Goal: Task Accomplishment & Management: Manage account settings

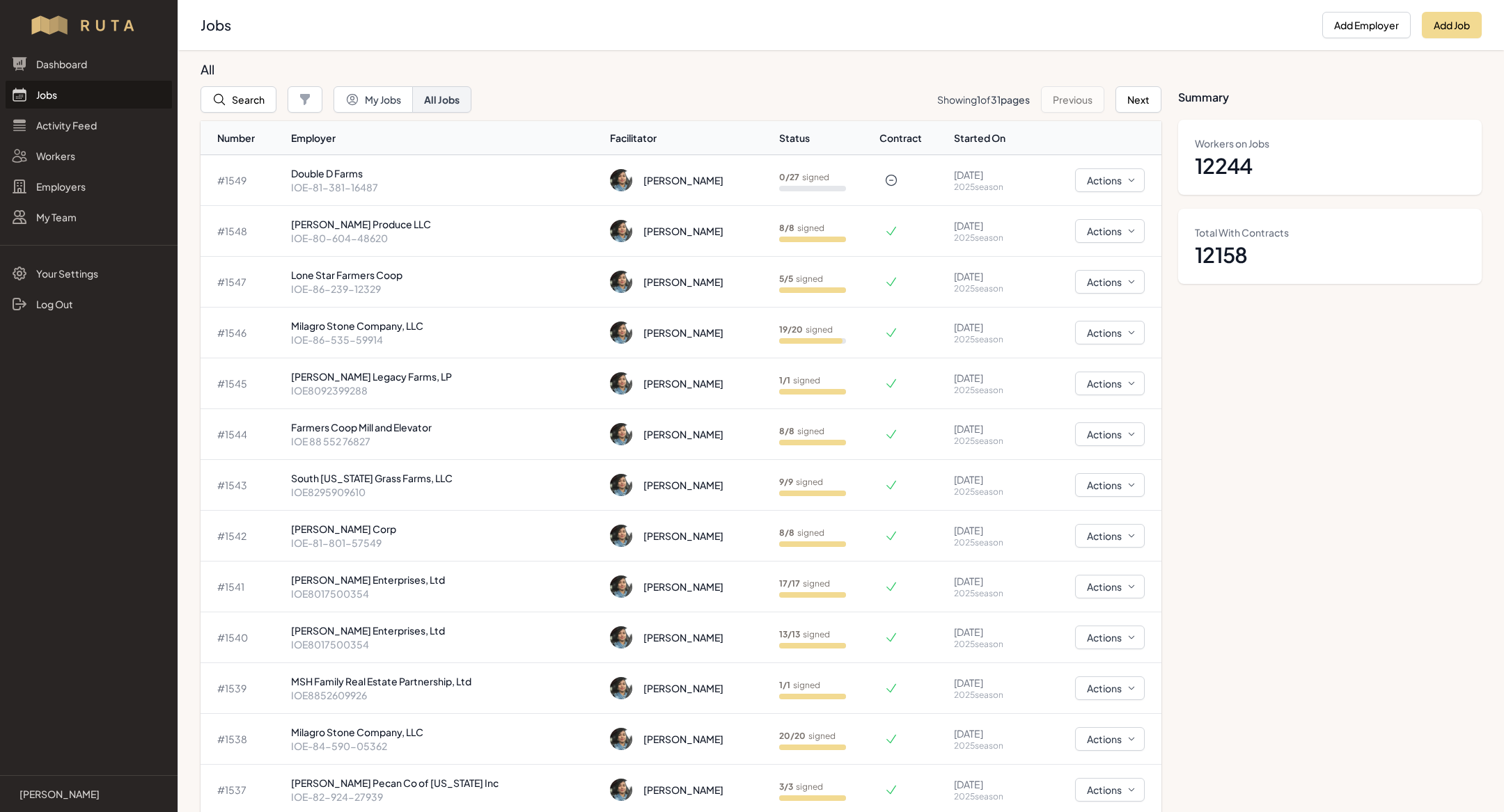
click at [47, 91] on link "Jobs" at bounding box center [89, 94] width 167 height 27
click at [649, 178] on div "[PERSON_NAME]" at bounding box center [684, 180] width 80 height 14
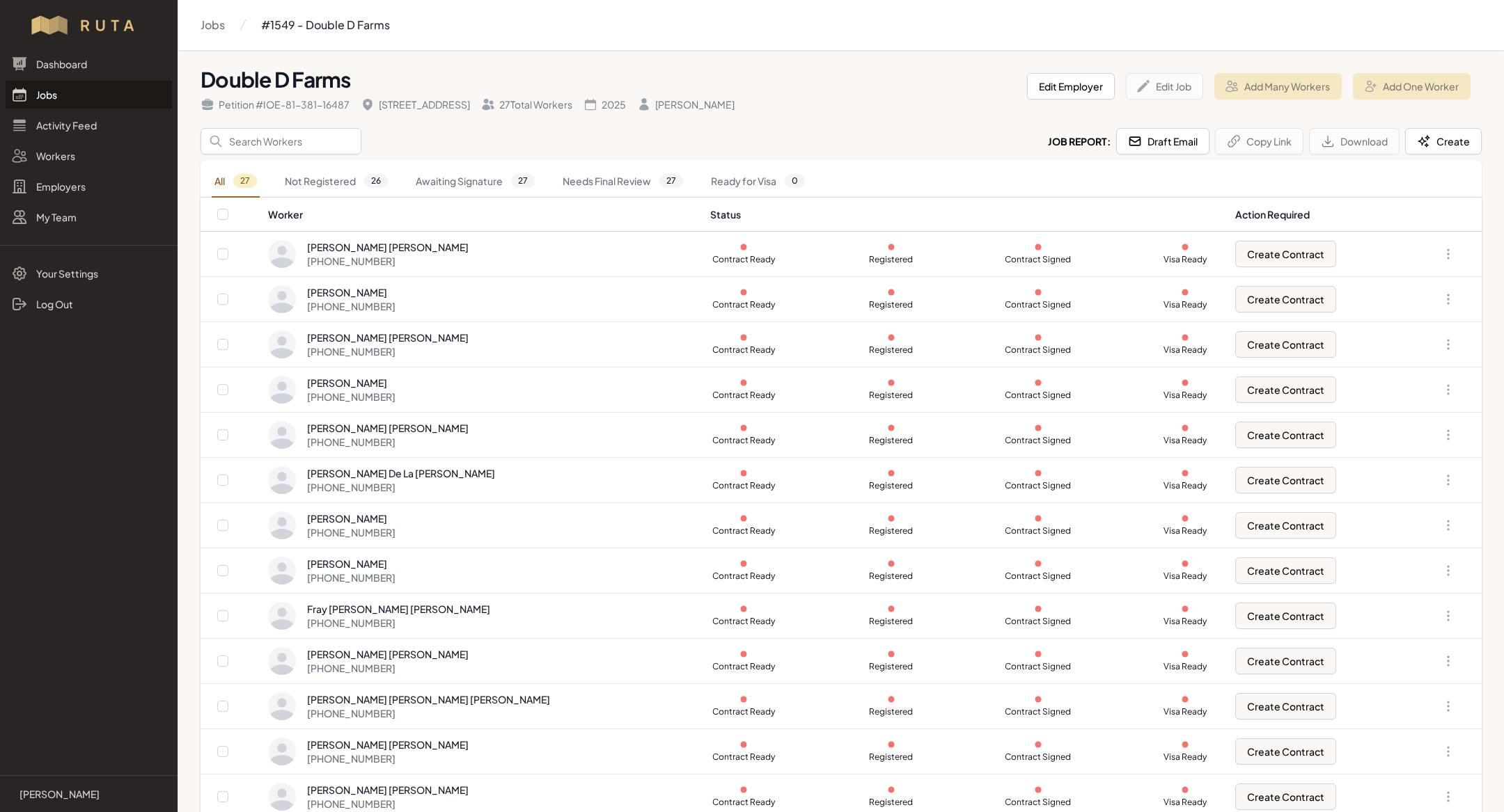
scroll to position [646, 0]
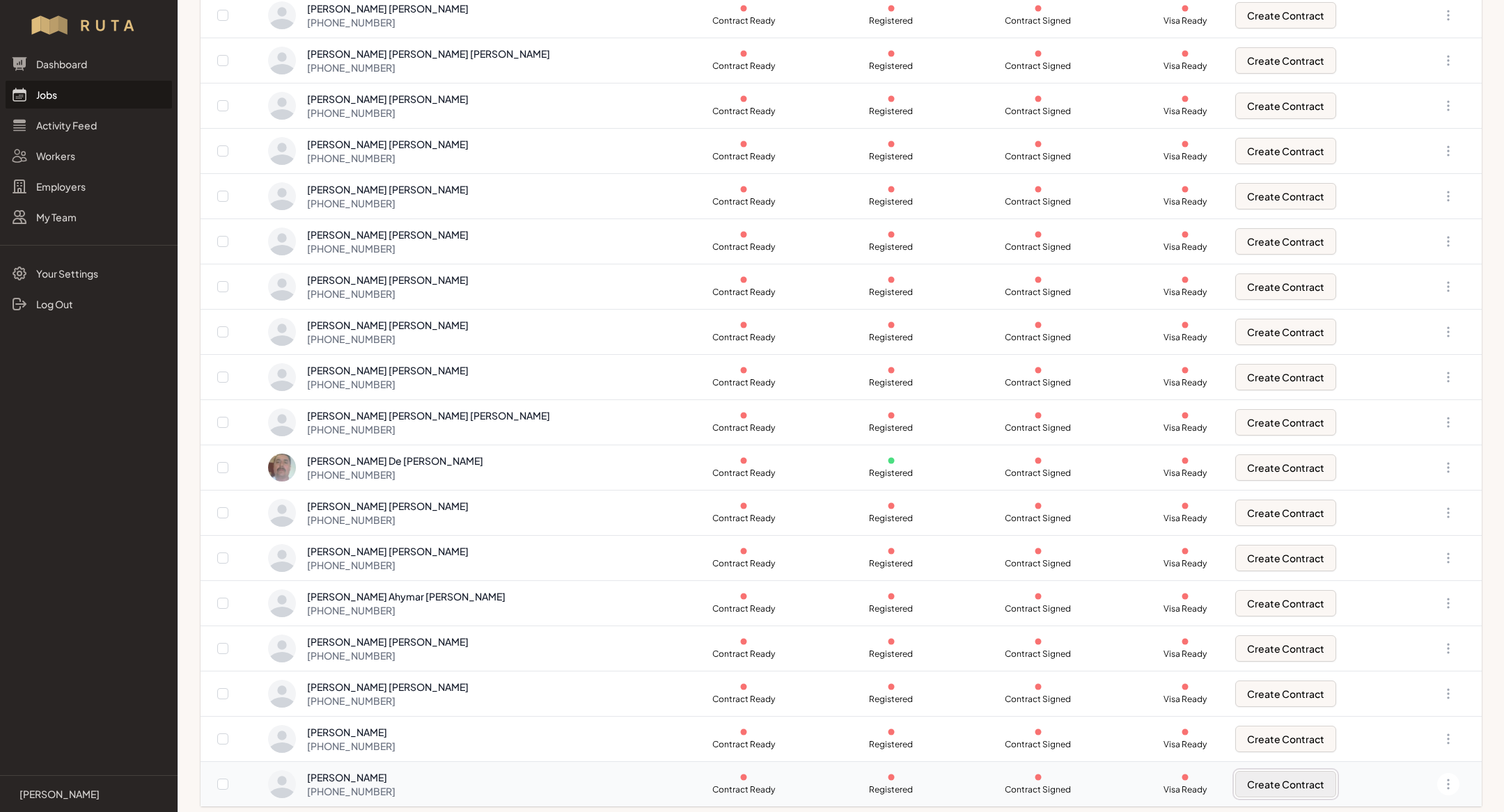
click at [1240, 778] on button "Create Contract" at bounding box center [1285, 784] width 101 height 26
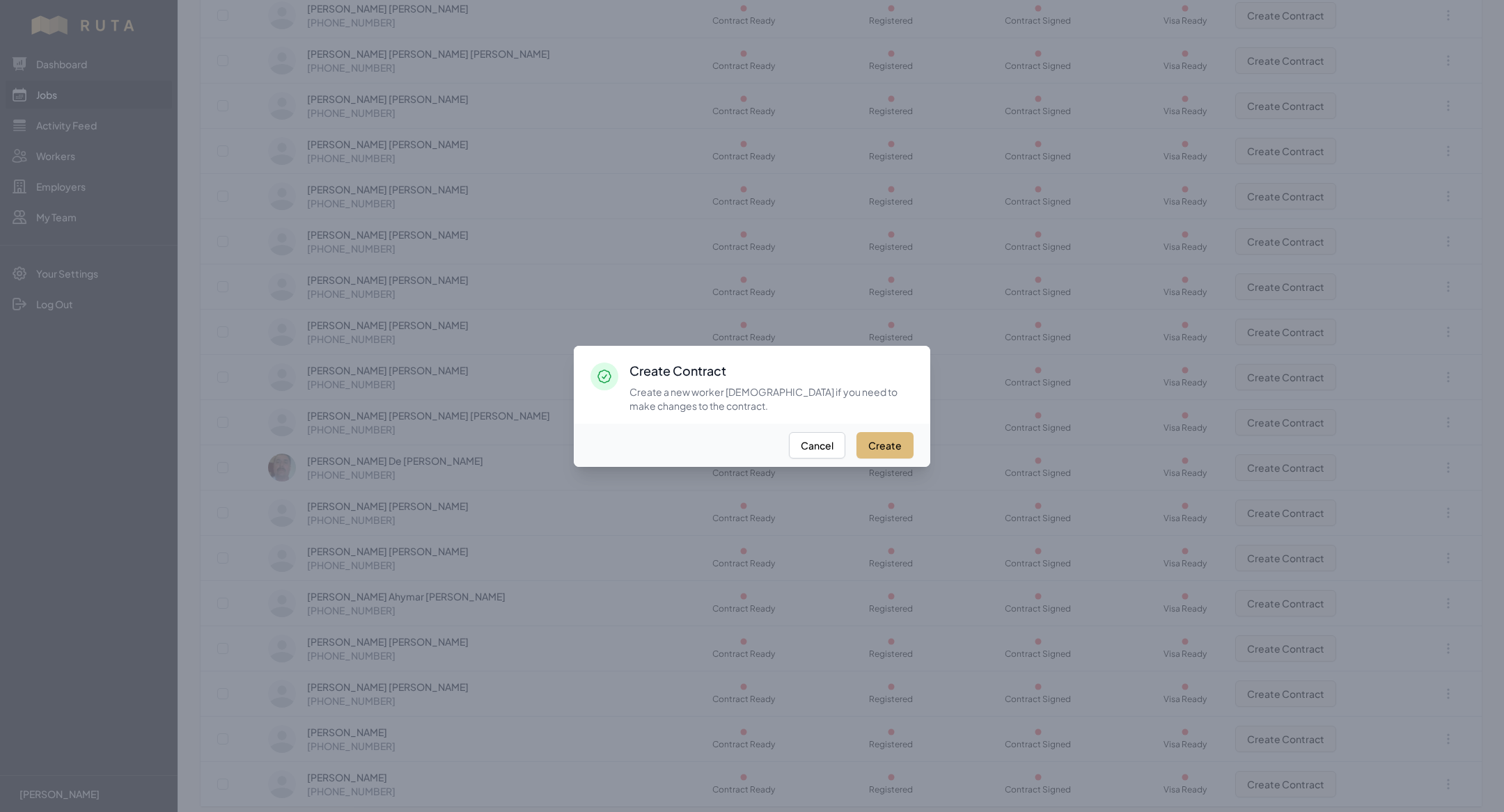
click at [884, 454] on button "Create" at bounding box center [885, 445] width 57 height 26
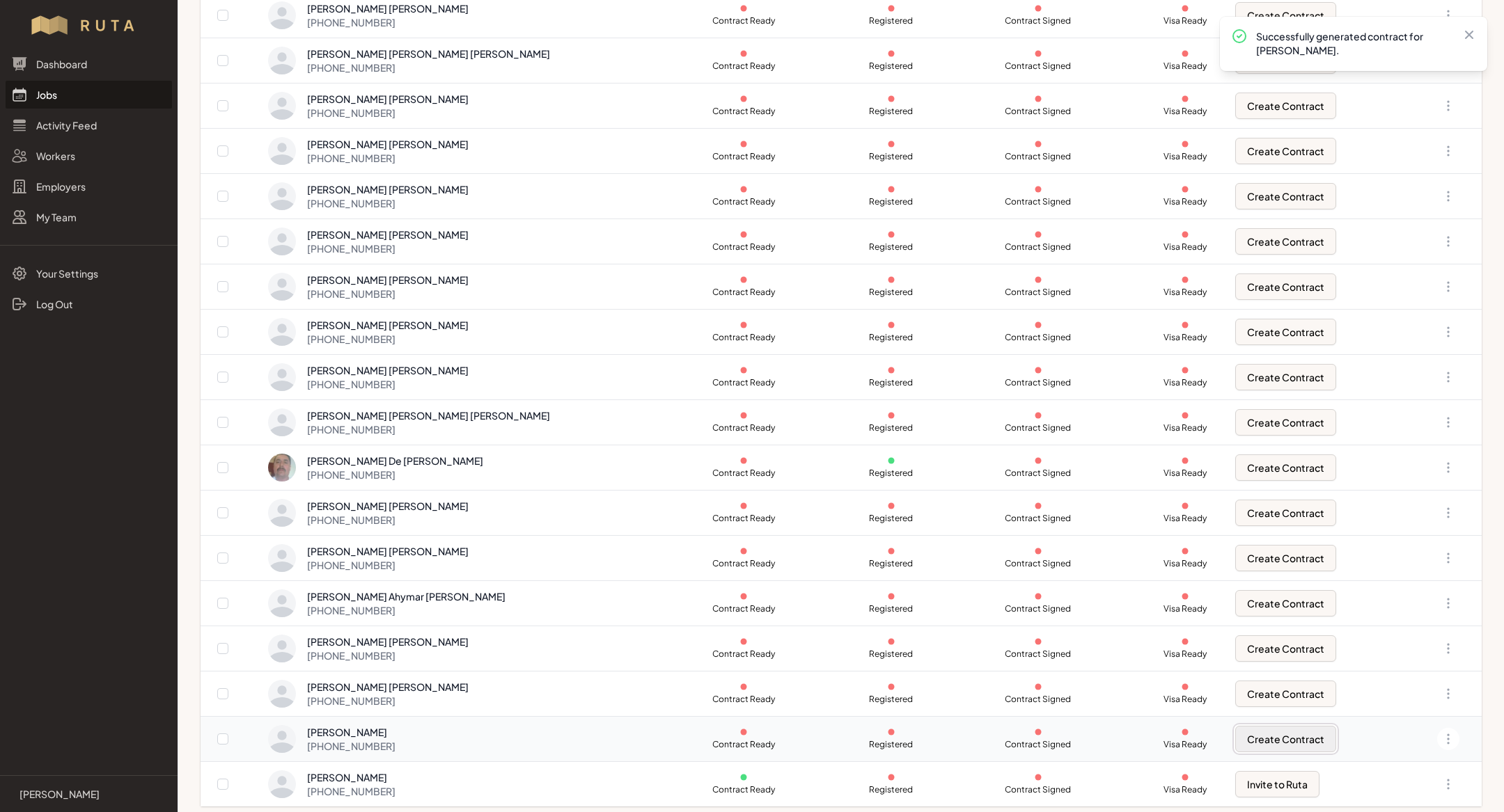
click at [1251, 735] on button "Create Contract" at bounding box center [1285, 738] width 101 height 26
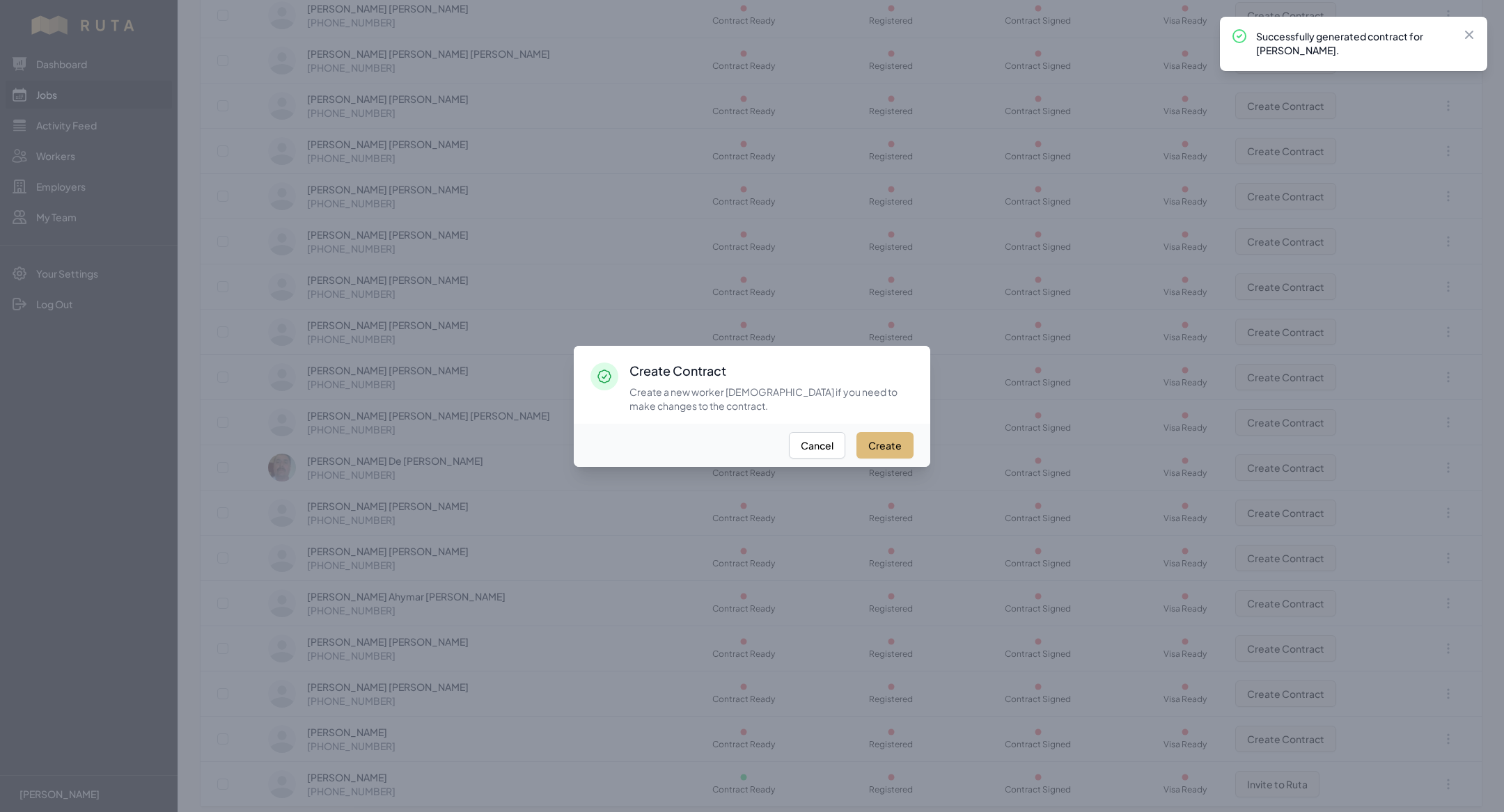
click at [902, 436] on button "Create" at bounding box center [885, 445] width 57 height 26
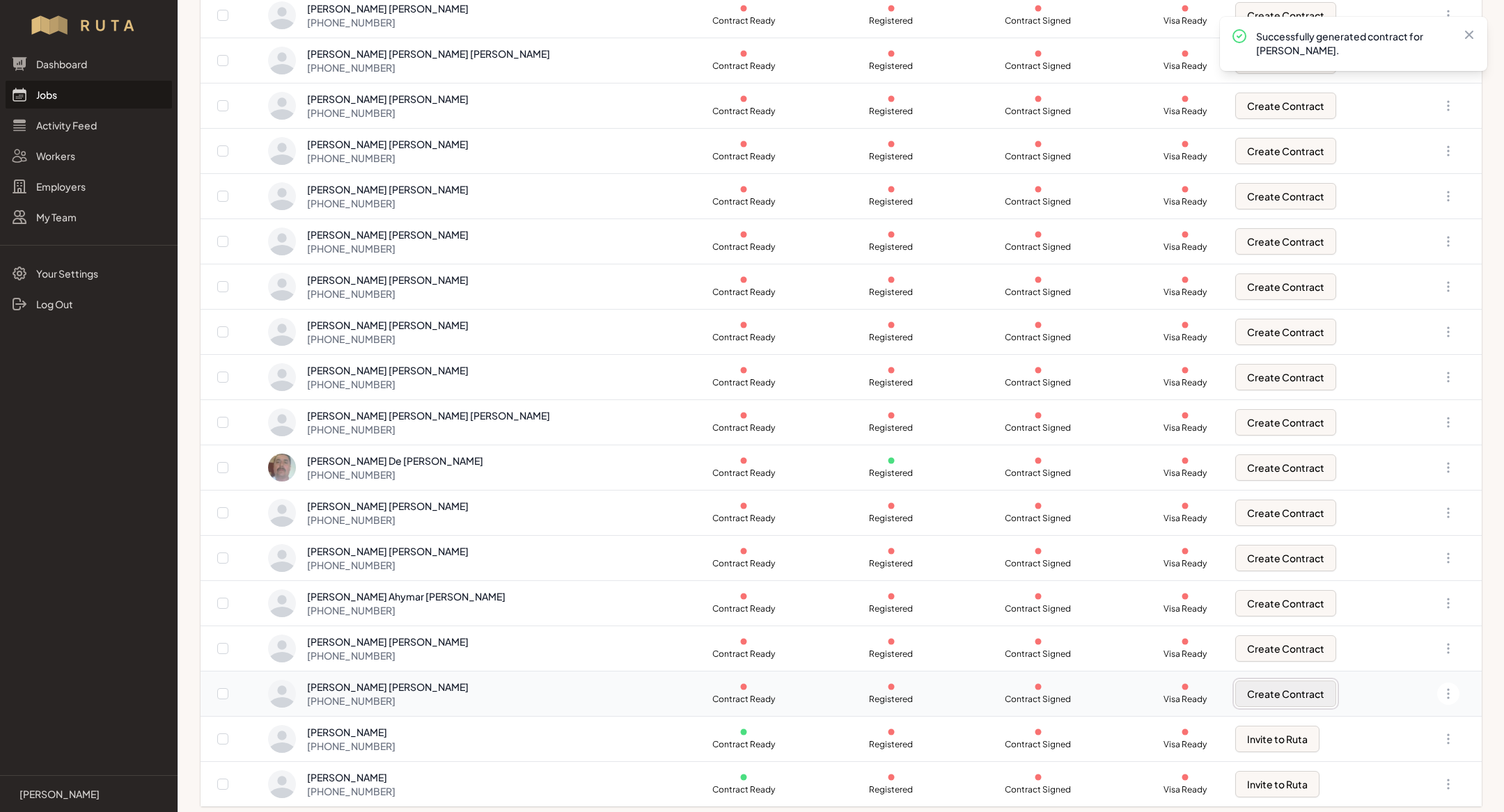
click at [1235, 682] on button "Create Contract" at bounding box center [1285, 693] width 101 height 26
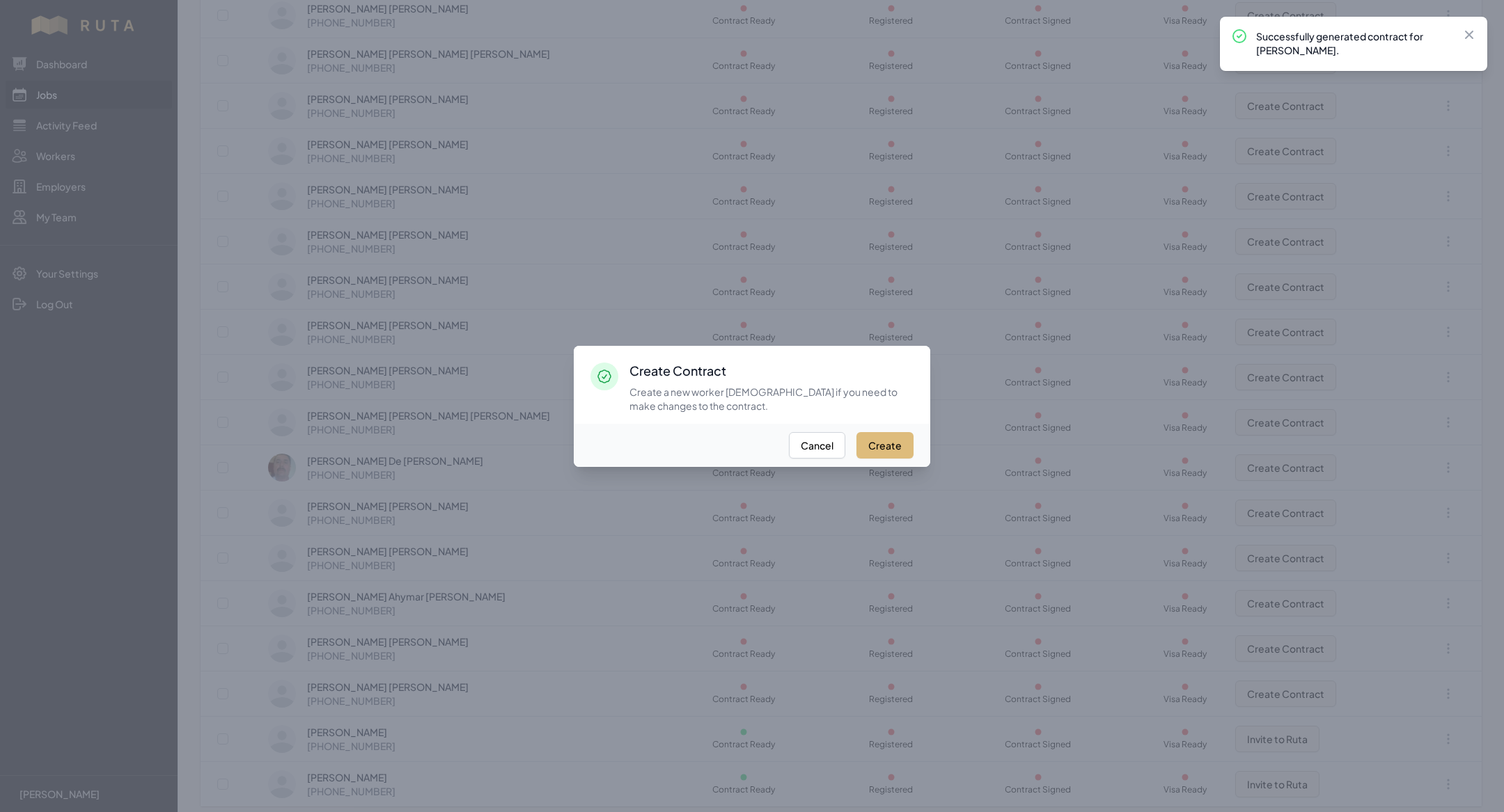
click at [904, 441] on button "Create" at bounding box center [885, 445] width 57 height 26
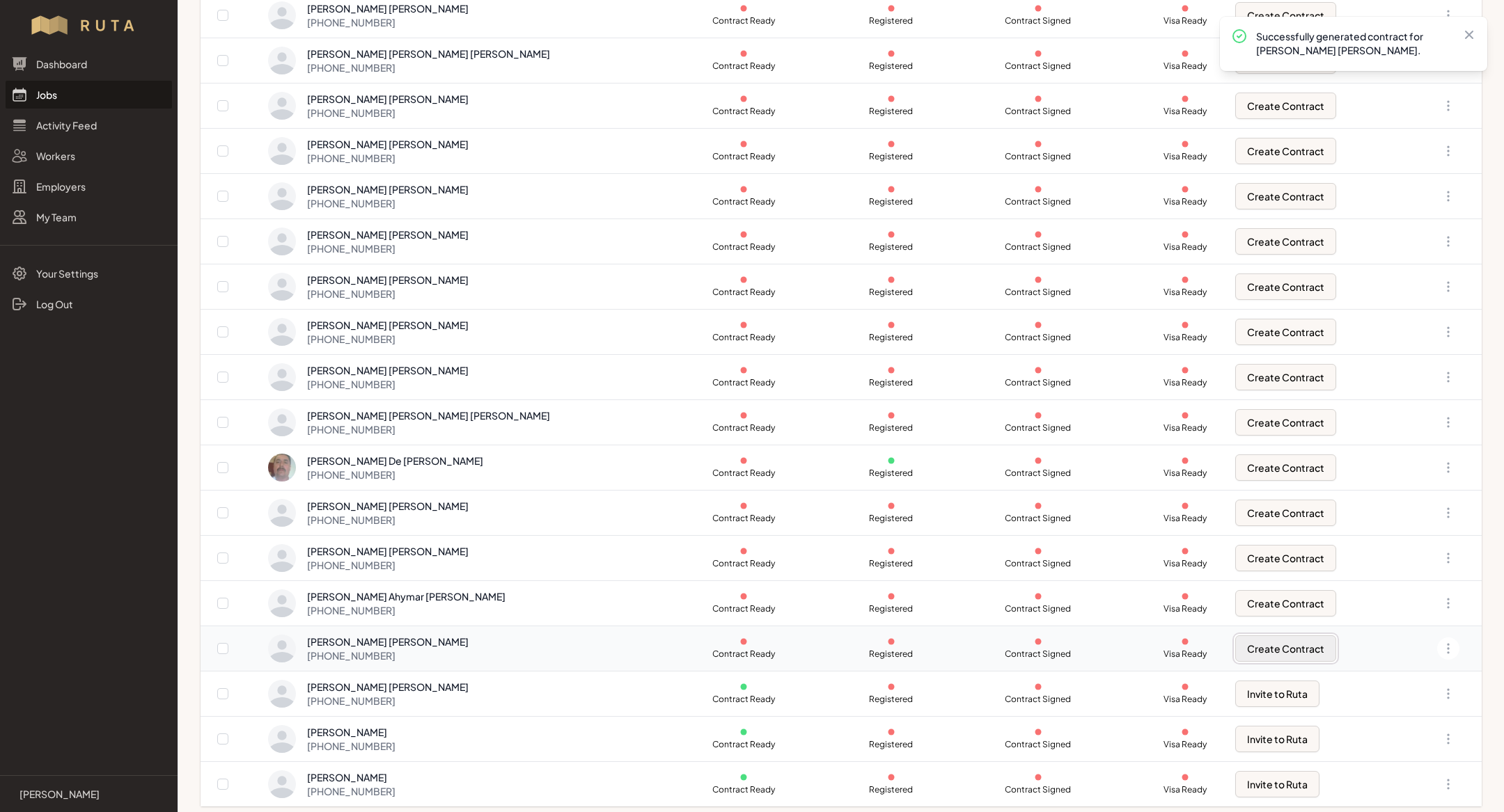
click at [1235, 636] on button "Create Contract" at bounding box center [1285, 648] width 101 height 26
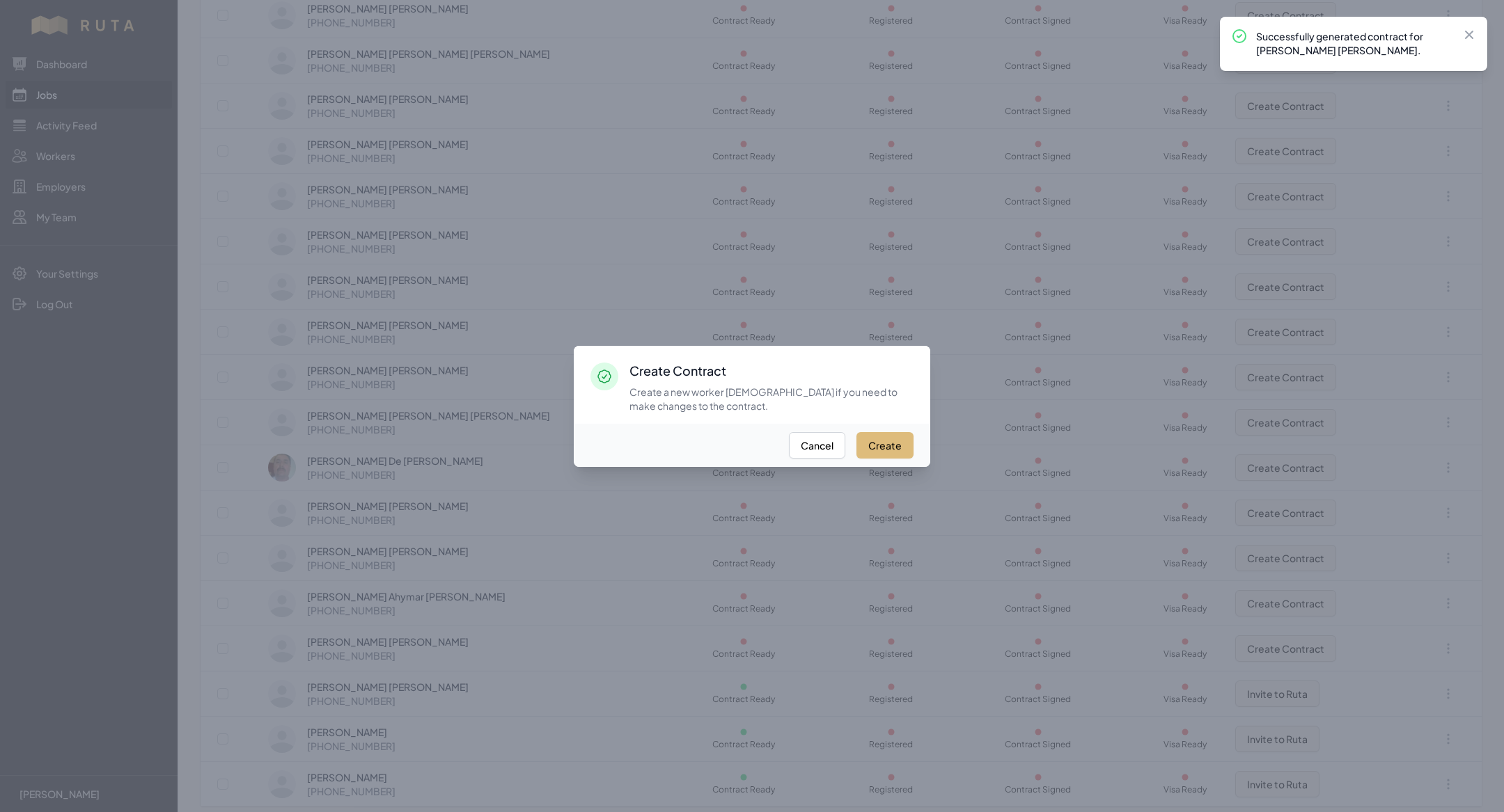
click at [897, 441] on button "Create" at bounding box center [885, 445] width 57 height 26
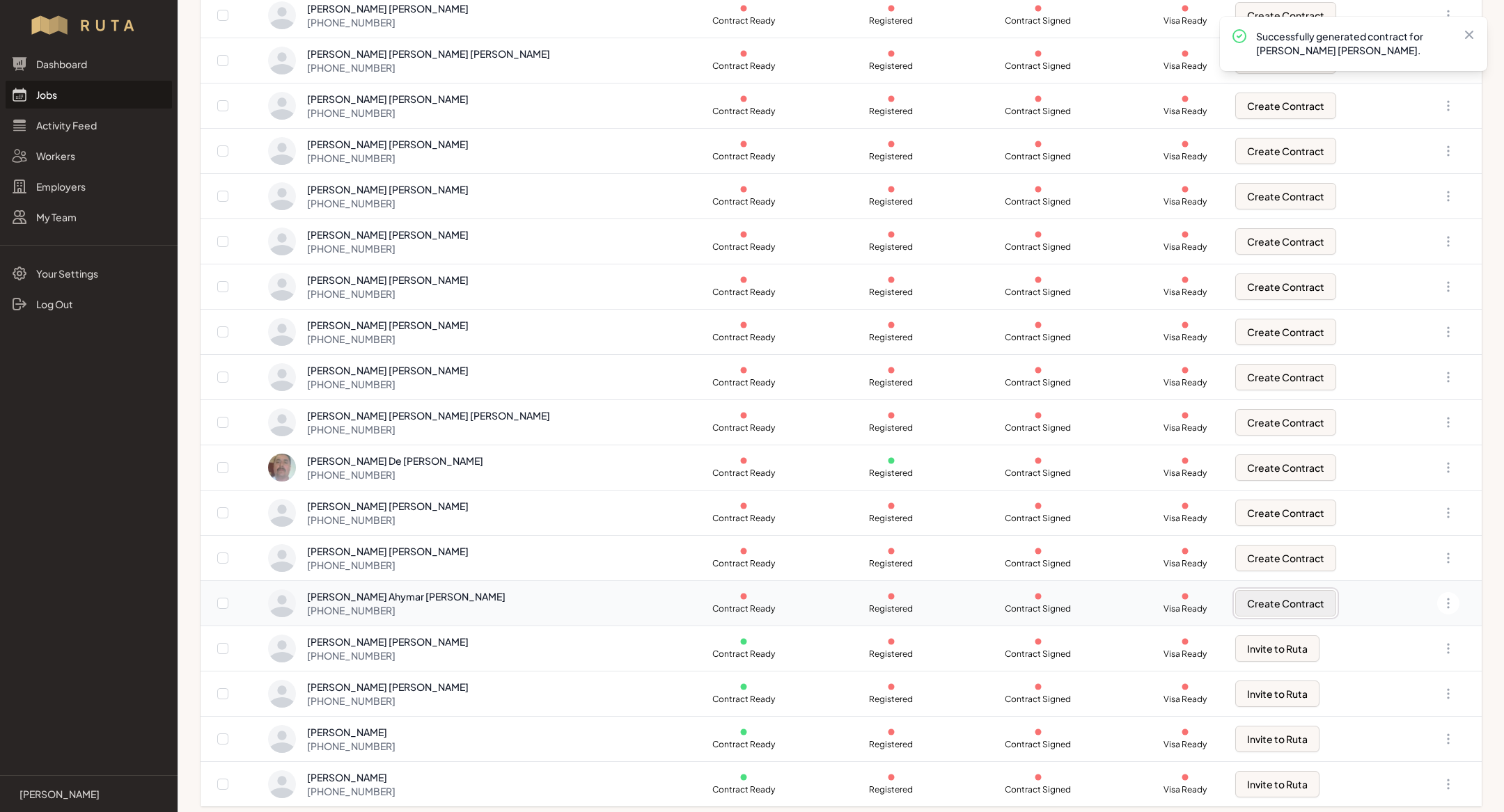
click at [1260, 596] on button "Create Contract" at bounding box center [1285, 603] width 101 height 26
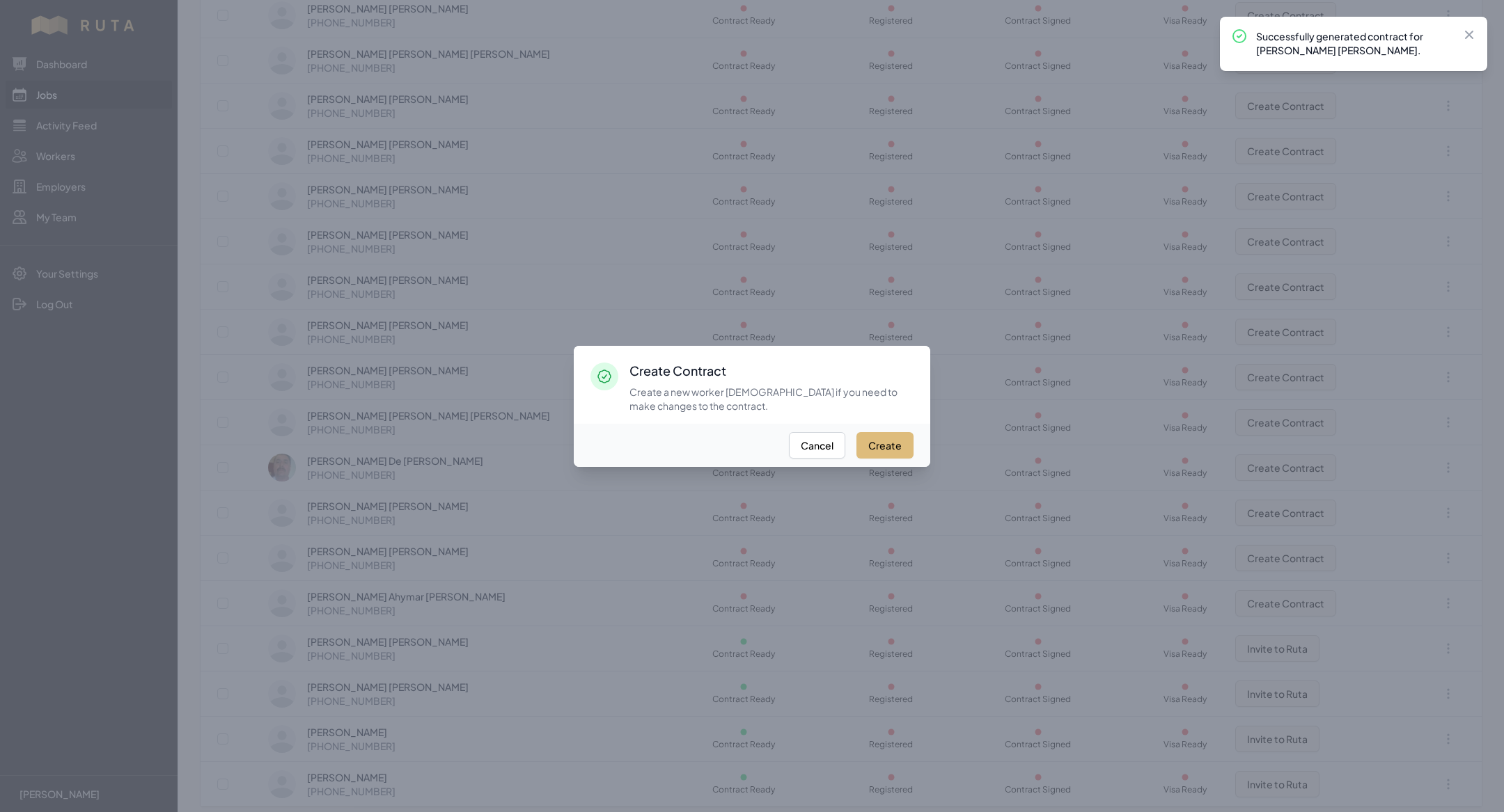
click at [877, 444] on button "Create" at bounding box center [885, 445] width 57 height 26
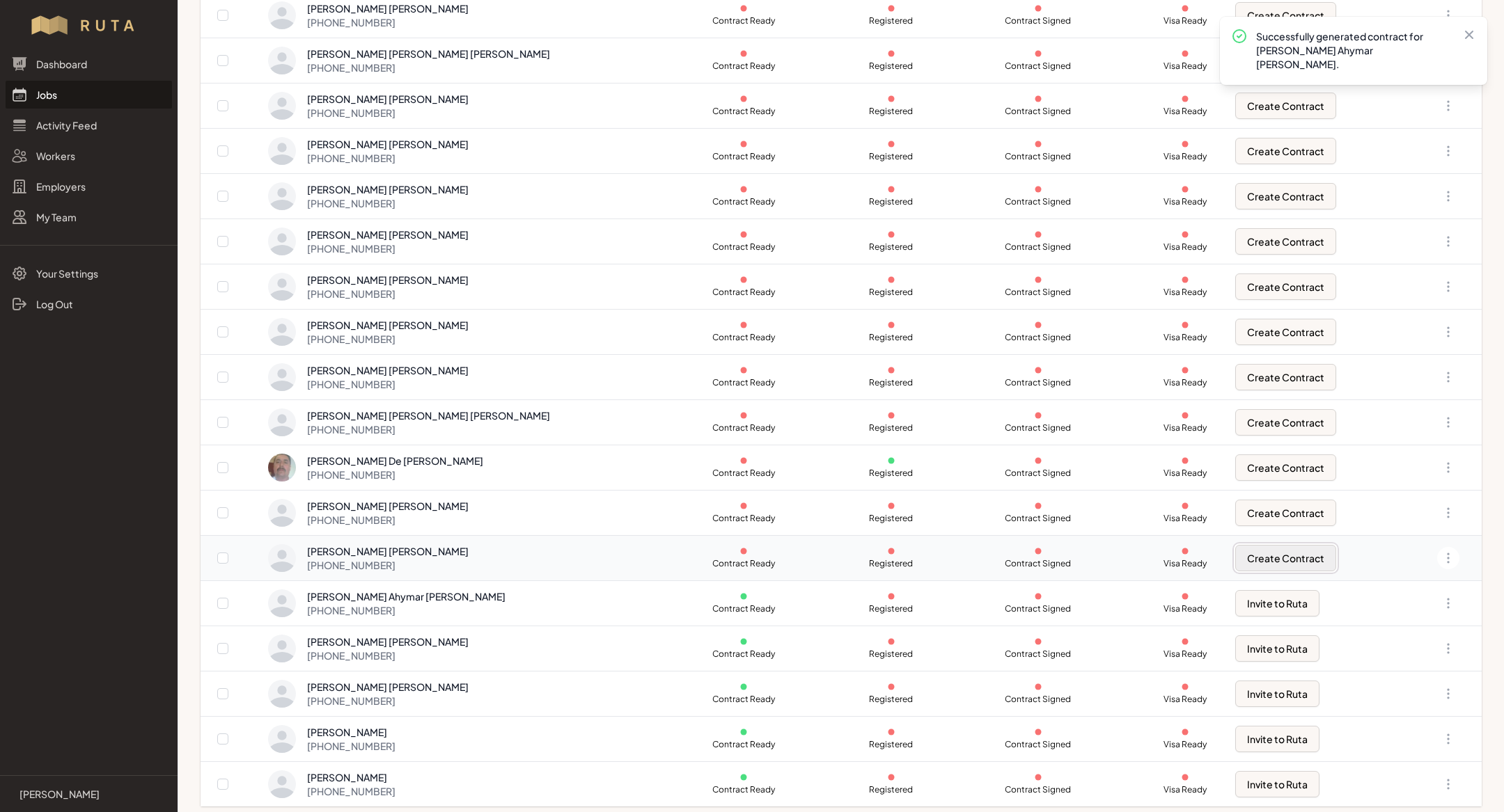
click at [1249, 553] on button "Create Contract" at bounding box center [1285, 558] width 101 height 26
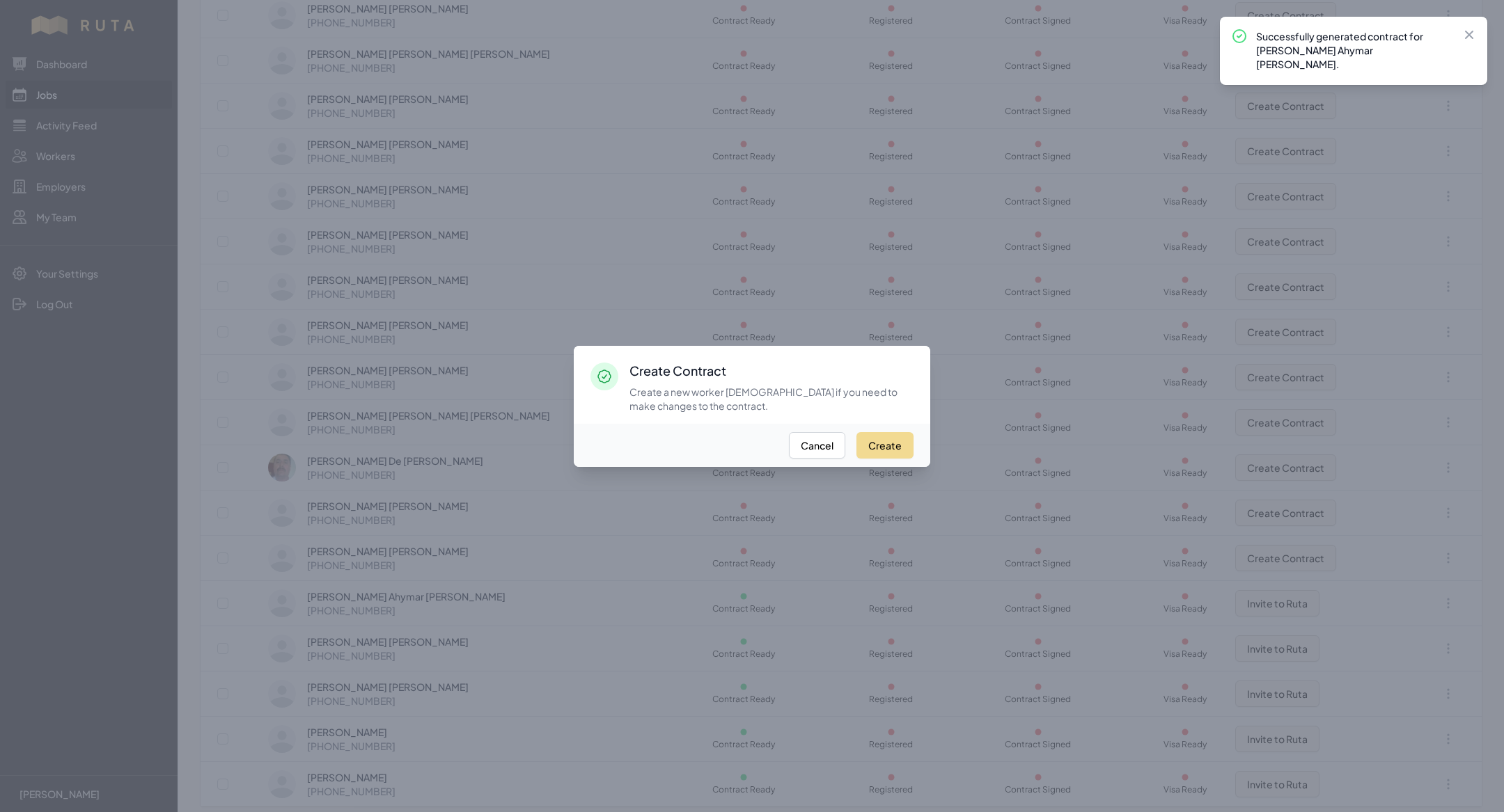
click at [893, 460] on div "Create Cancel" at bounding box center [752, 445] width 356 height 43
click at [893, 452] on button "Create" at bounding box center [885, 445] width 57 height 26
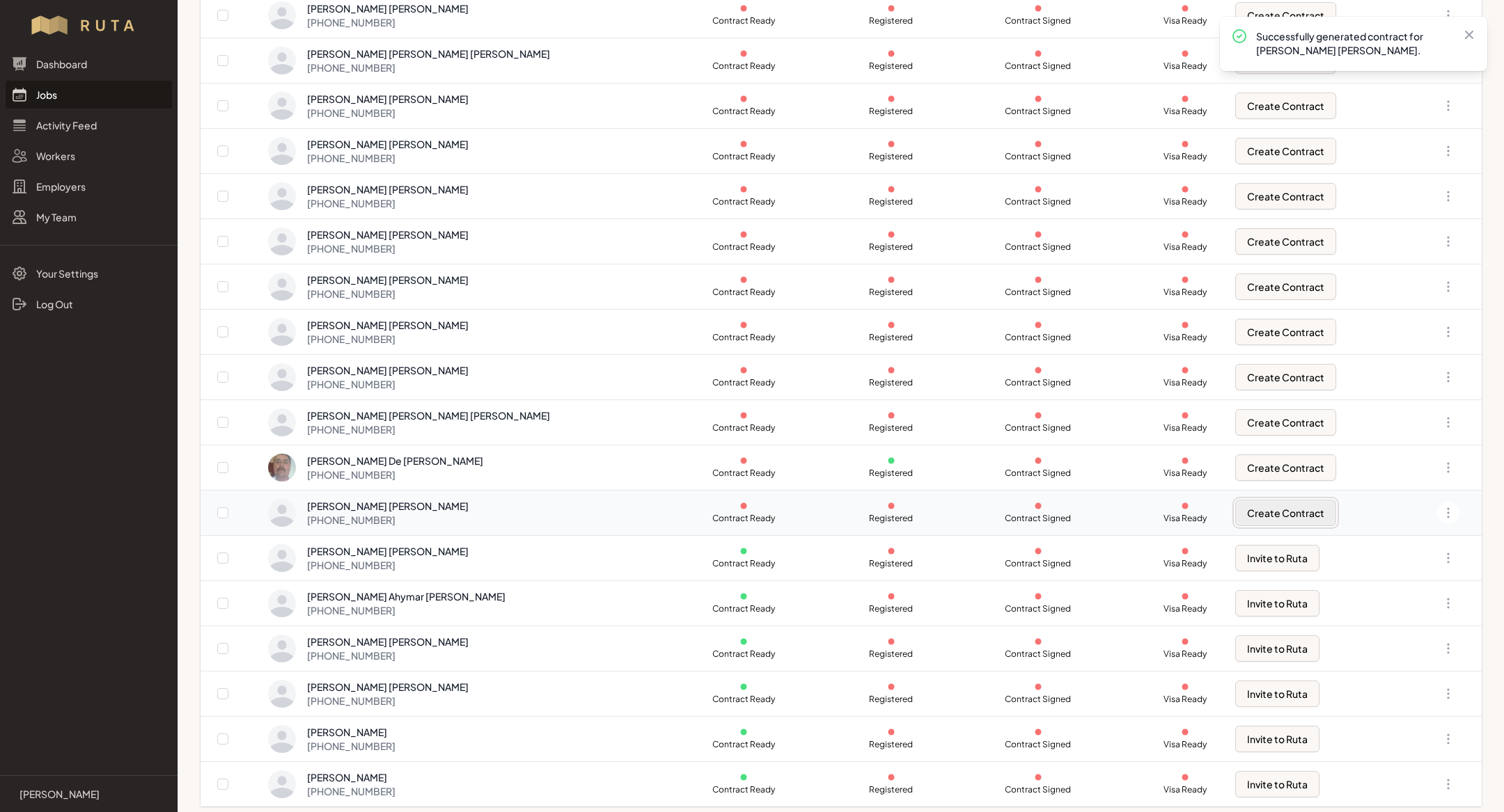
click at [1247, 515] on button "Create Contract" at bounding box center [1285, 513] width 101 height 26
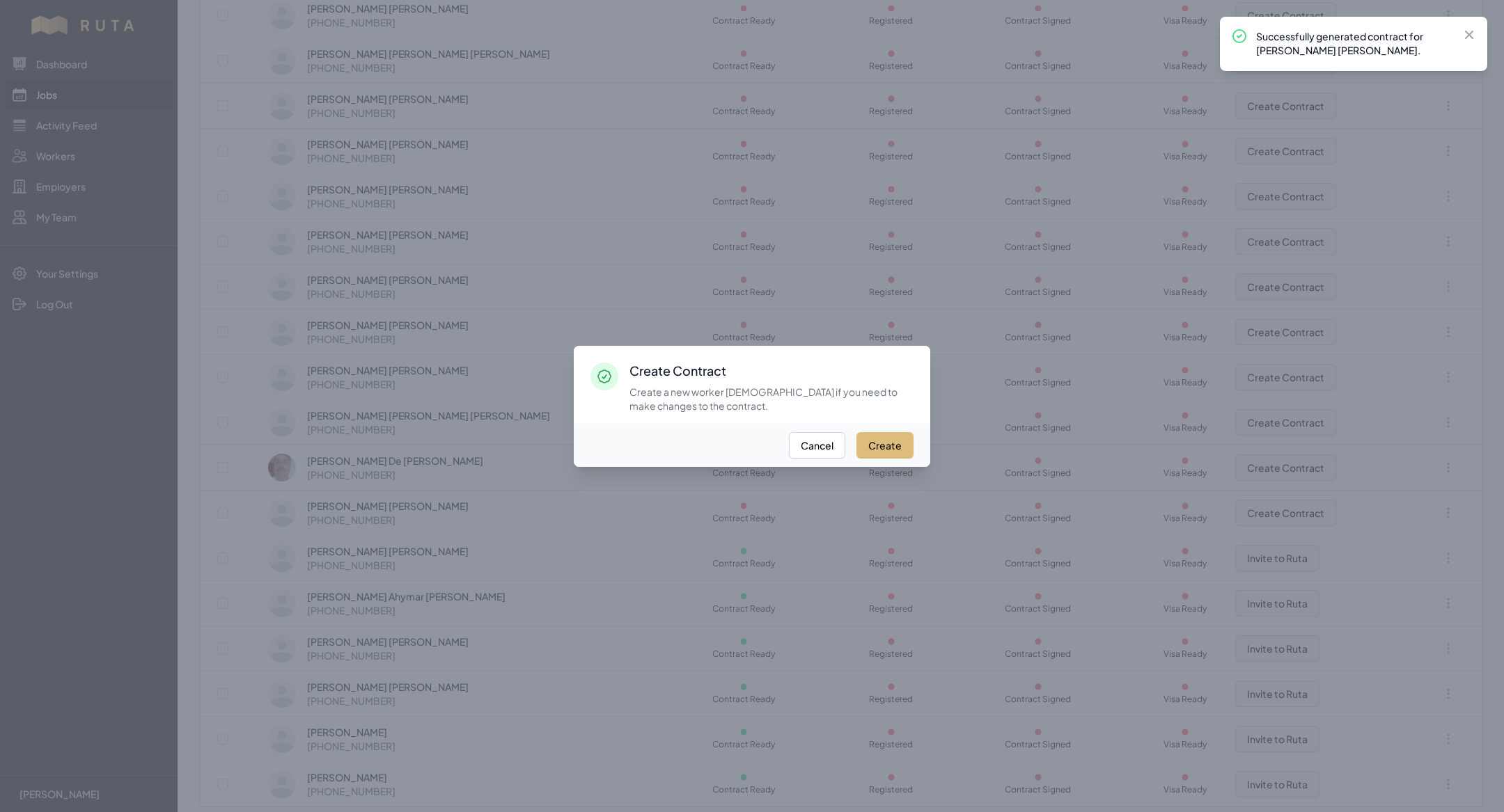
click at [877, 441] on button "Create" at bounding box center [885, 445] width 57 height 26
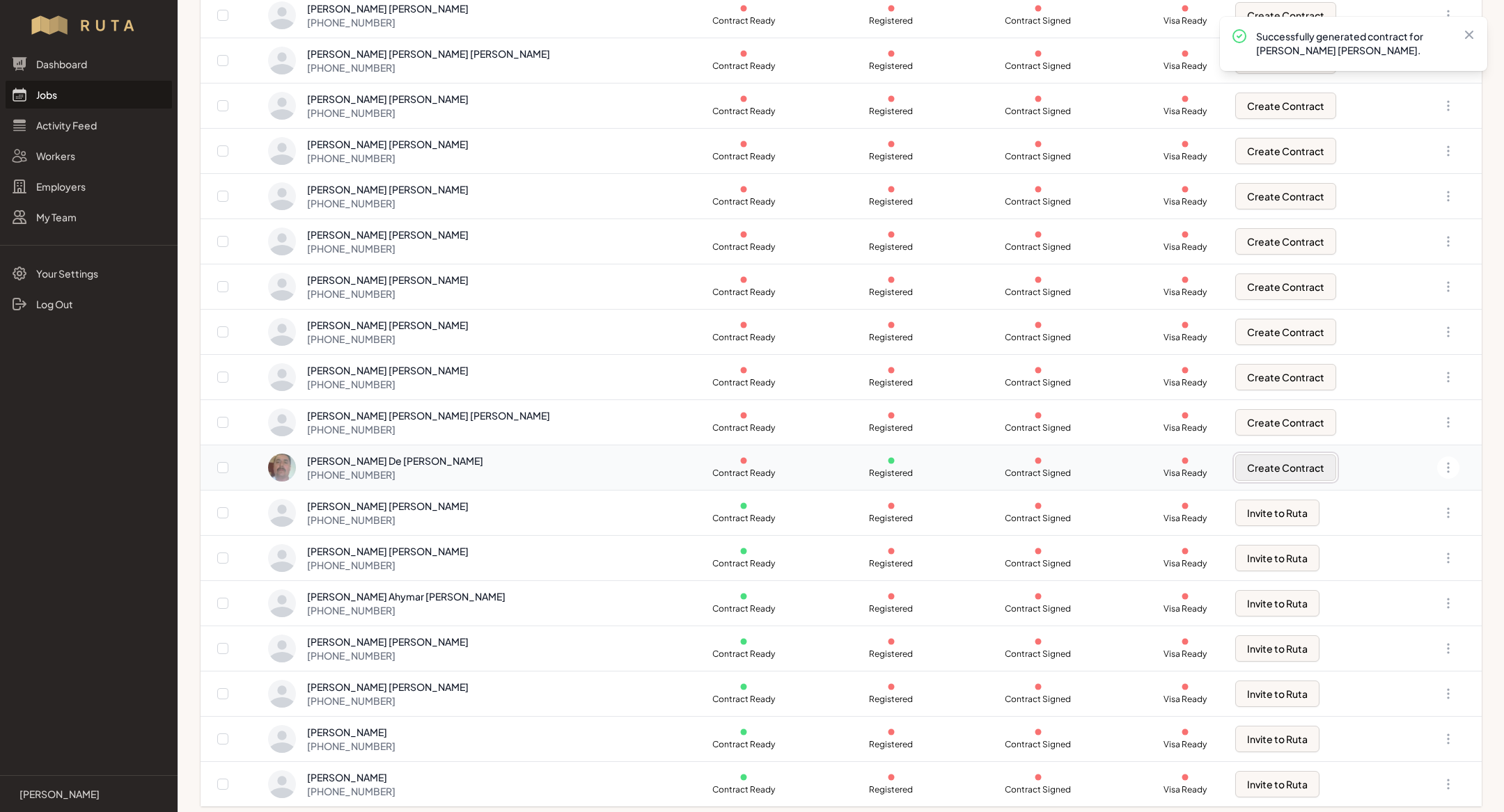
click at [1265, 460] on button "Create Contract" at bounding box center [1285, 467] width 101 height 26
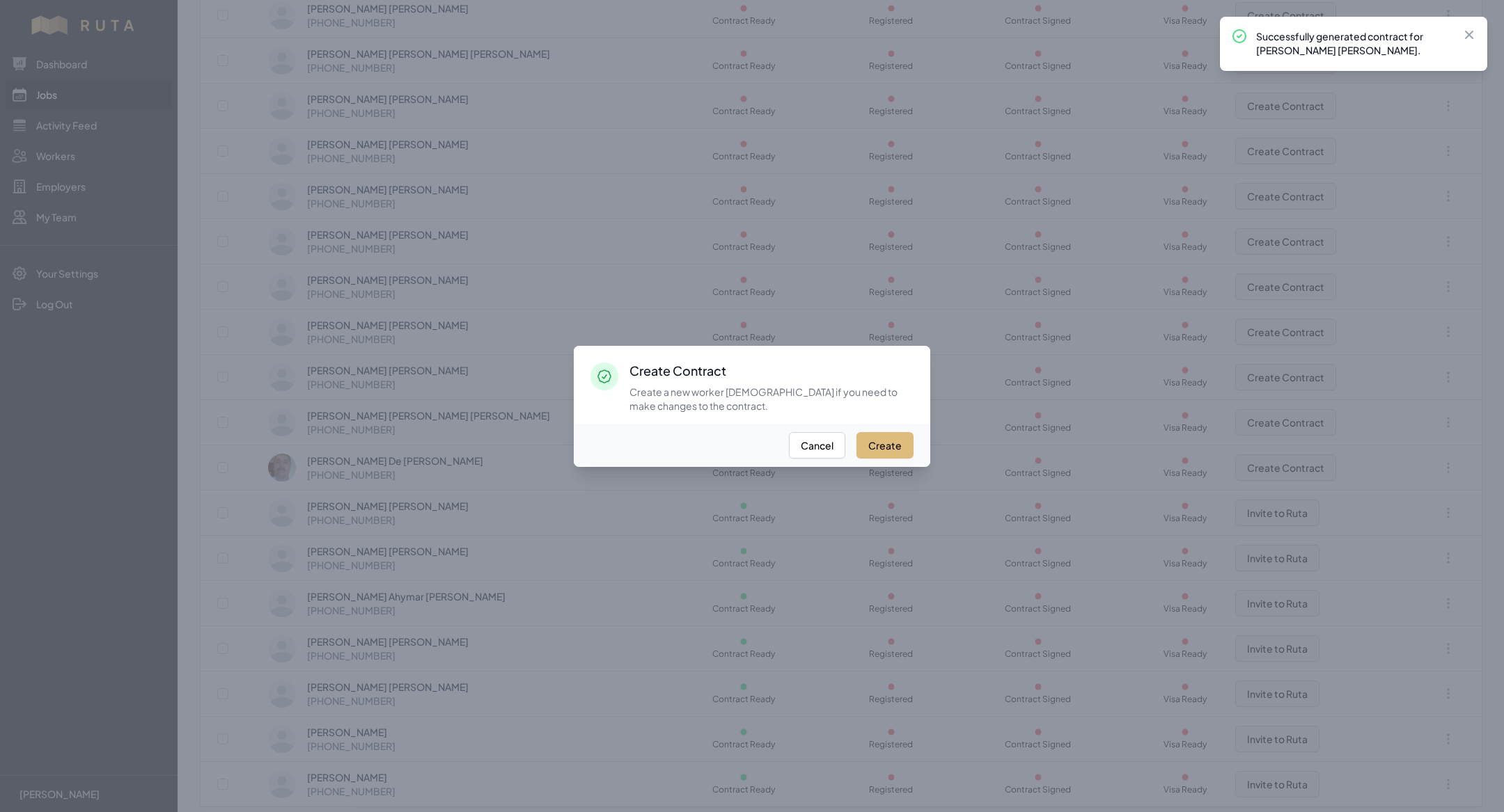
click at [884, 439] on button "Create" at bounding box center [885, 445] width 57 height 26
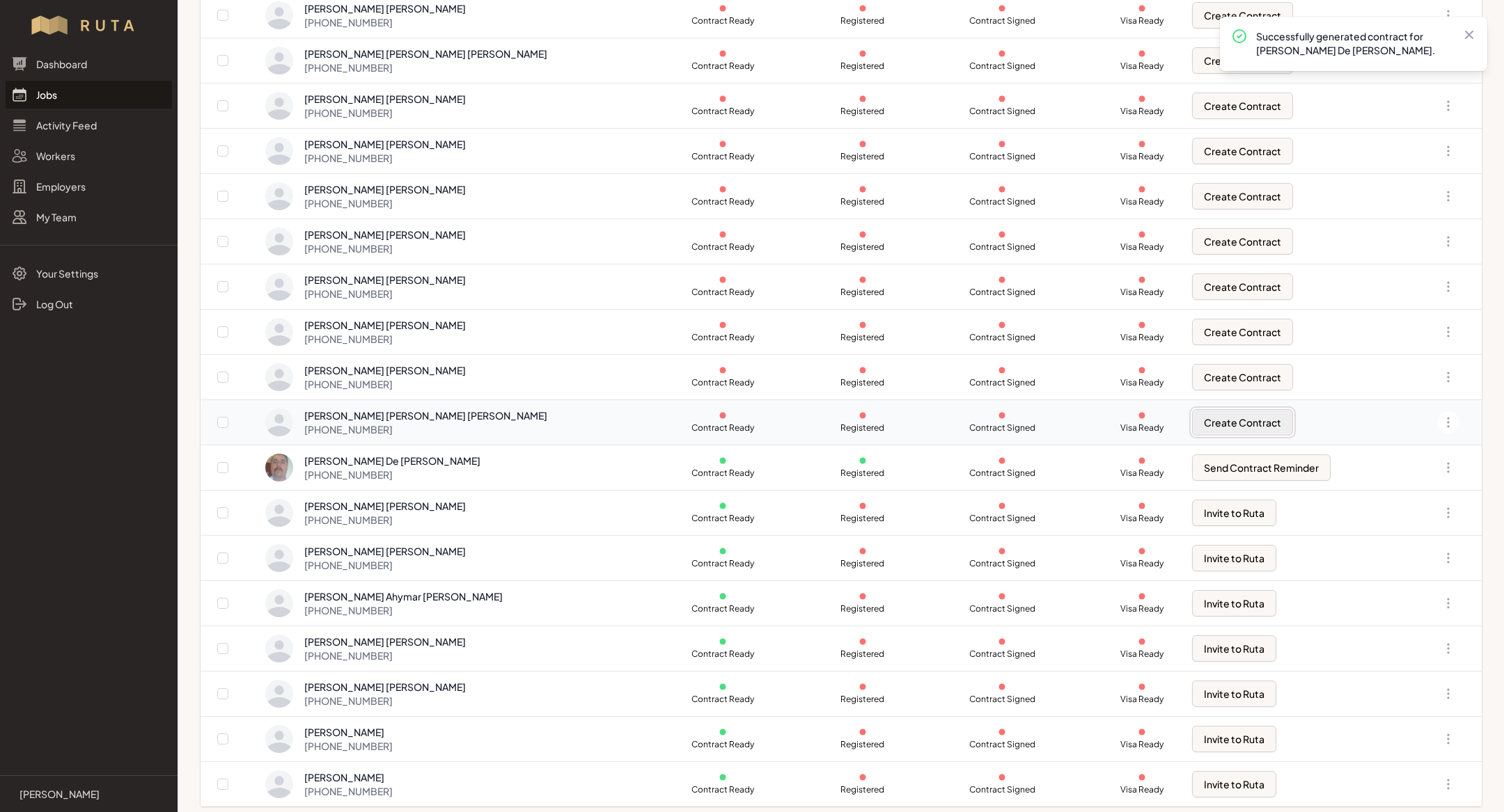
click at [1206, 414] on button "Create Contract" at bounding box center [1242, 422] width 101 height 26
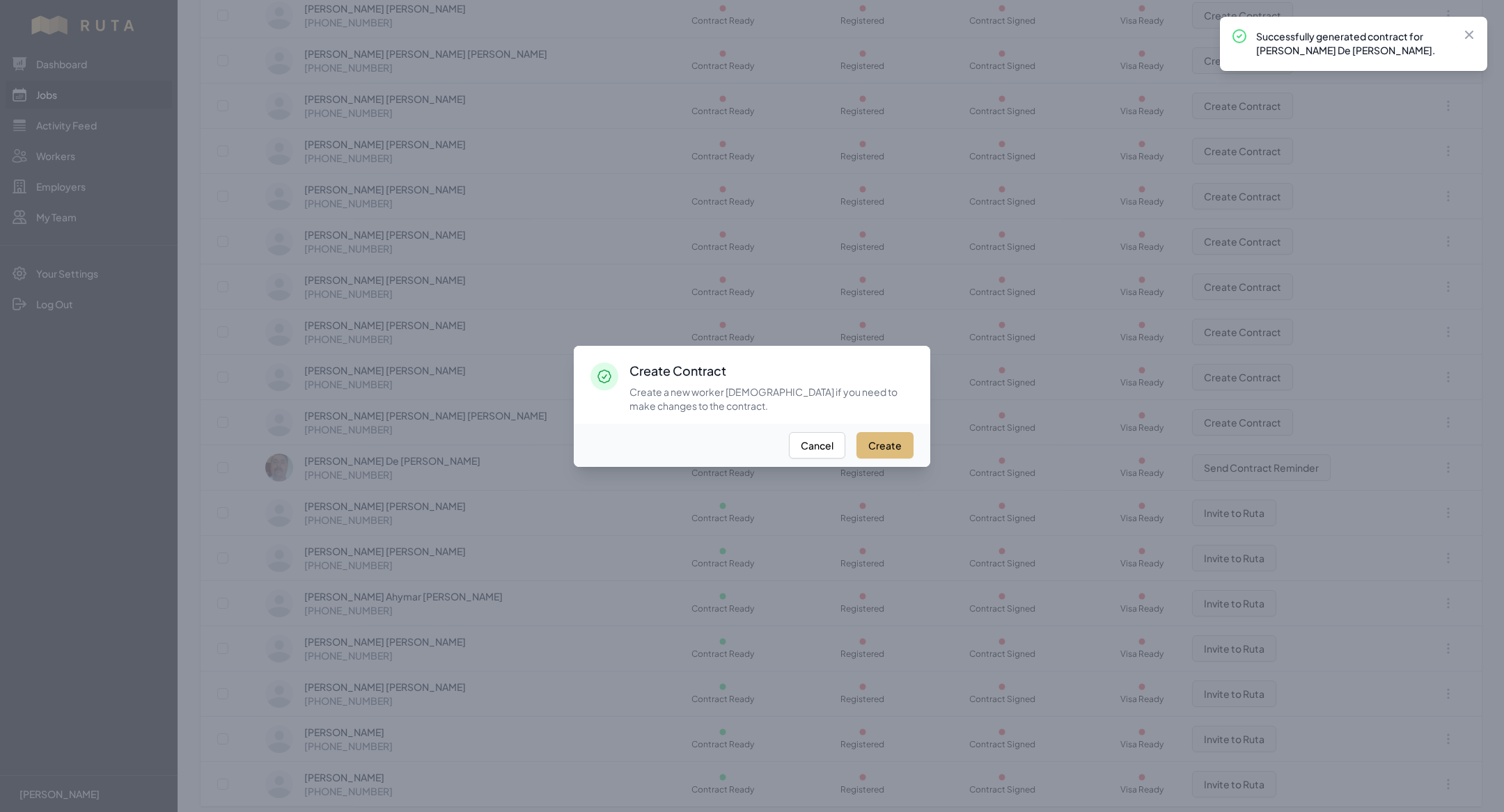
click at [874, 445] on button "Create" at bounding box center [885, 445] width 57 height 26
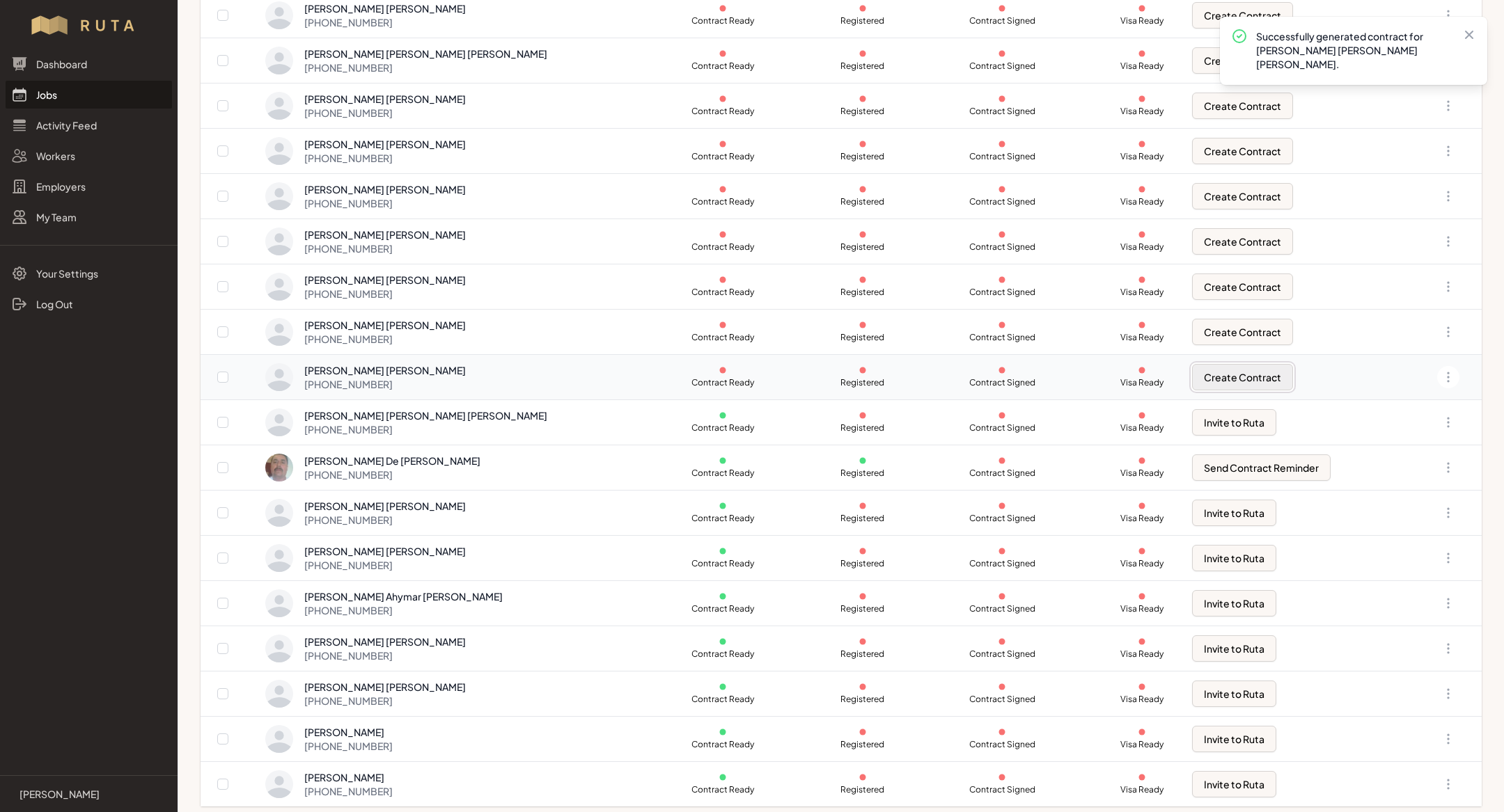
click at [1220, 377] on button "Create Contract" at bounding box center [1242, 377] width 101 height 26
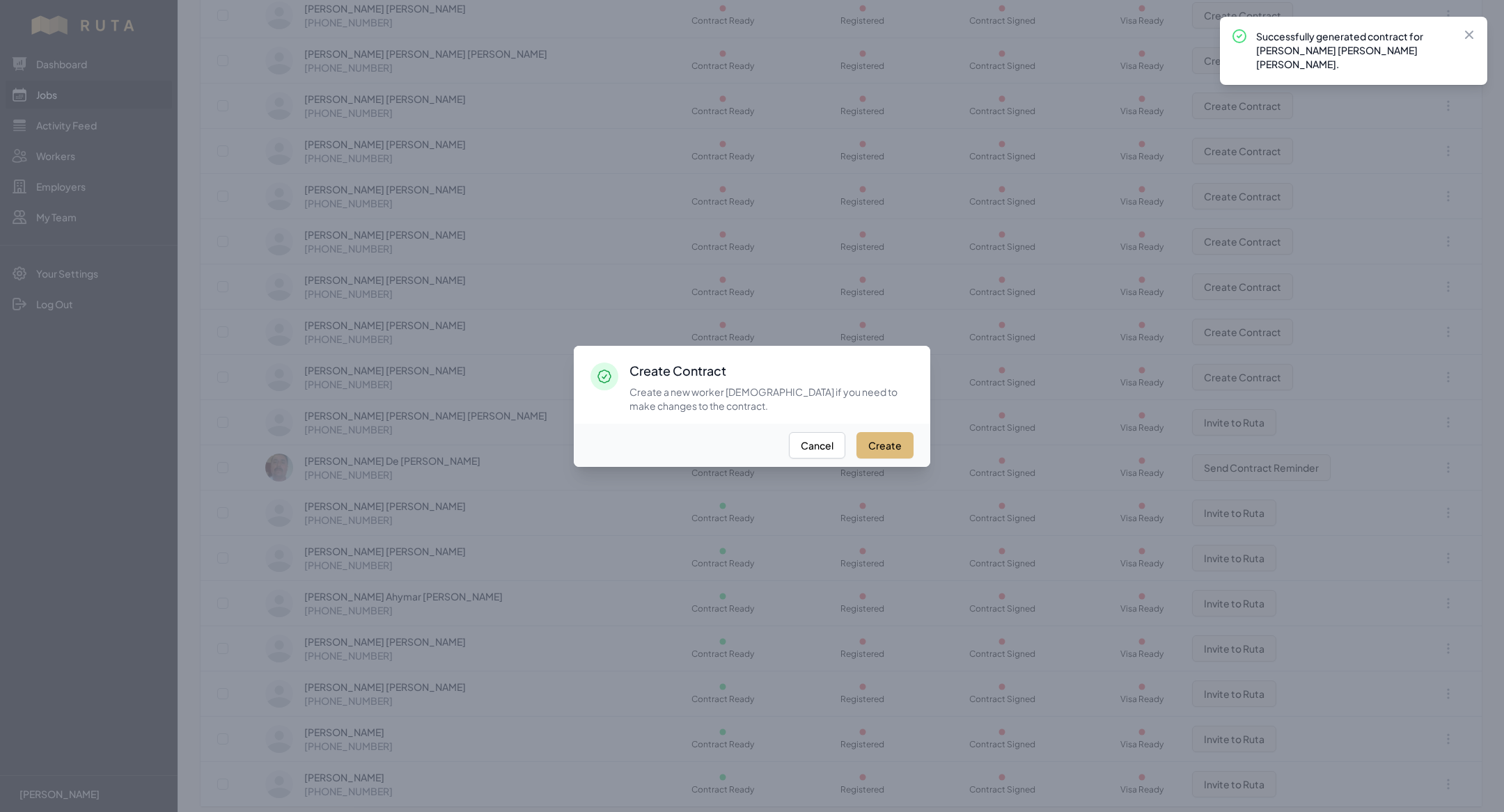
click at [894, 440] on button "Create" at bounding box center [885, 445] width 57 height 26
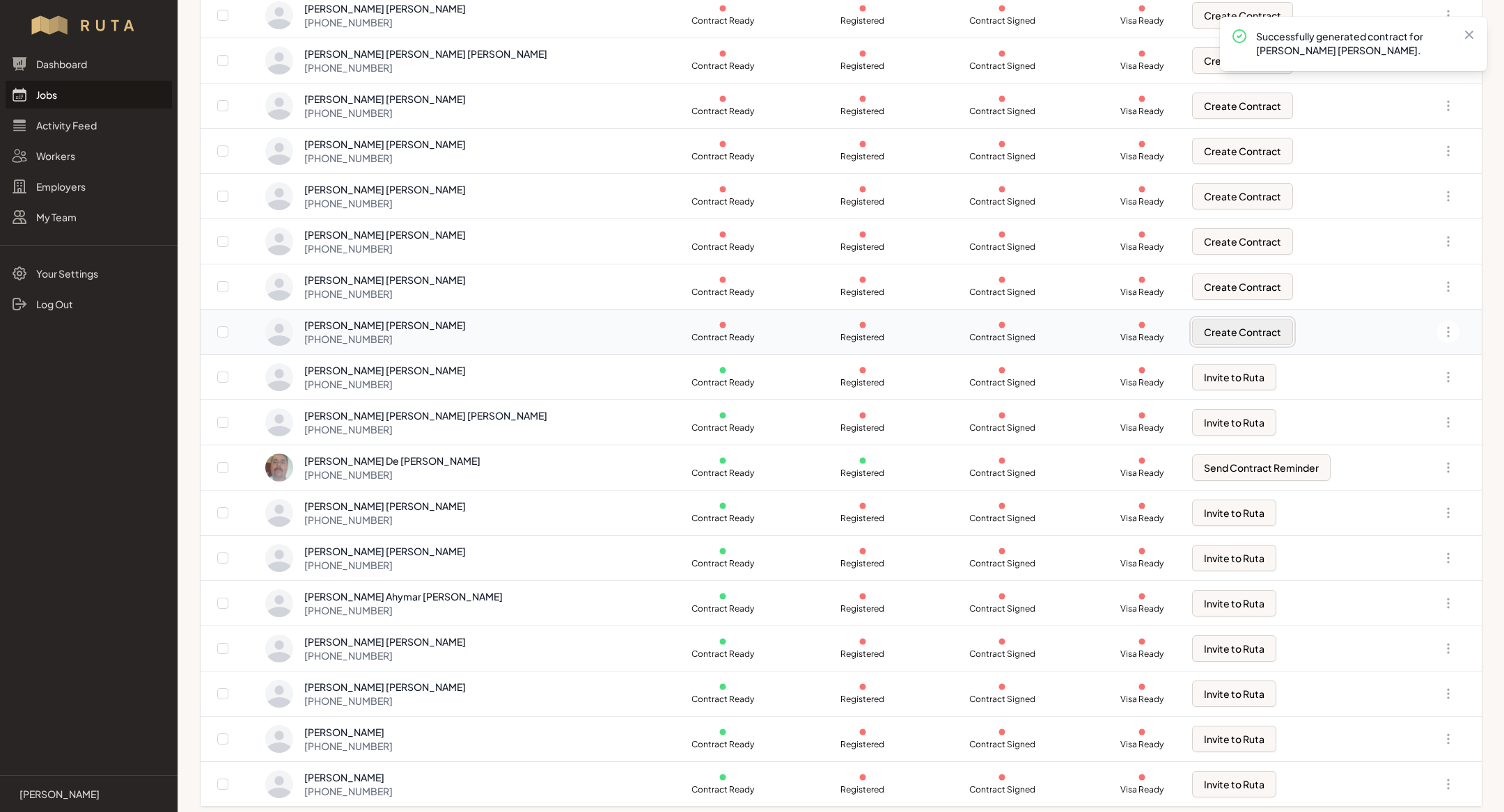
click at [1192, 337] on button "Create Contract" at bounding box center [1242, 331] width 101 height 26
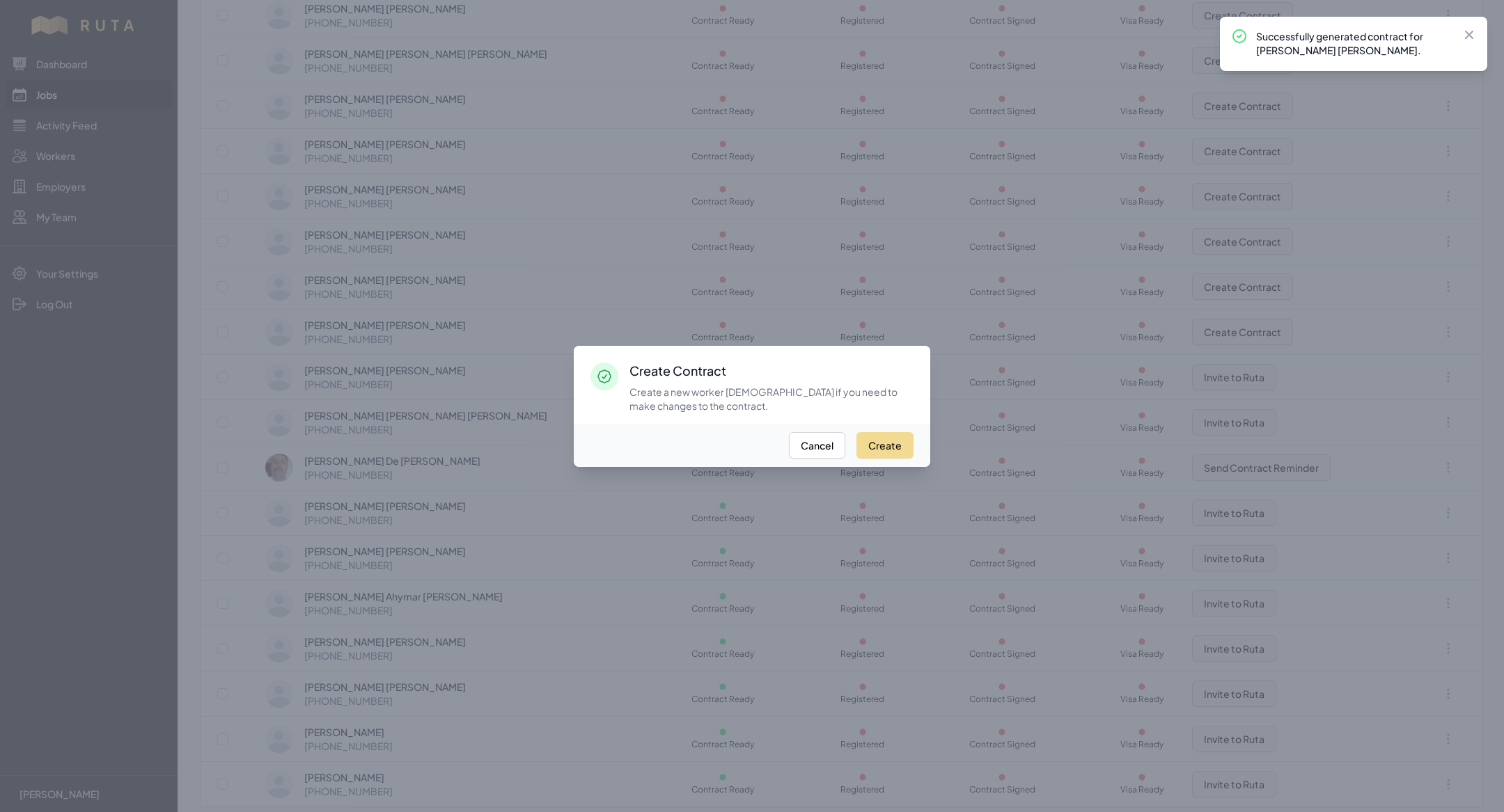
click at [881, 427] on div "Create Cancel" at bounding box center [752, 445] width 356 height 43
click at [882, 438] on button "Create" at bounding box center [885, 445] width 57 height 26
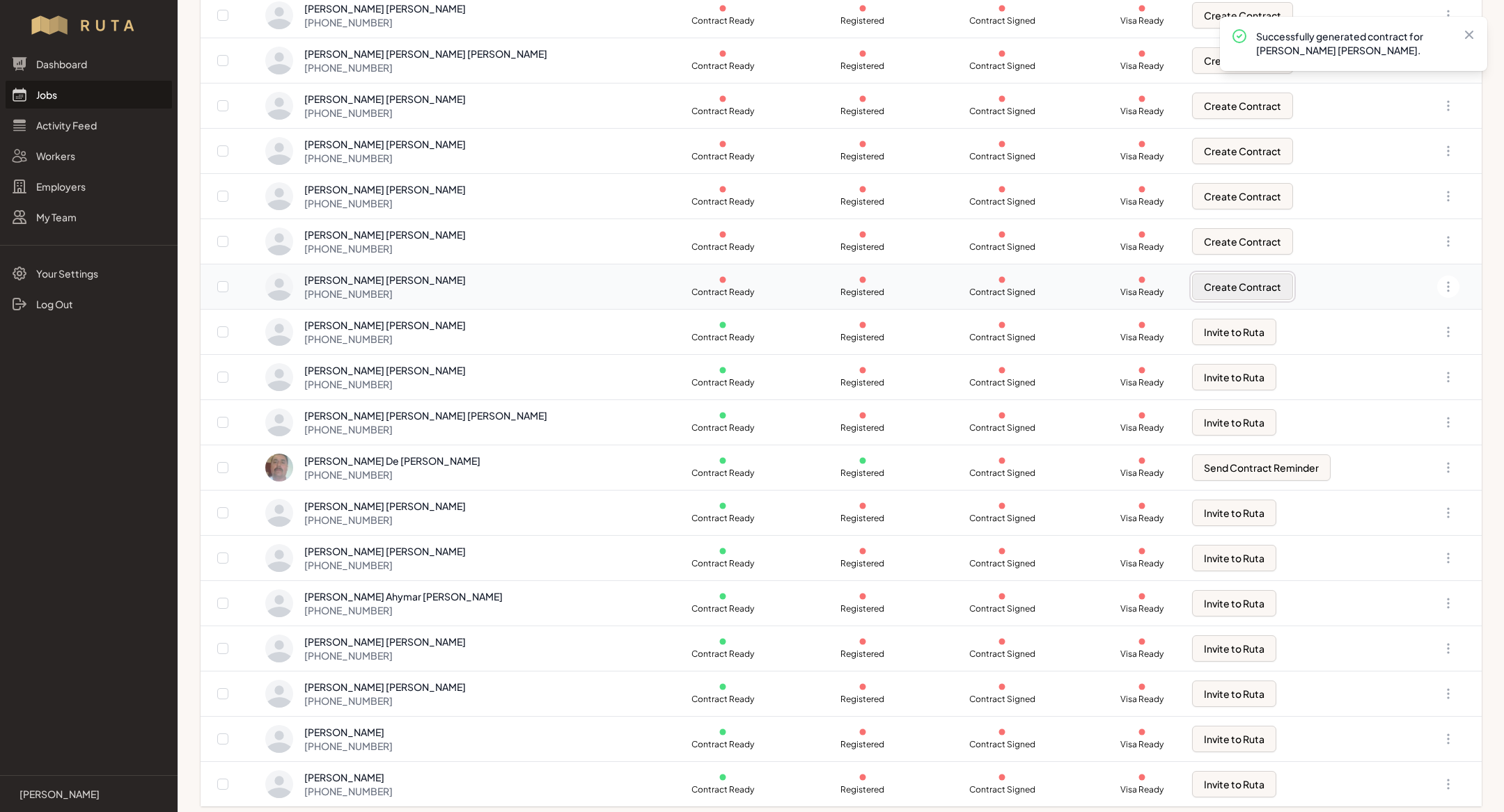
click at [1210, 291] on button "Create Contract" at bounding box center [1242, 286] width 101 height 26
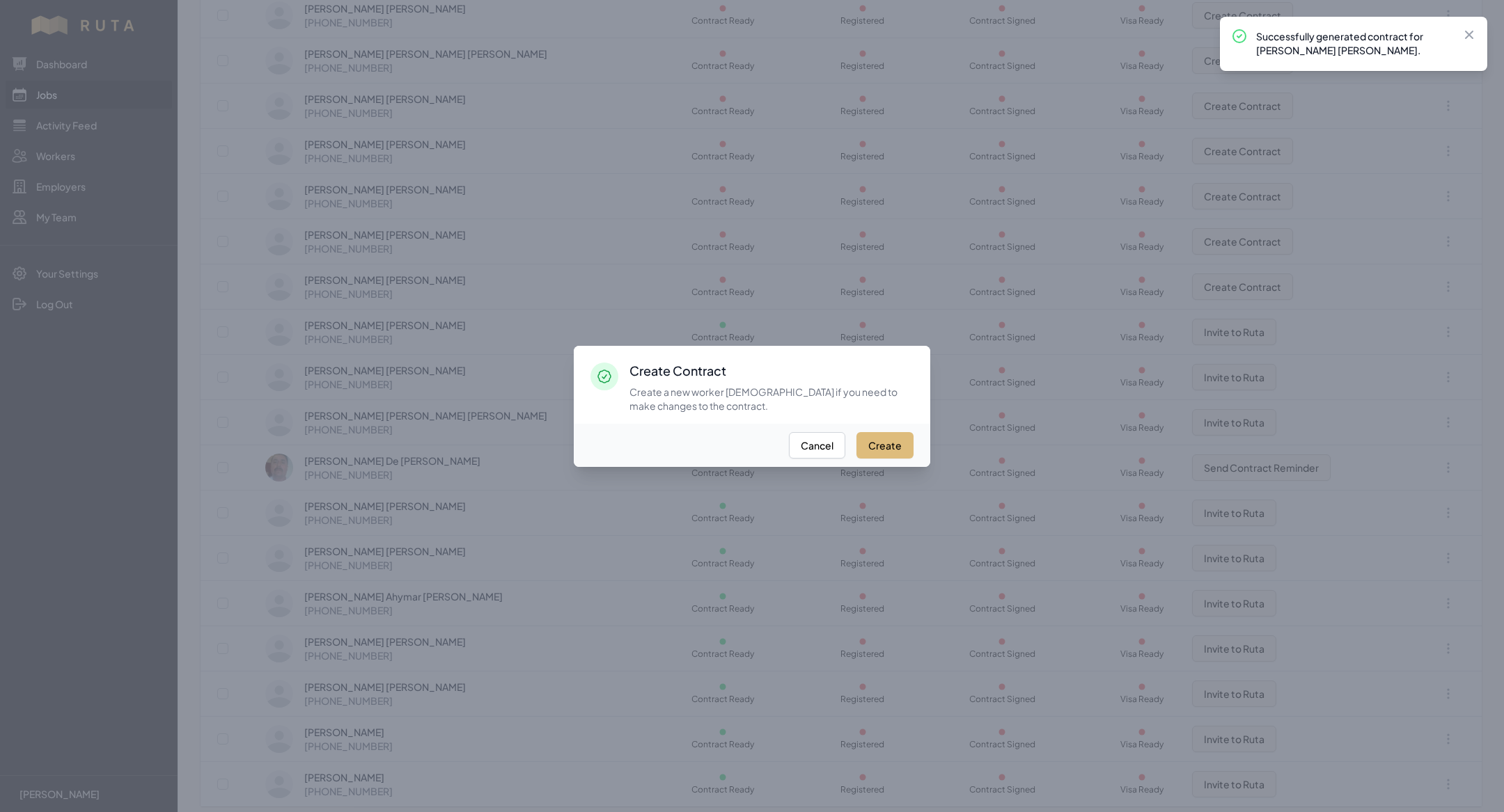
click at [889, 442] on button "Create" at bounding box center [885, 445] width 57 height 26
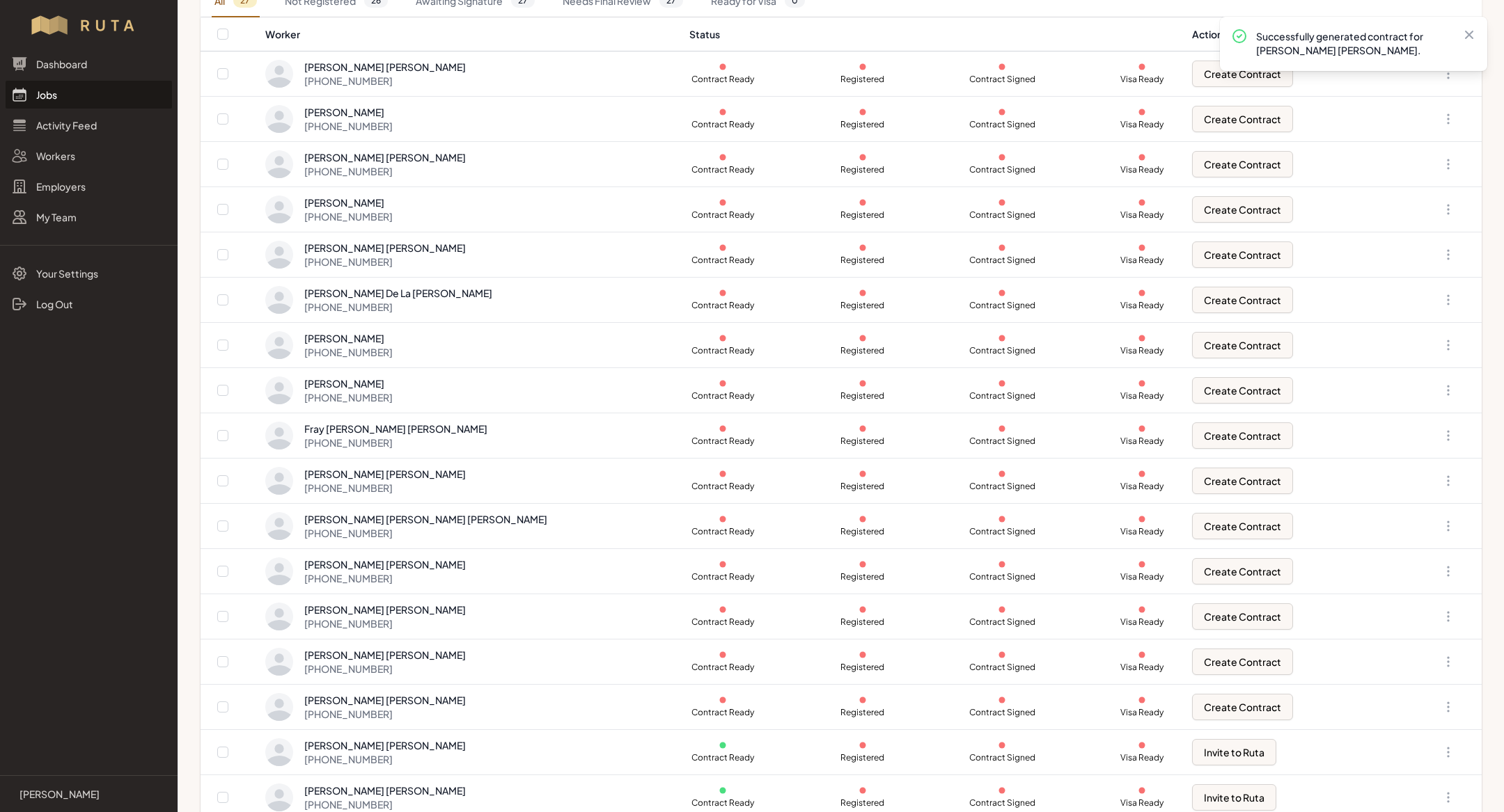
scroll to position [182, 0]
click at [1192, 697] on button "Create Contract" at bounding box center [1242, 705] width 101 height 26
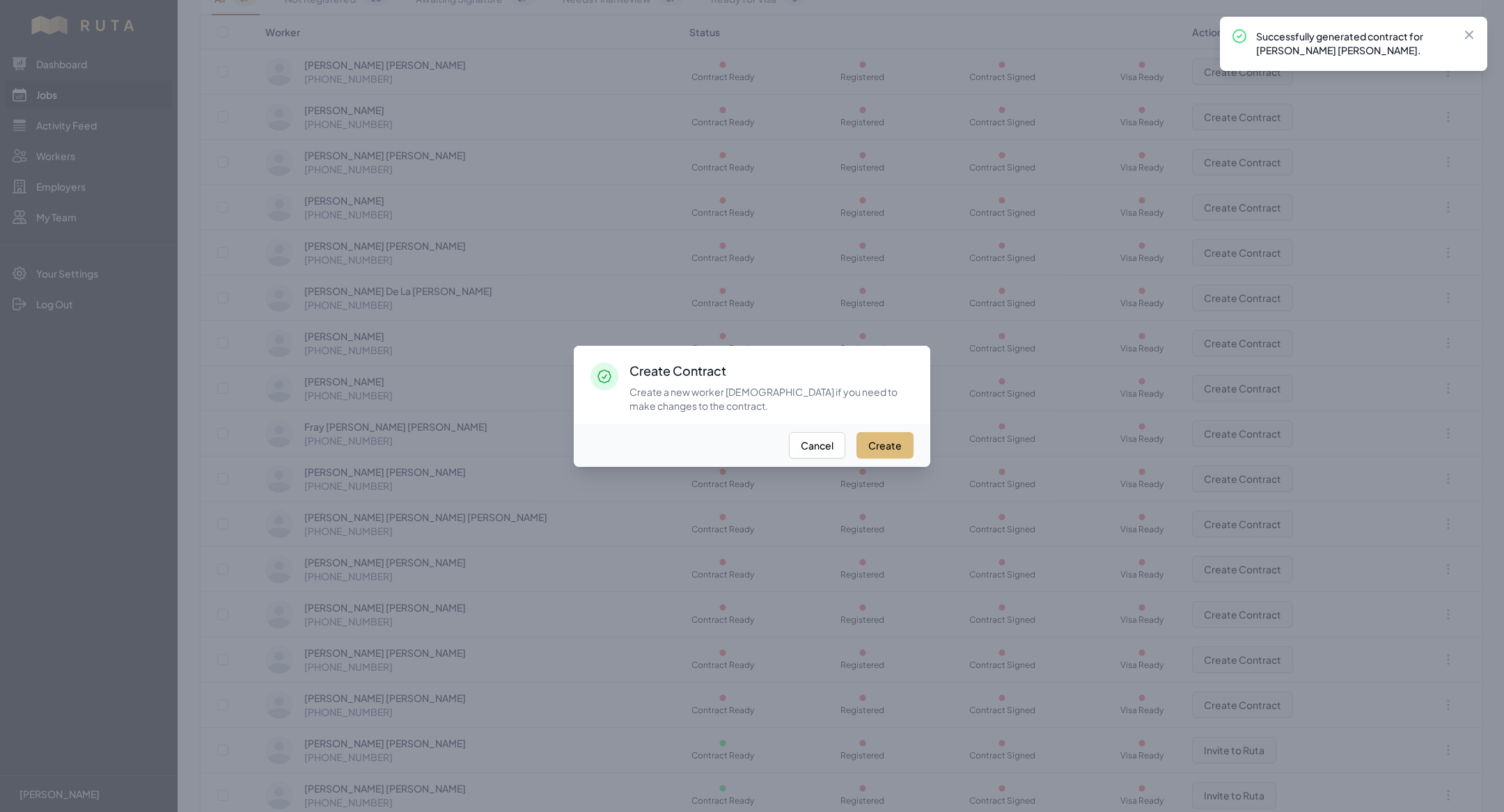
click at [900, 451] on button "Create" at bounding box center [885, 445] width 57 height 26
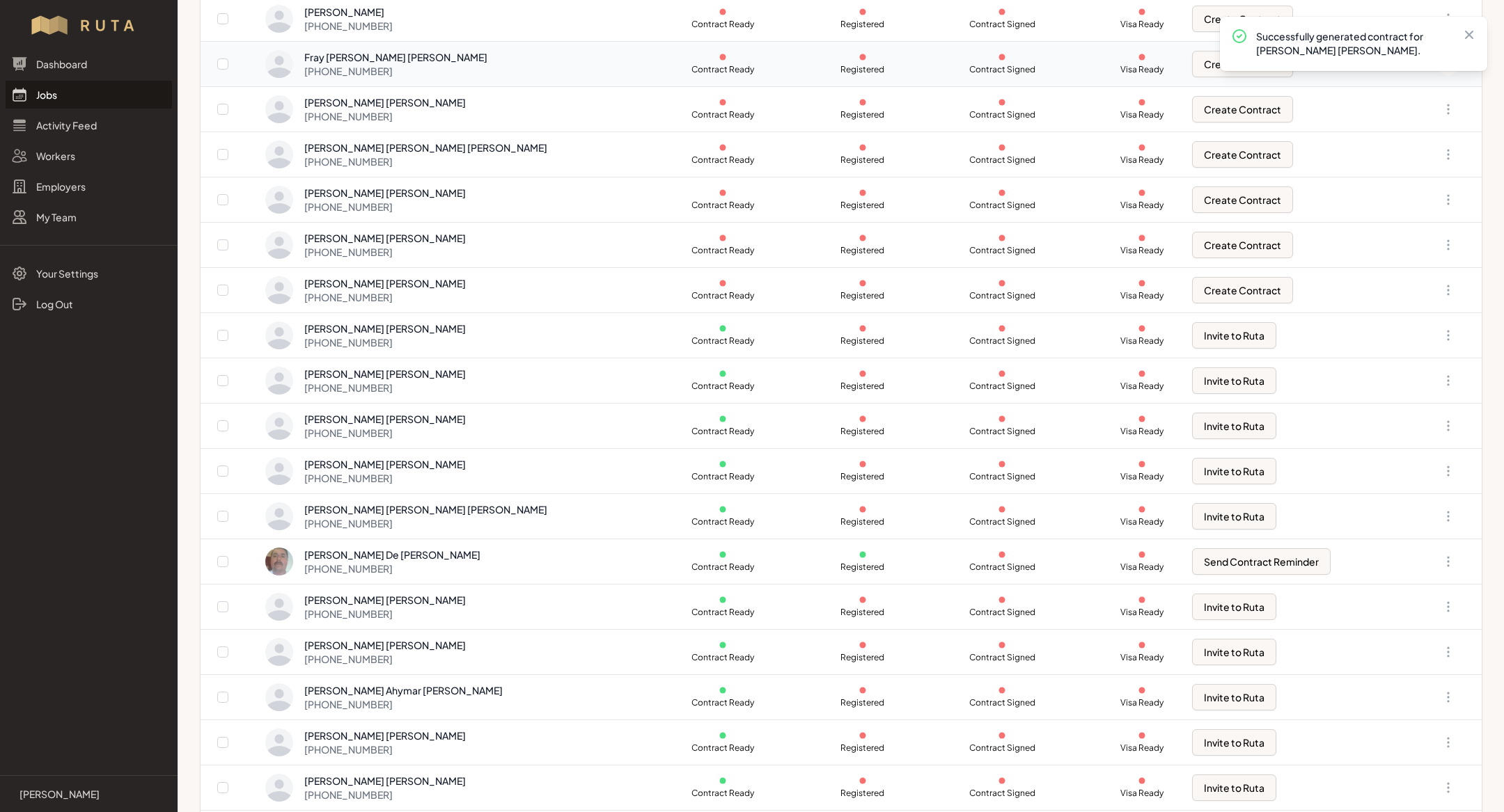
scroll to position [610, 0]
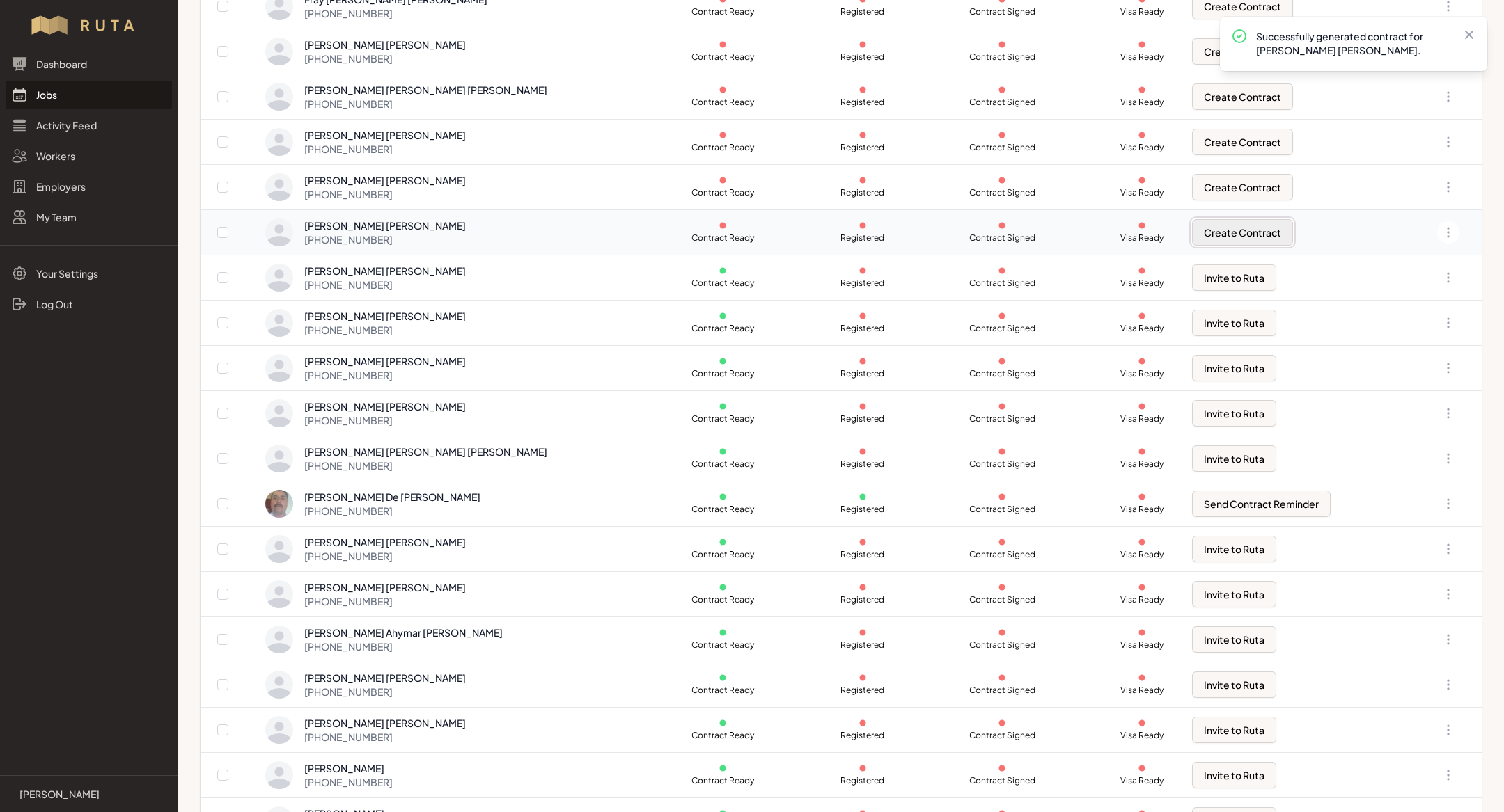
click at [1219, 232] on button "Create Contract" at bounding box center [1242, 232] width 101 height 26
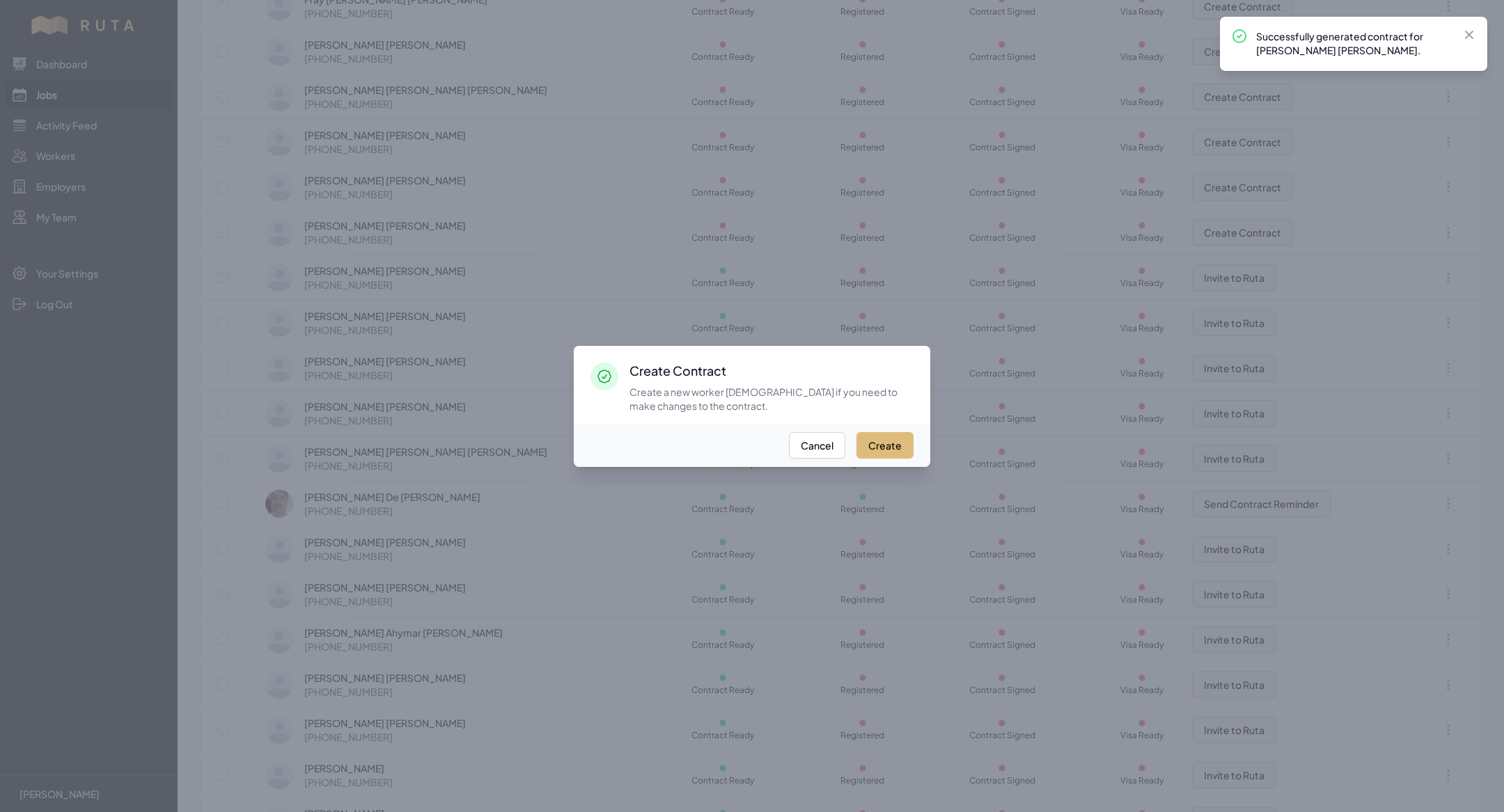
click at [889, 435] on button "Create" at bounding box center [885, 445] width 57 height 26
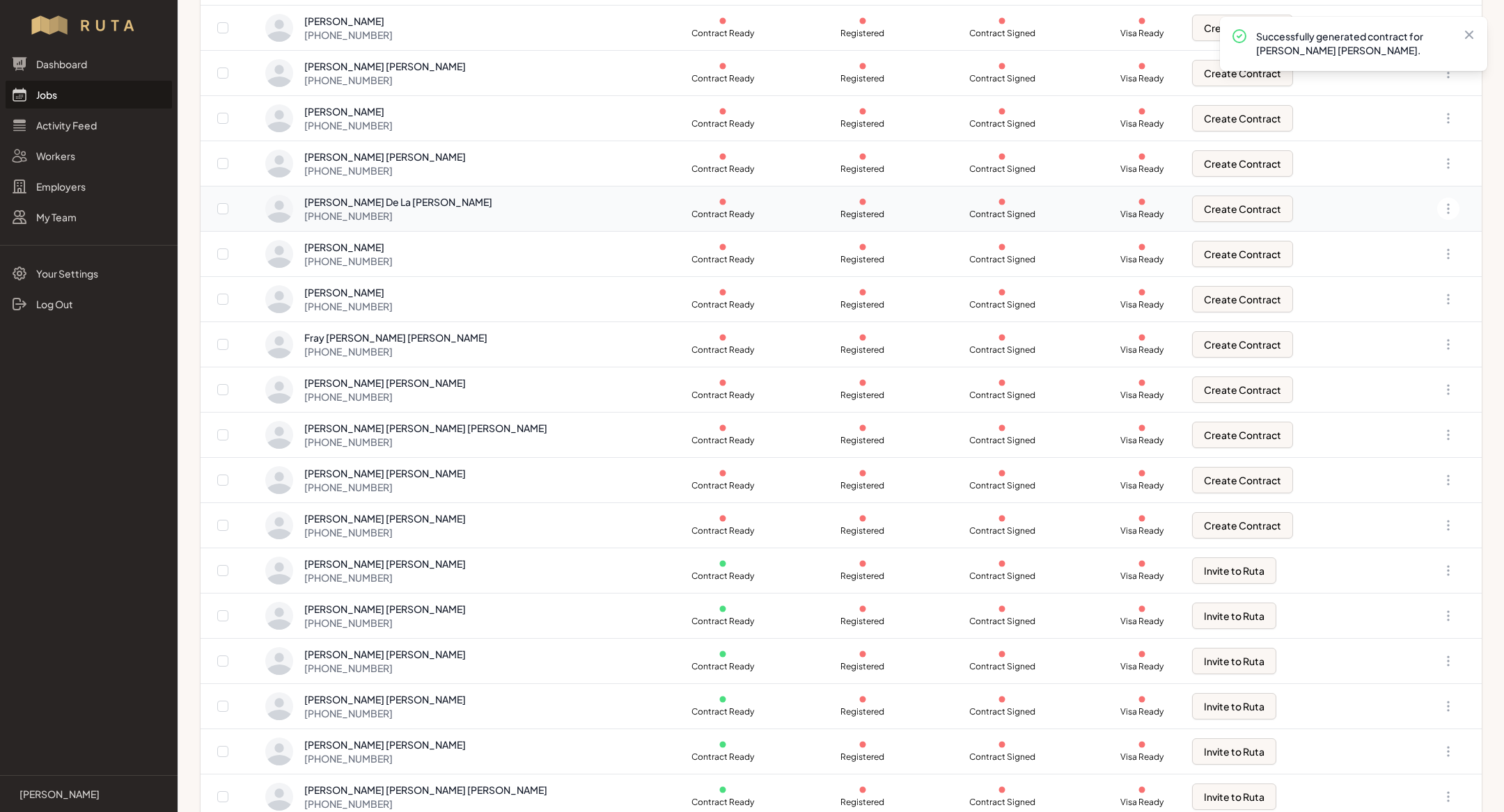
scroll to position [432, 0]
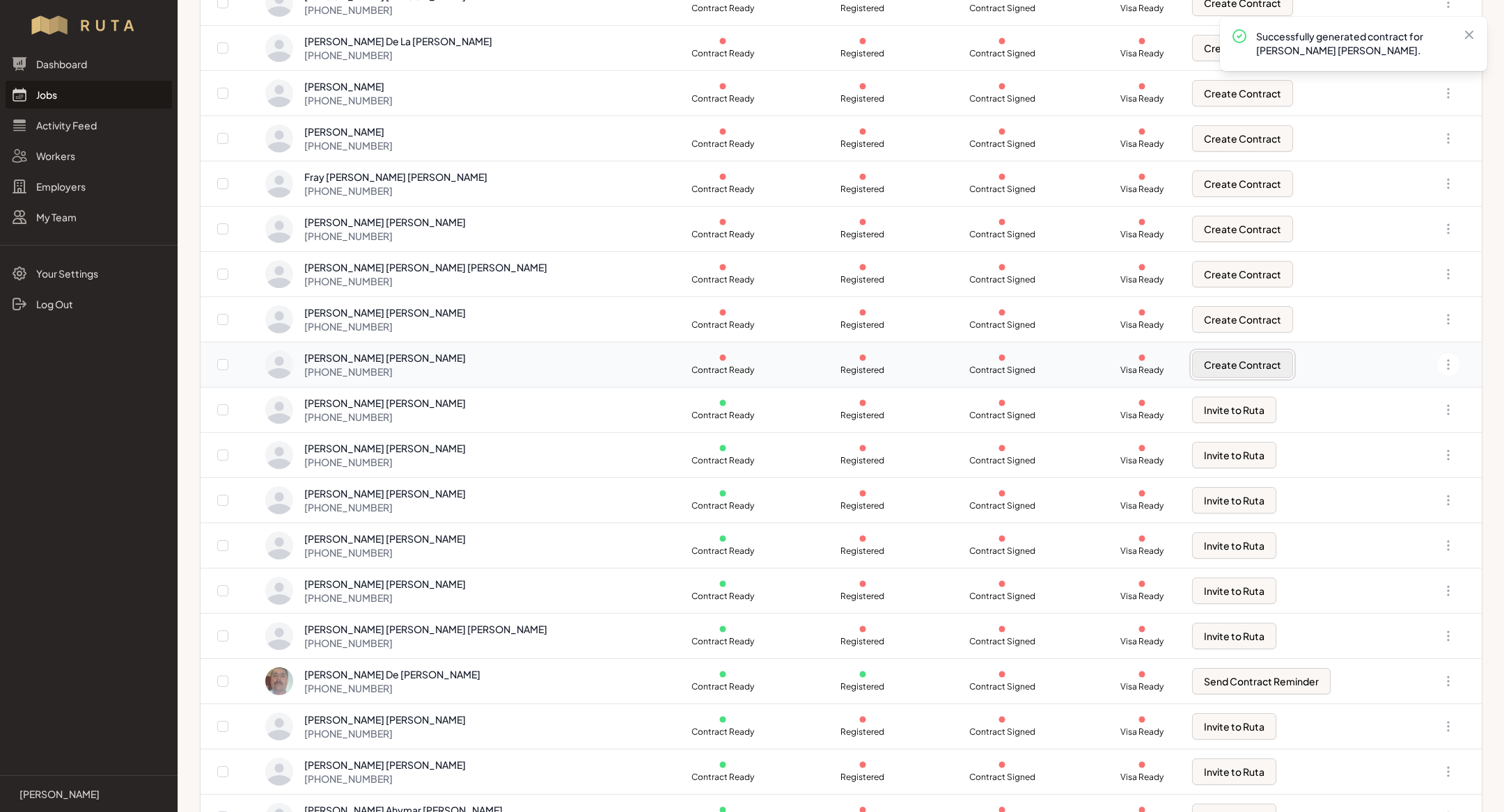
click at [1210, 369] on button "Create Contract" at bounding box center [1242, 364] width 101 height 26
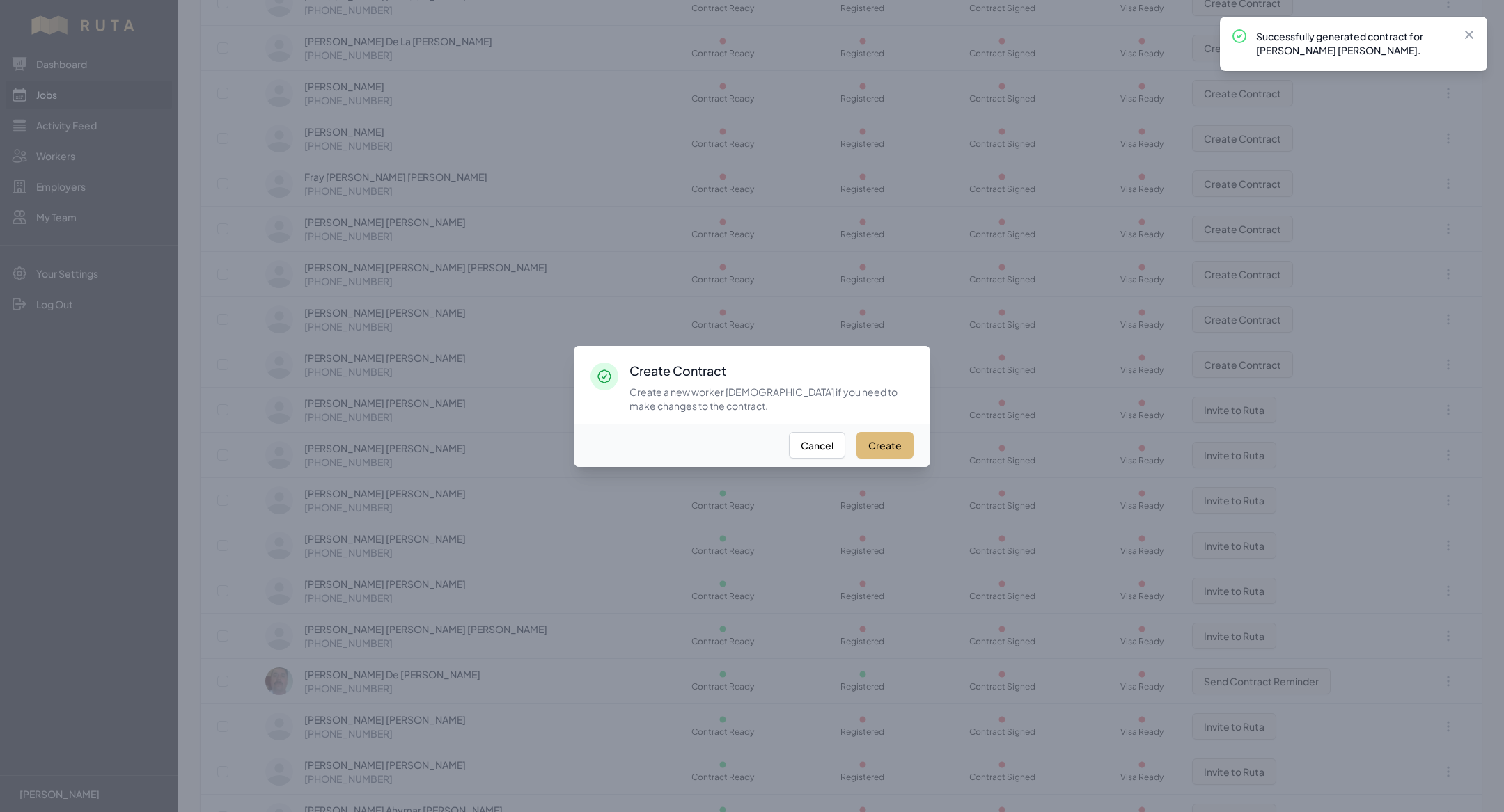
click at [894, 450] on button "Create" at bounding box center [885, 445] width 57 height 26
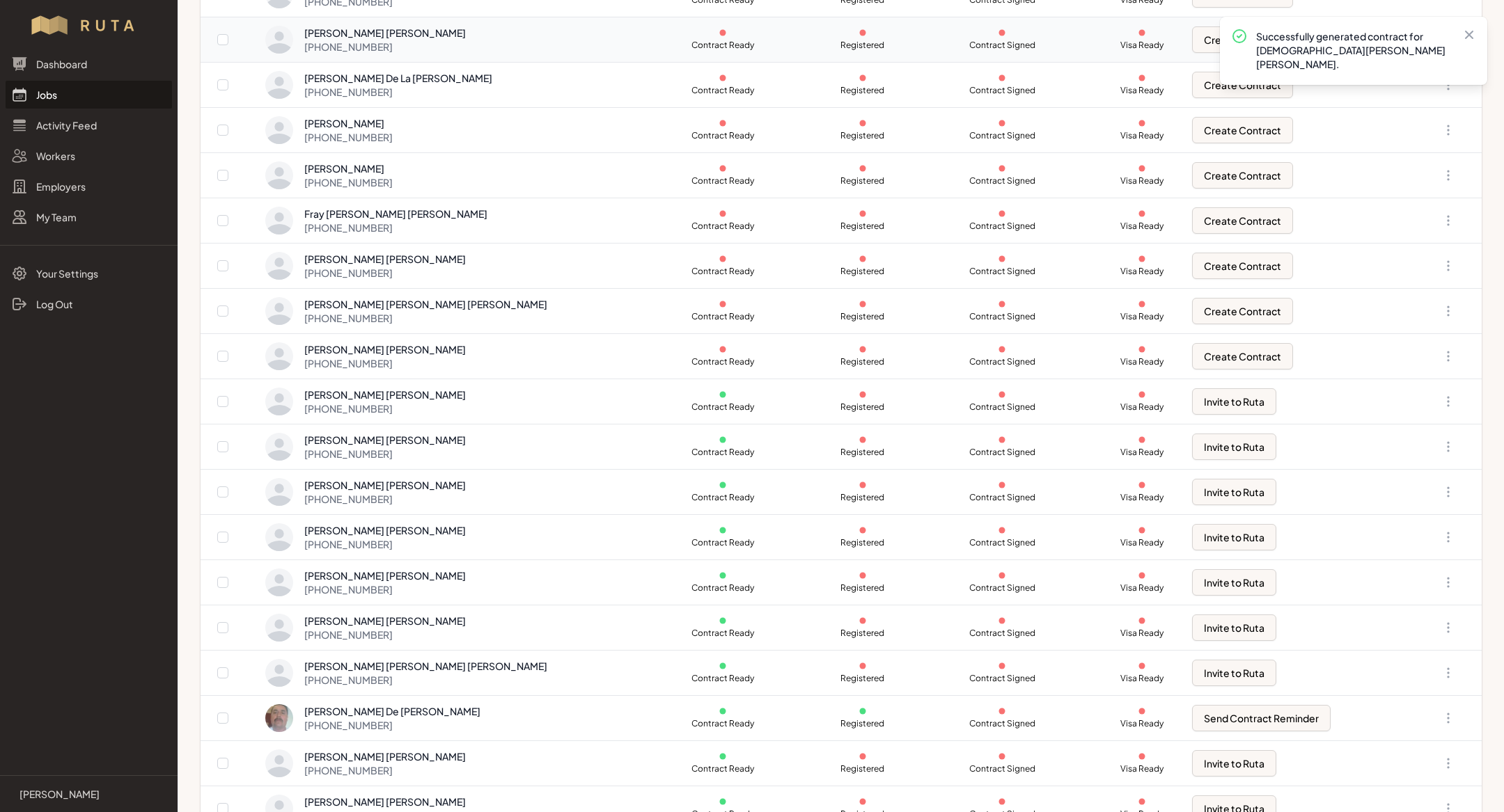
scroll to position [481, 0]
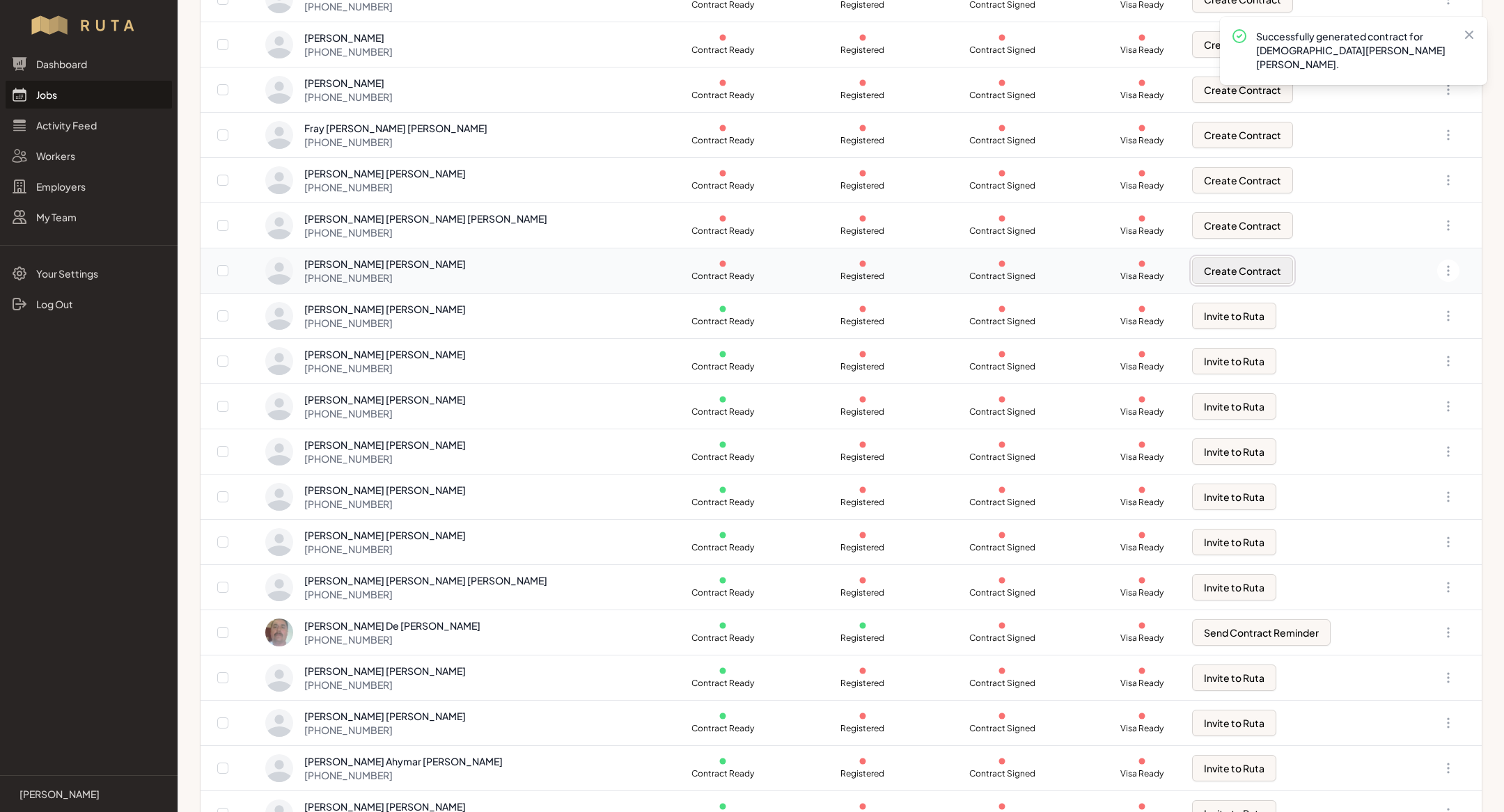
click at [1198, 267] on button "Create Contract" at bounding box center [1242, 271] width 101 height 26
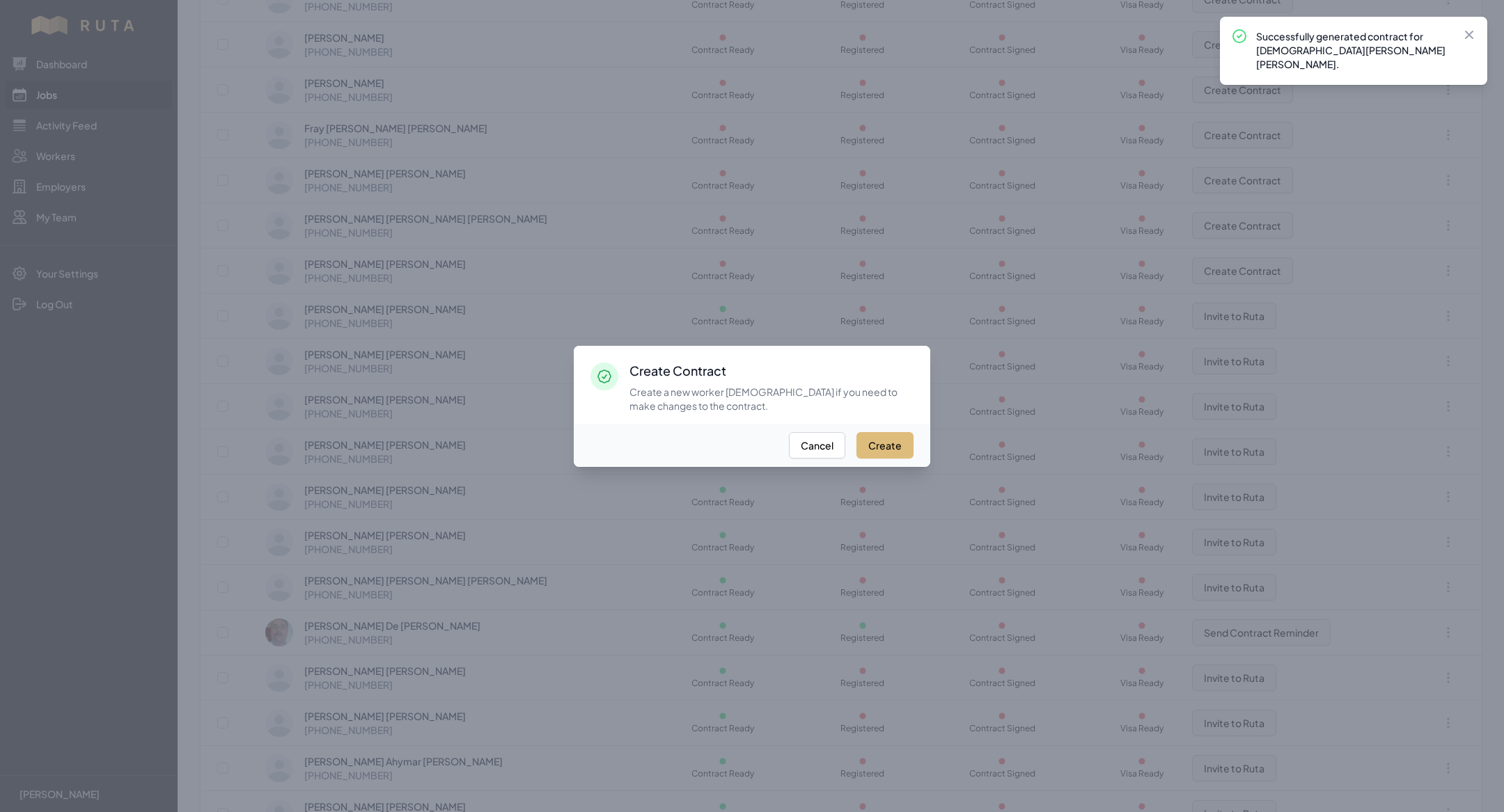
click at [870, 442] on button "Create" at bounding box center [885, 445] width 57 height 26
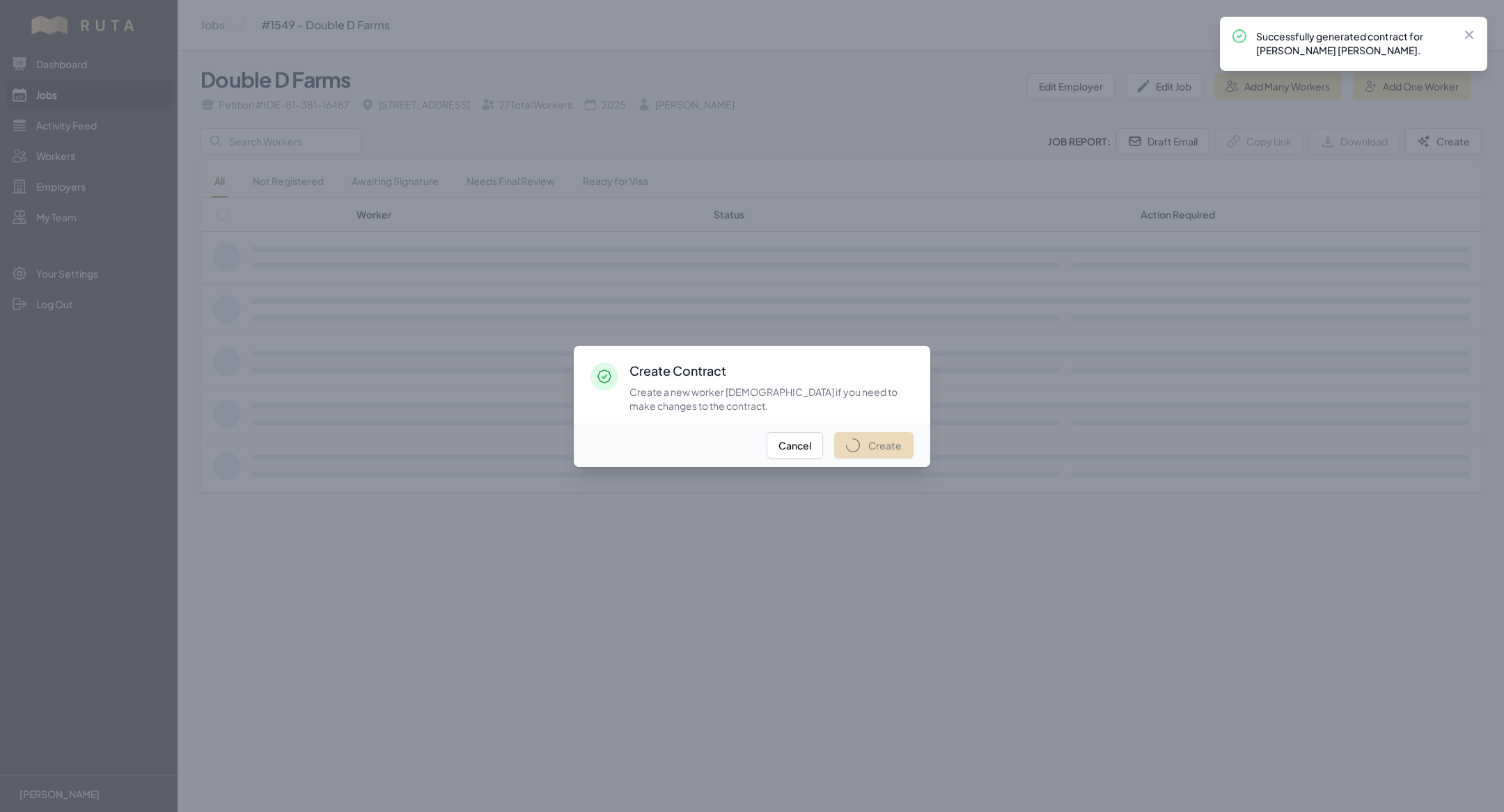
scroll to position [0, 0]
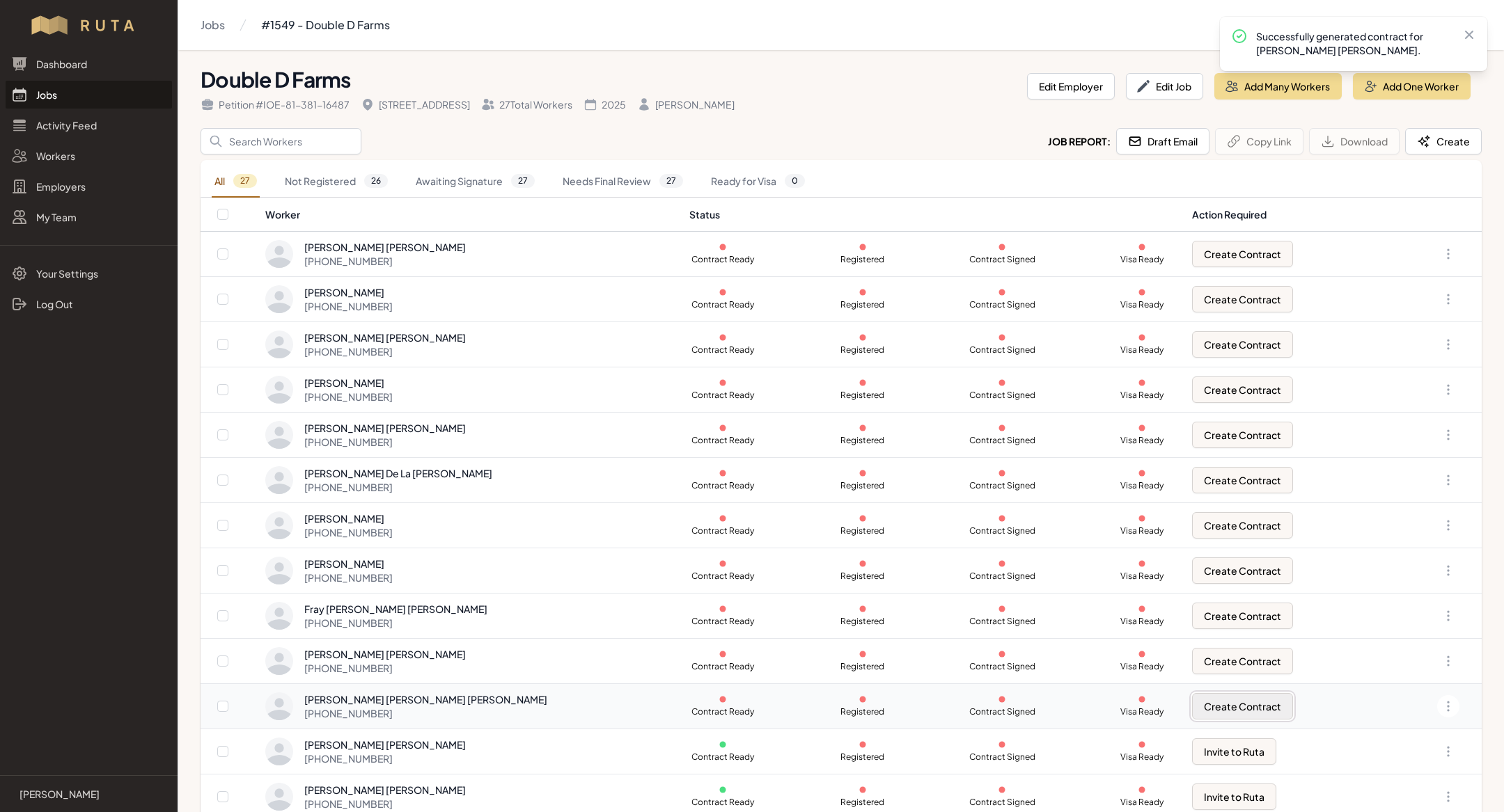
click at [1201, 693] on button "Create Contract" at bounding box center [1242, 706] width 101 height 26
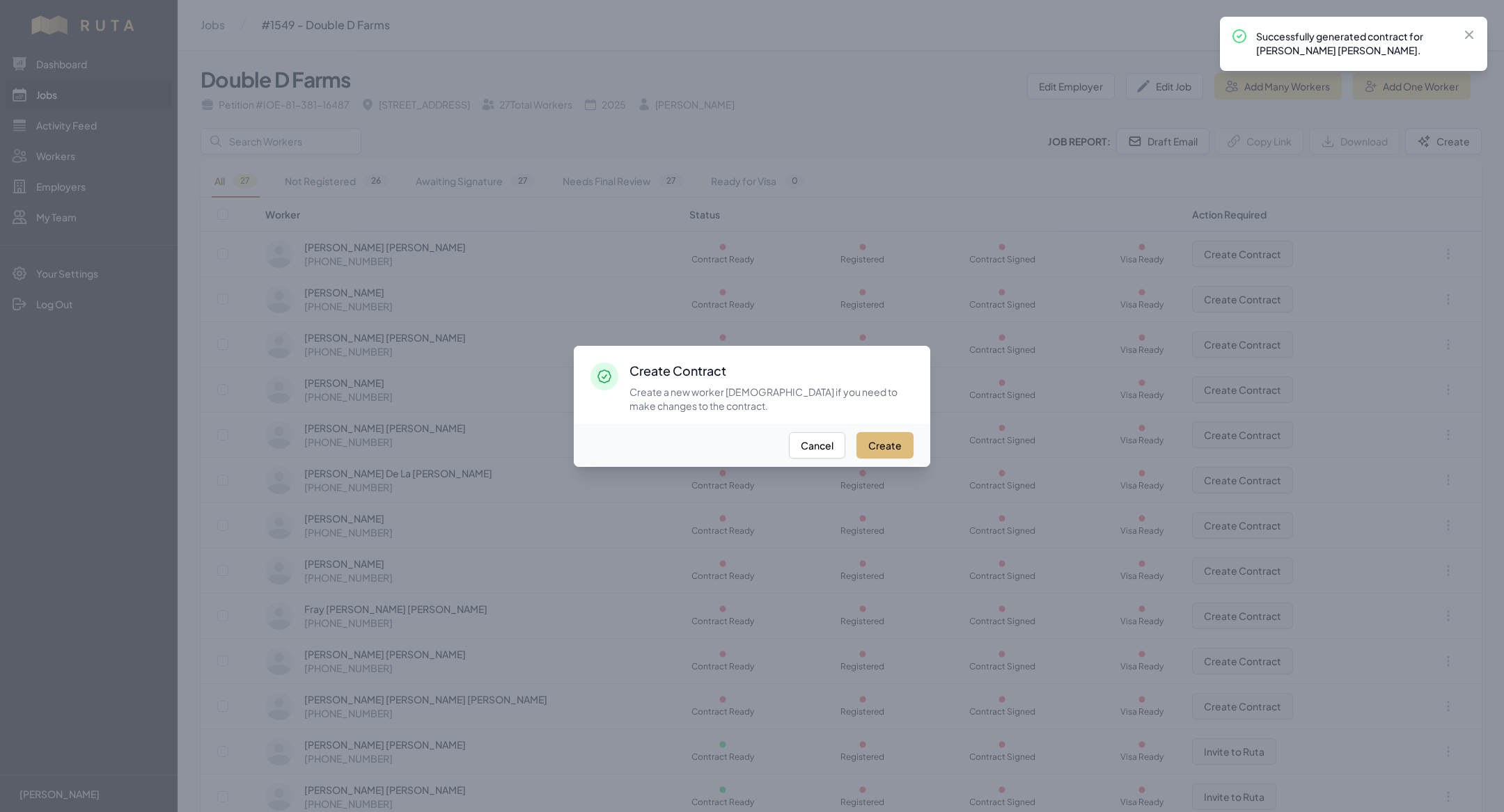
click at [890, 437] on button "Create" at bounding box center [885, 445] width 57 height 26
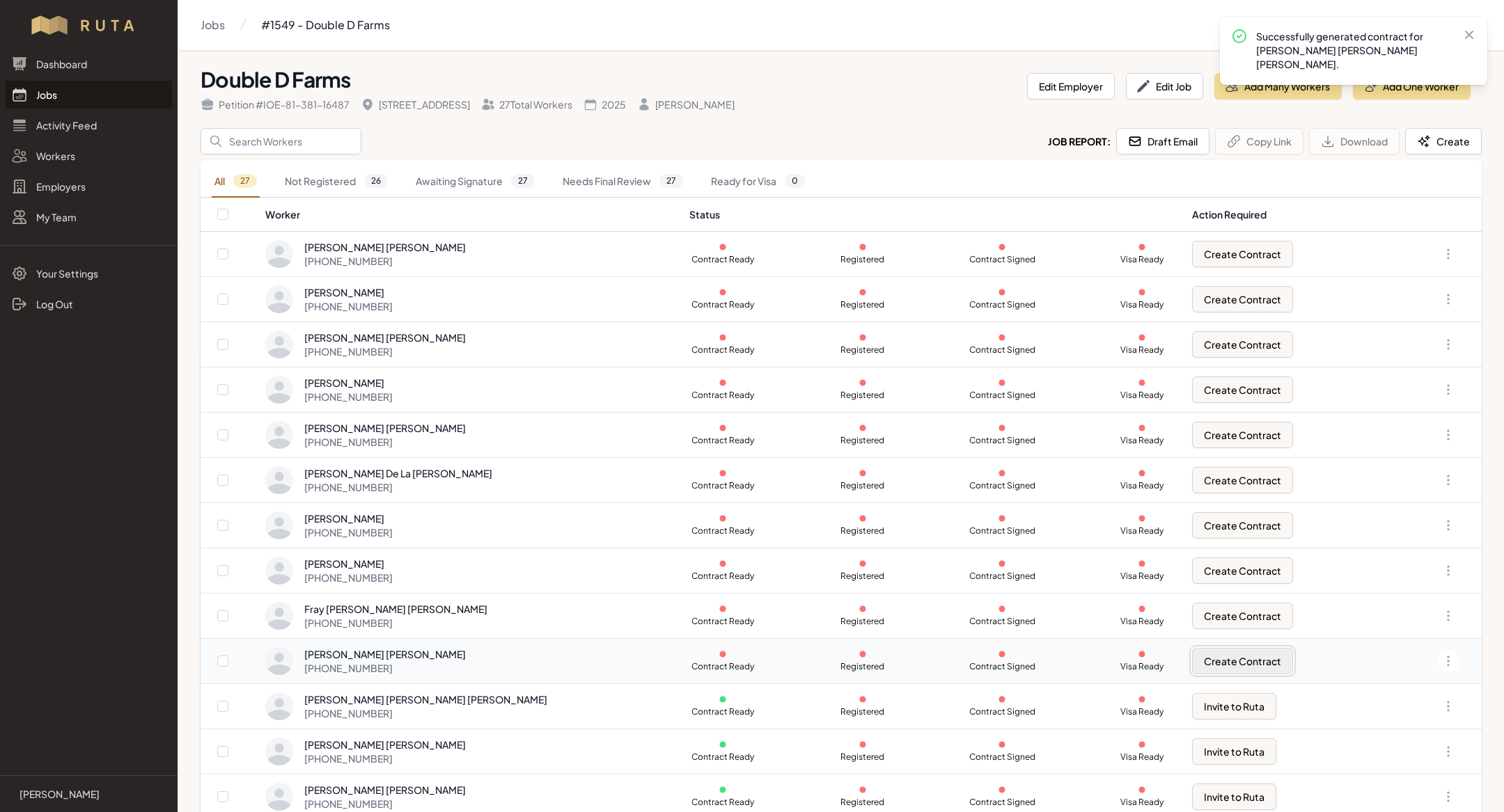
click at [1212, 662] on button "Create Contract" at bounding box center [1242, 661] width 101 height 26
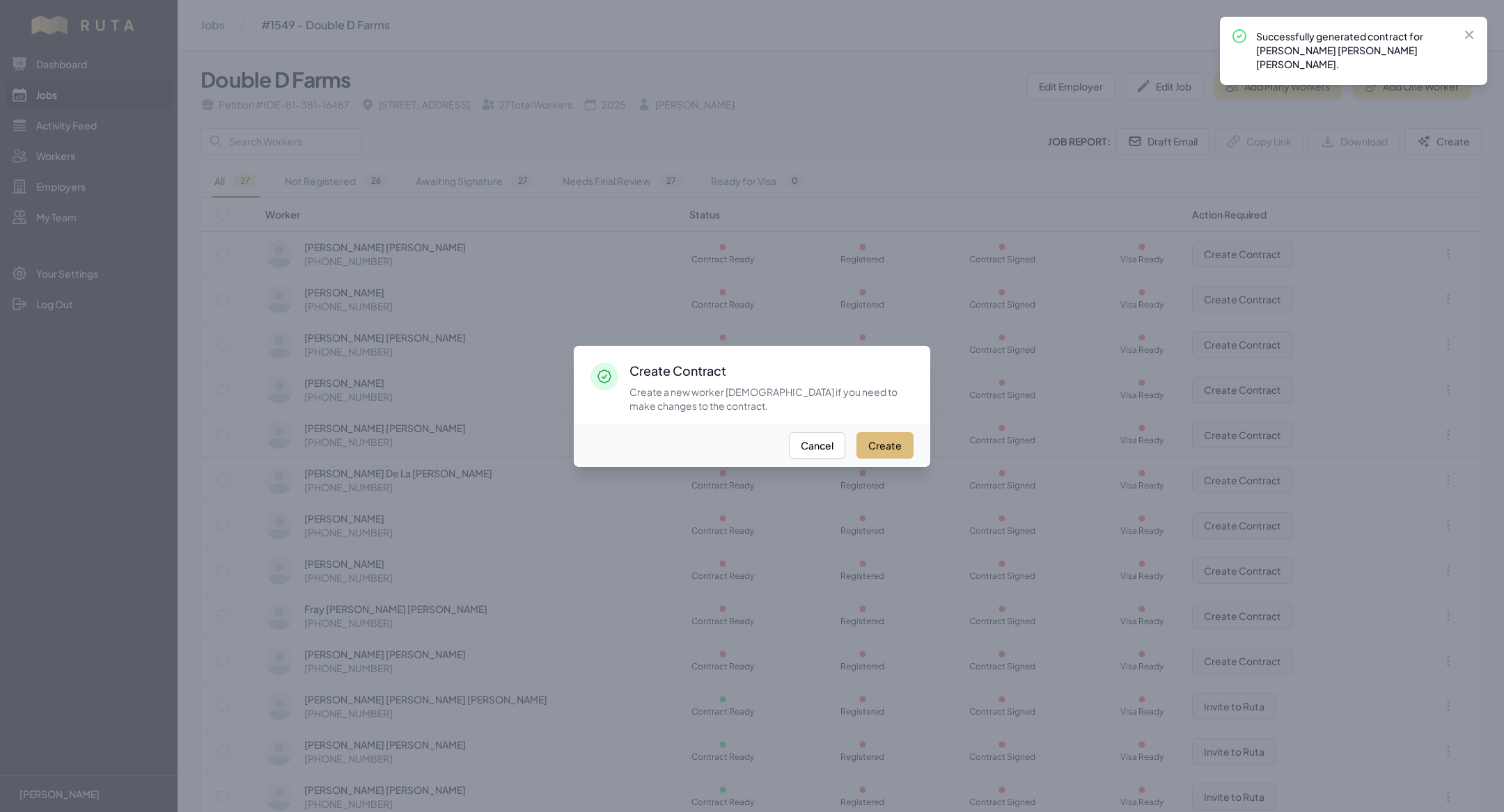
click at [888, 439] on button "Create" at bounding box center [885, 445] width 57 height 26
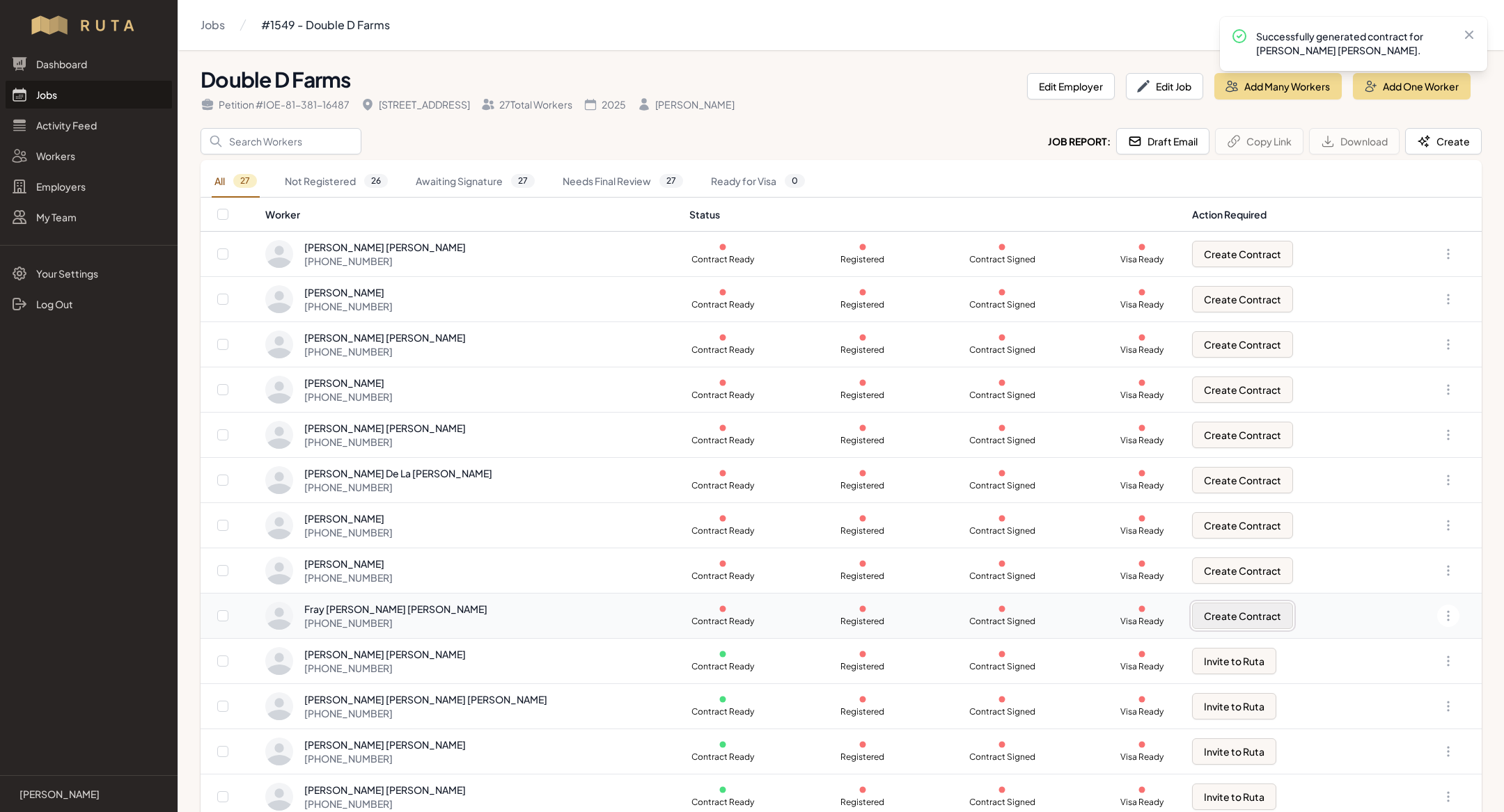
click at [1211, 610] on button "Create Contract" at bounding box center [1242, 616] width 101 height 26
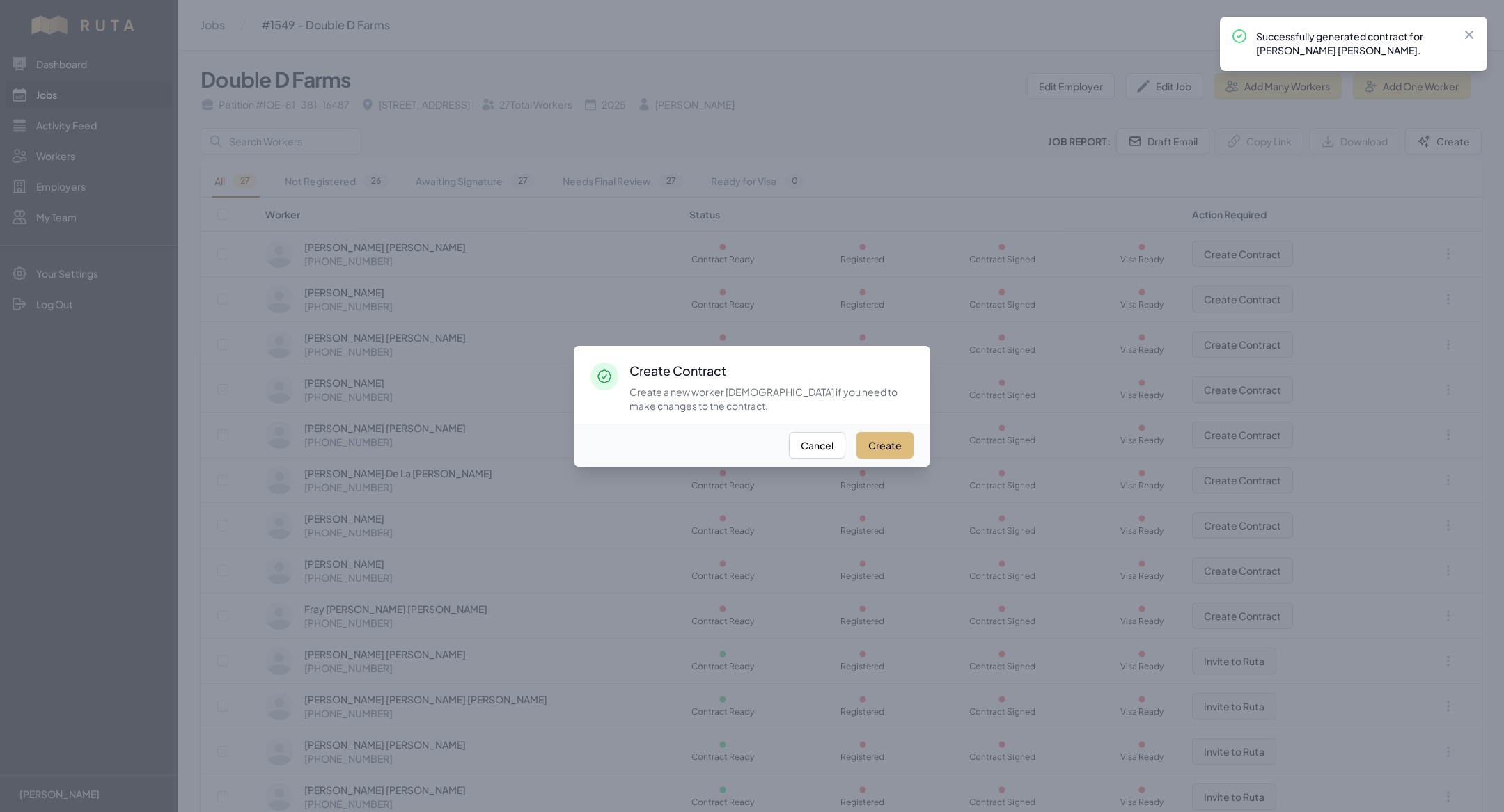
click at [870, 441] on button "Create" at bounding box center [885, 445] width 57 height 26
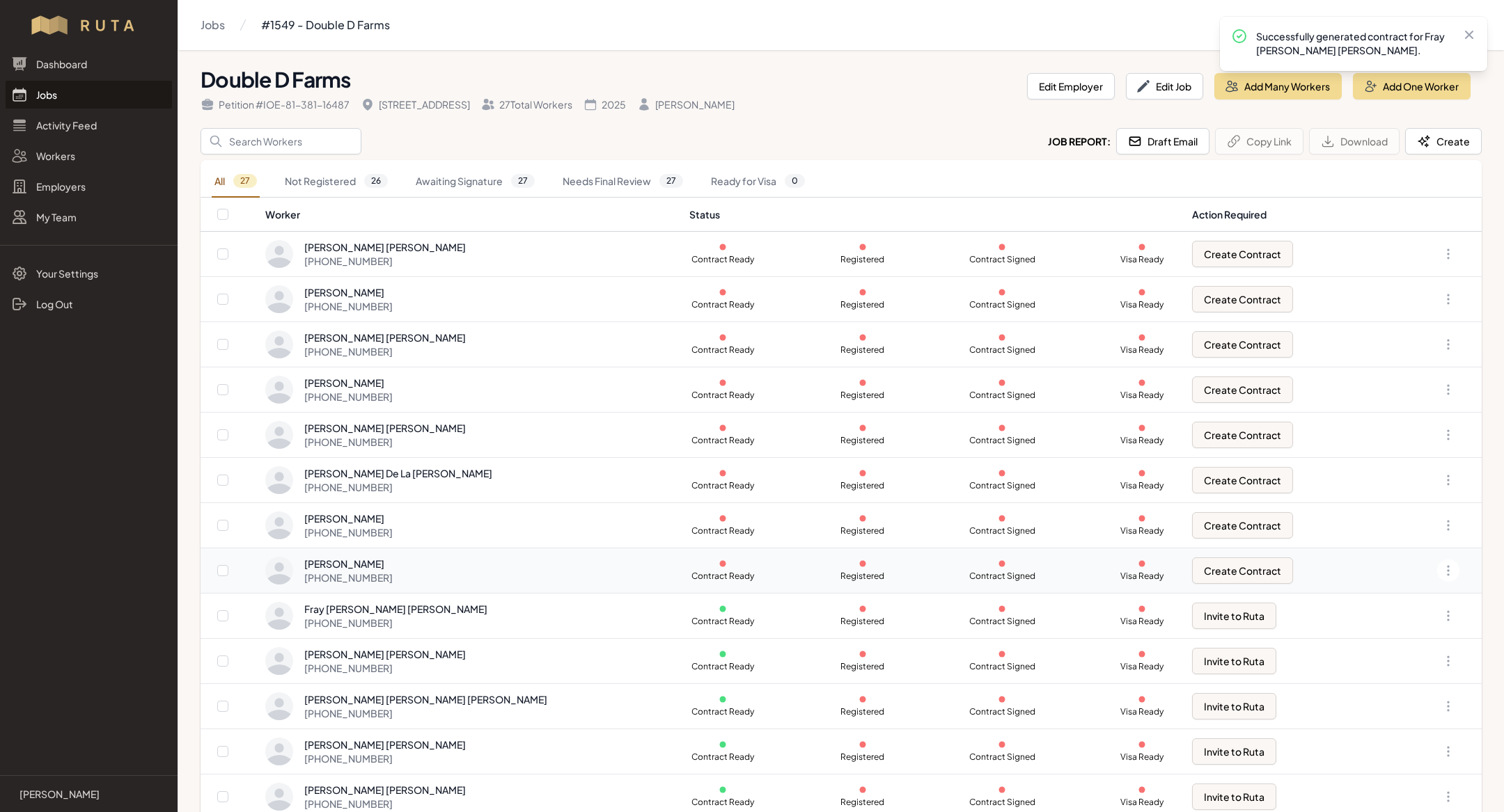
click at [1199, 584] on td "Create Contract" at bounding box center [1295, 571] width 222 height 45
click at [1199, 575] on button "Create Contract" at bounding box center [1242, 571] width 101 height 26
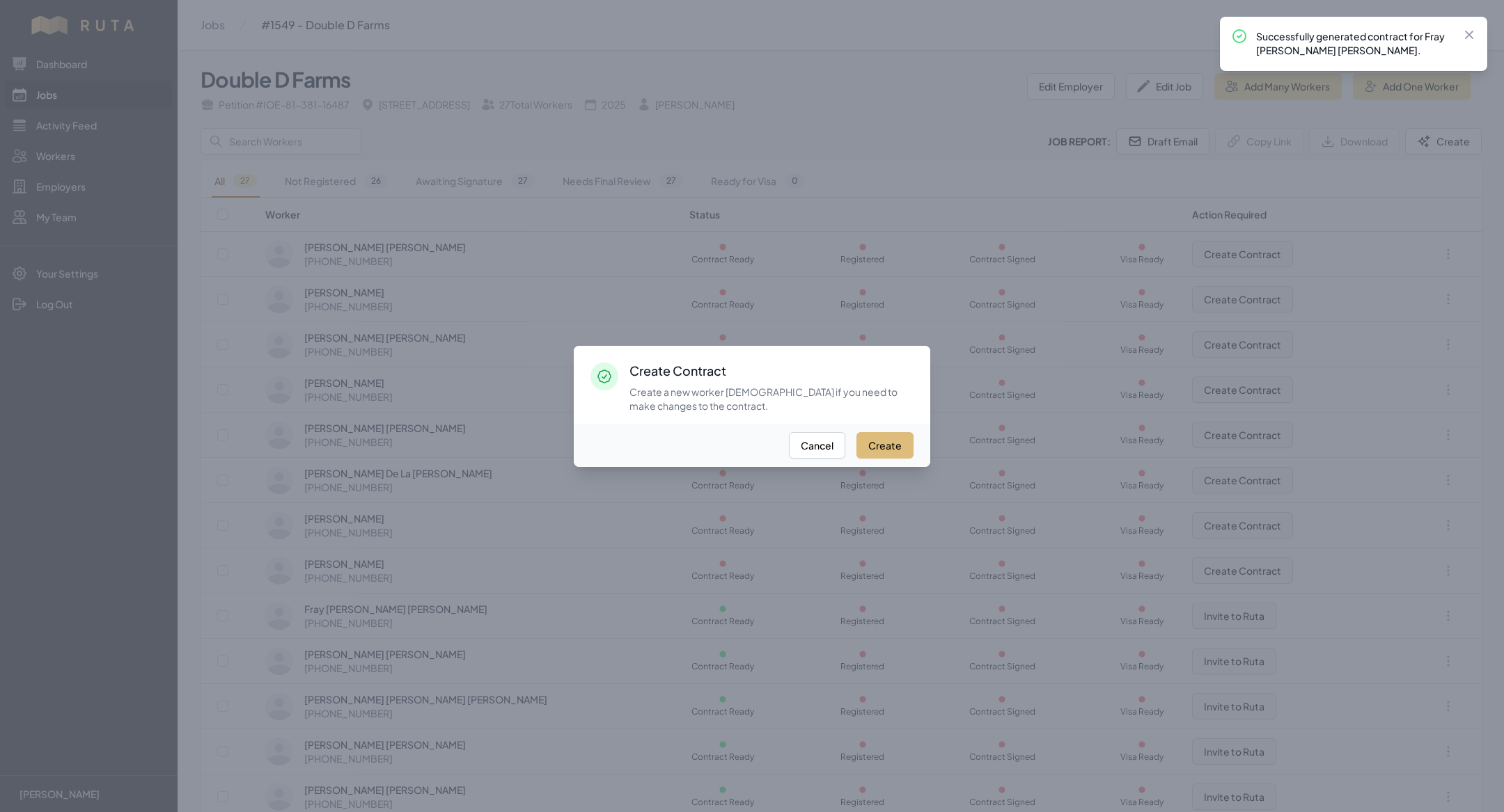
click at [887, 451] on button "Create" at bounding box center [885, 445] width 57 height 26
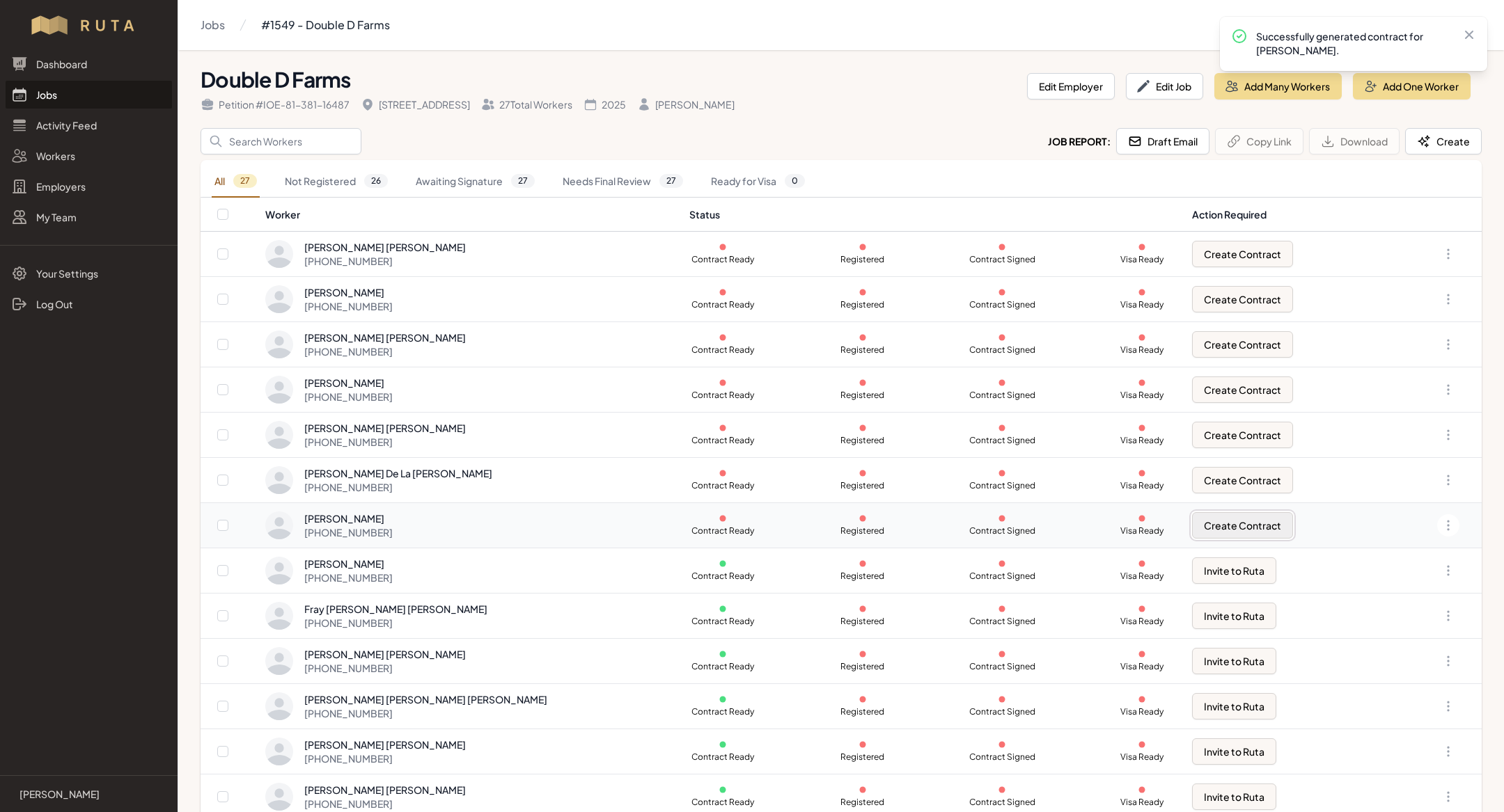
click at [1215, 527] on button "Create Contract" at bounding box center [1242, 525] width 101 height 26
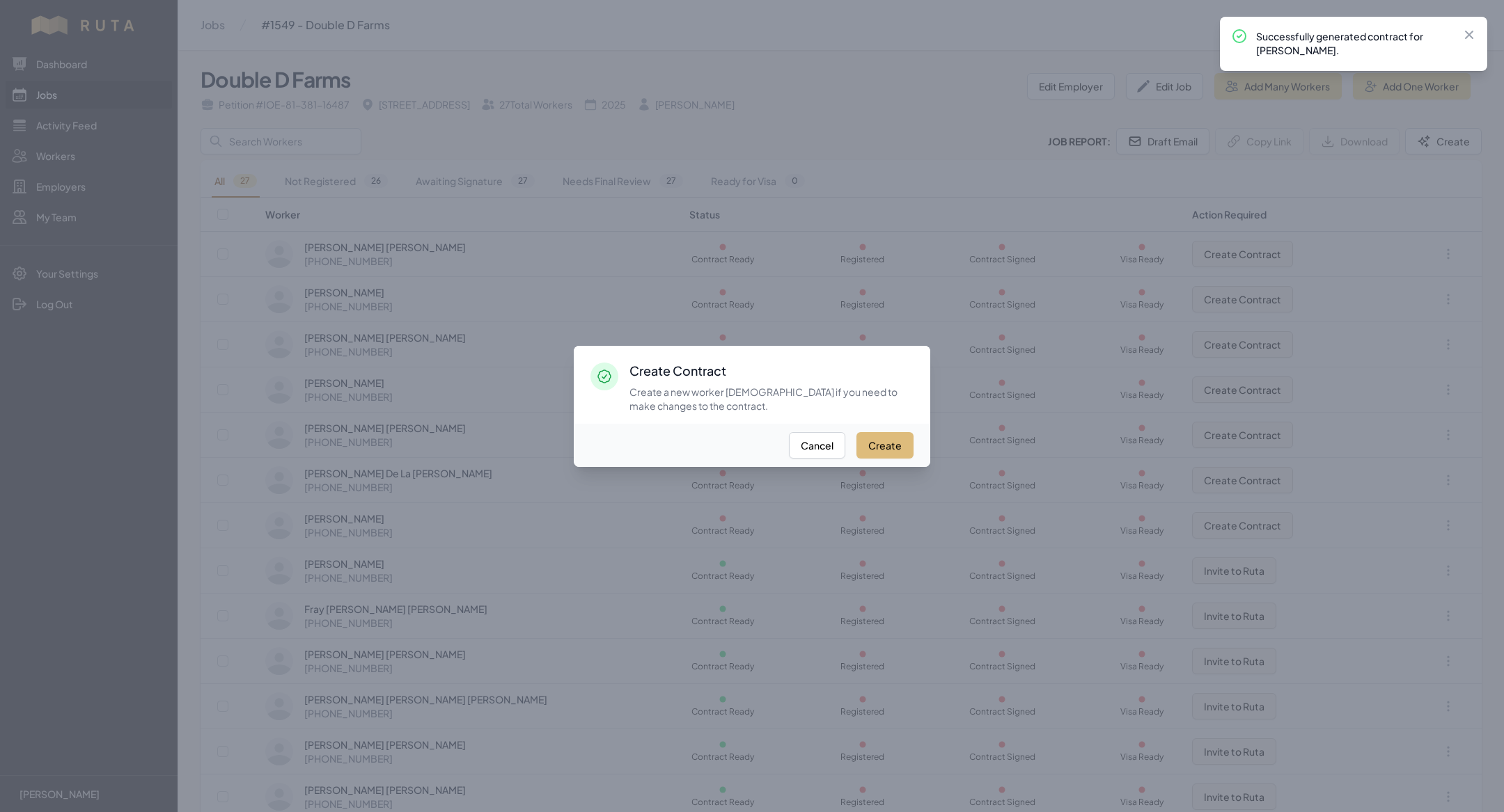
click at [874, 432] on button "Create" at bounding box center [885, 445] width 57 height 26
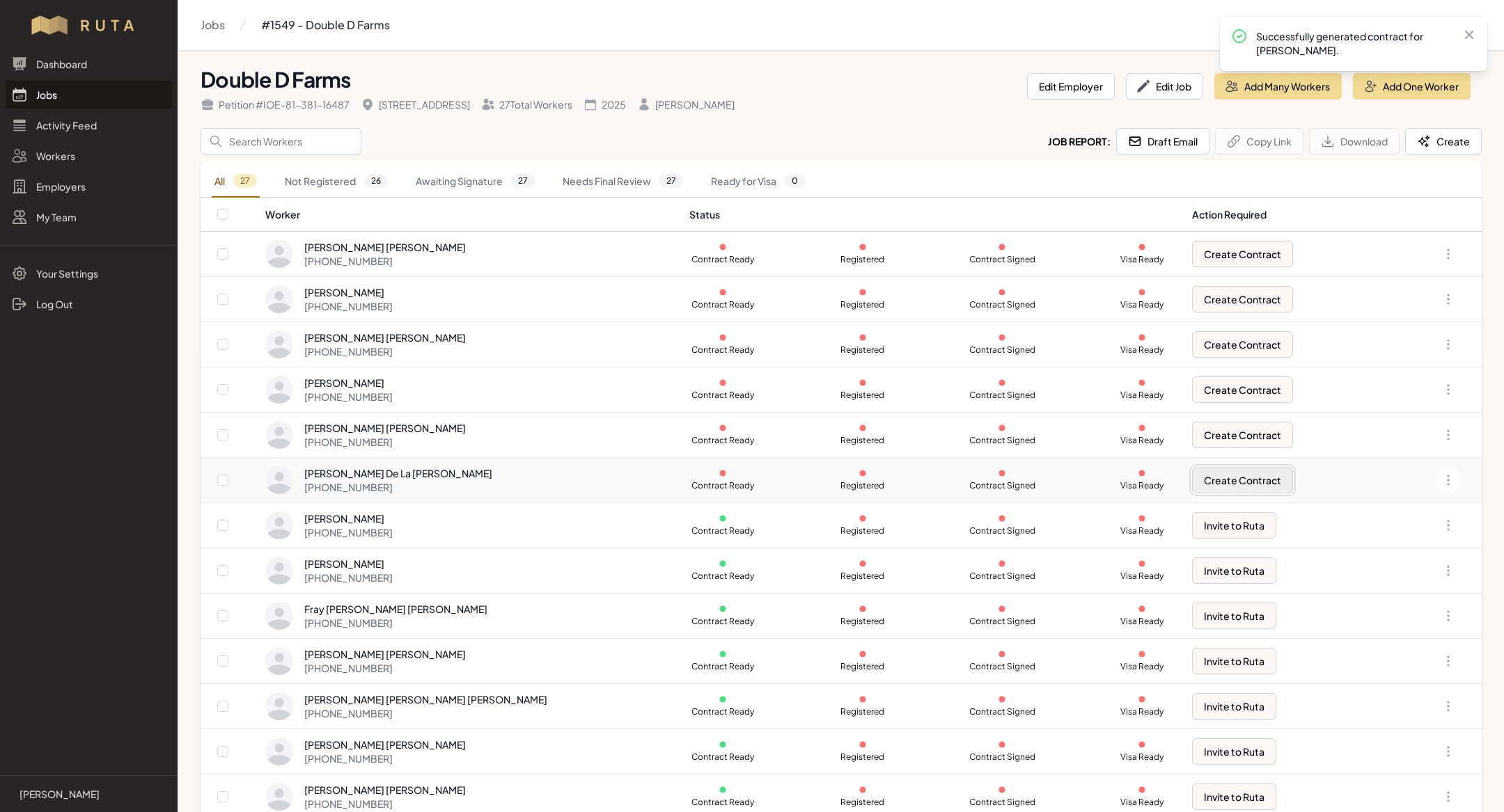
click at [1219, 483] on button "Create Contract" at bounding box center [1242, 480] width 101 height 26
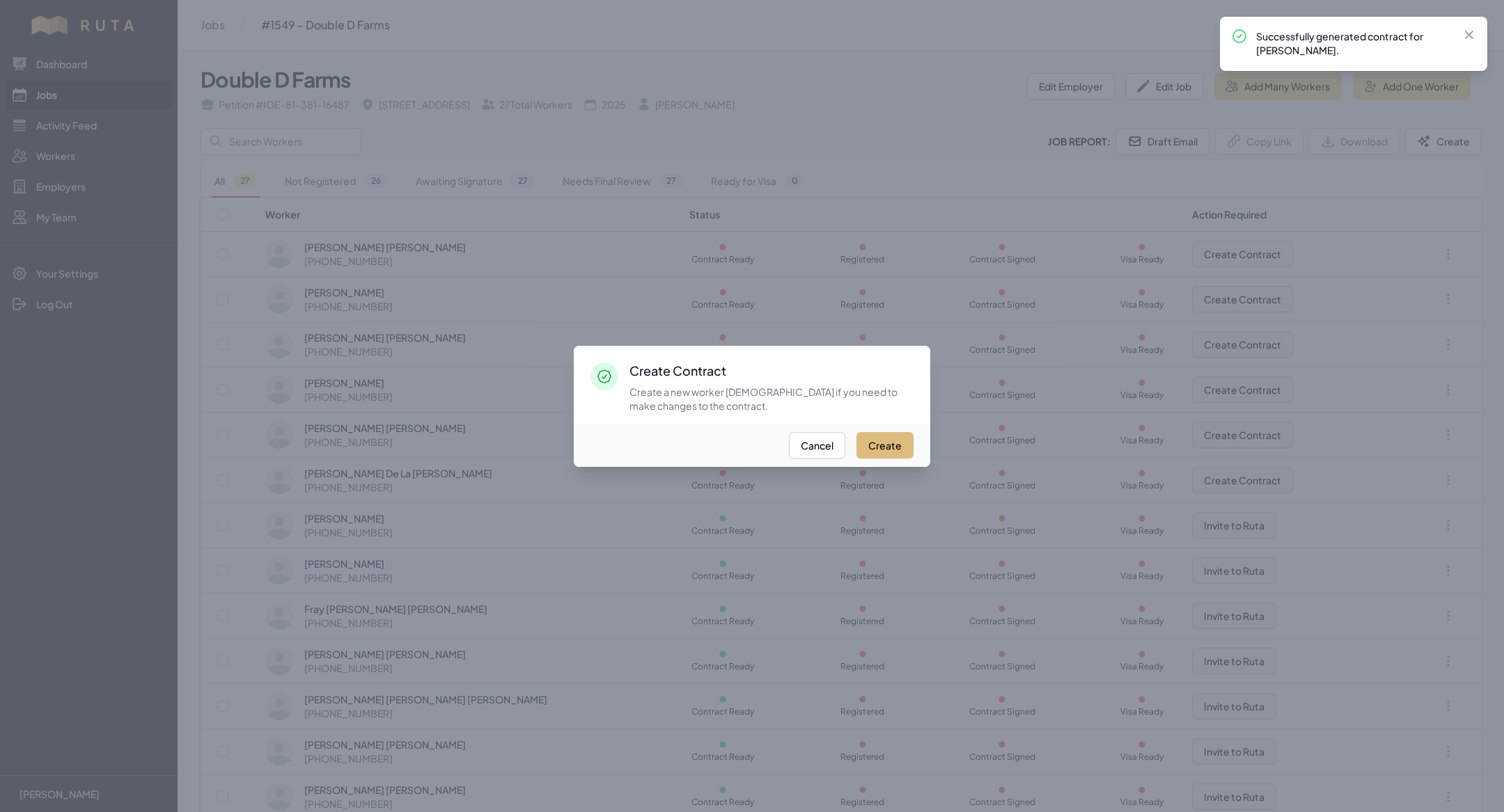
click at [885, 446] on button "Create" at bounding box center [885, 445] width 57 height 26
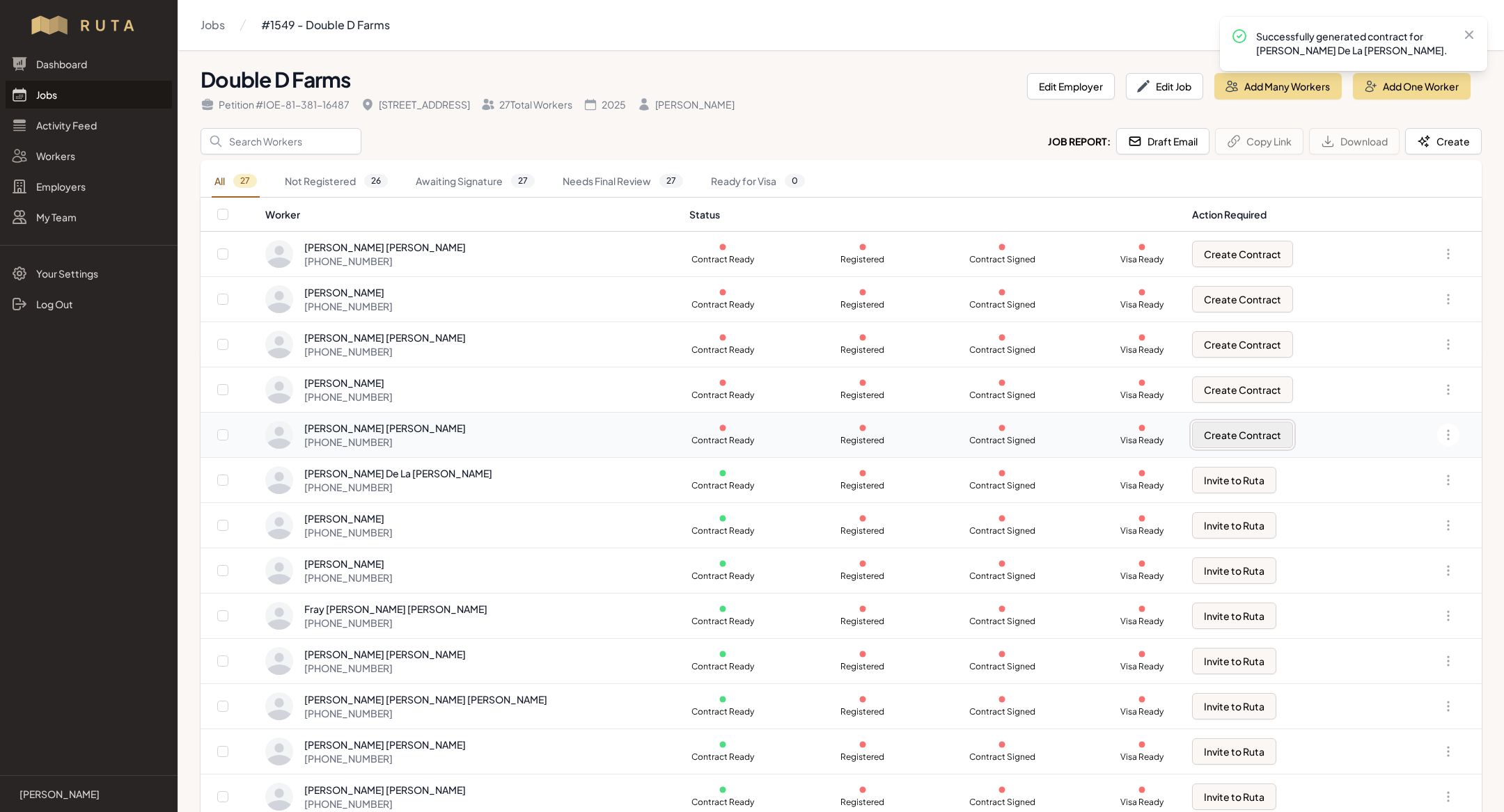
click at [1202, 426] on button "Create Contract" at bounding box center [1242, 434] width 101 height 26
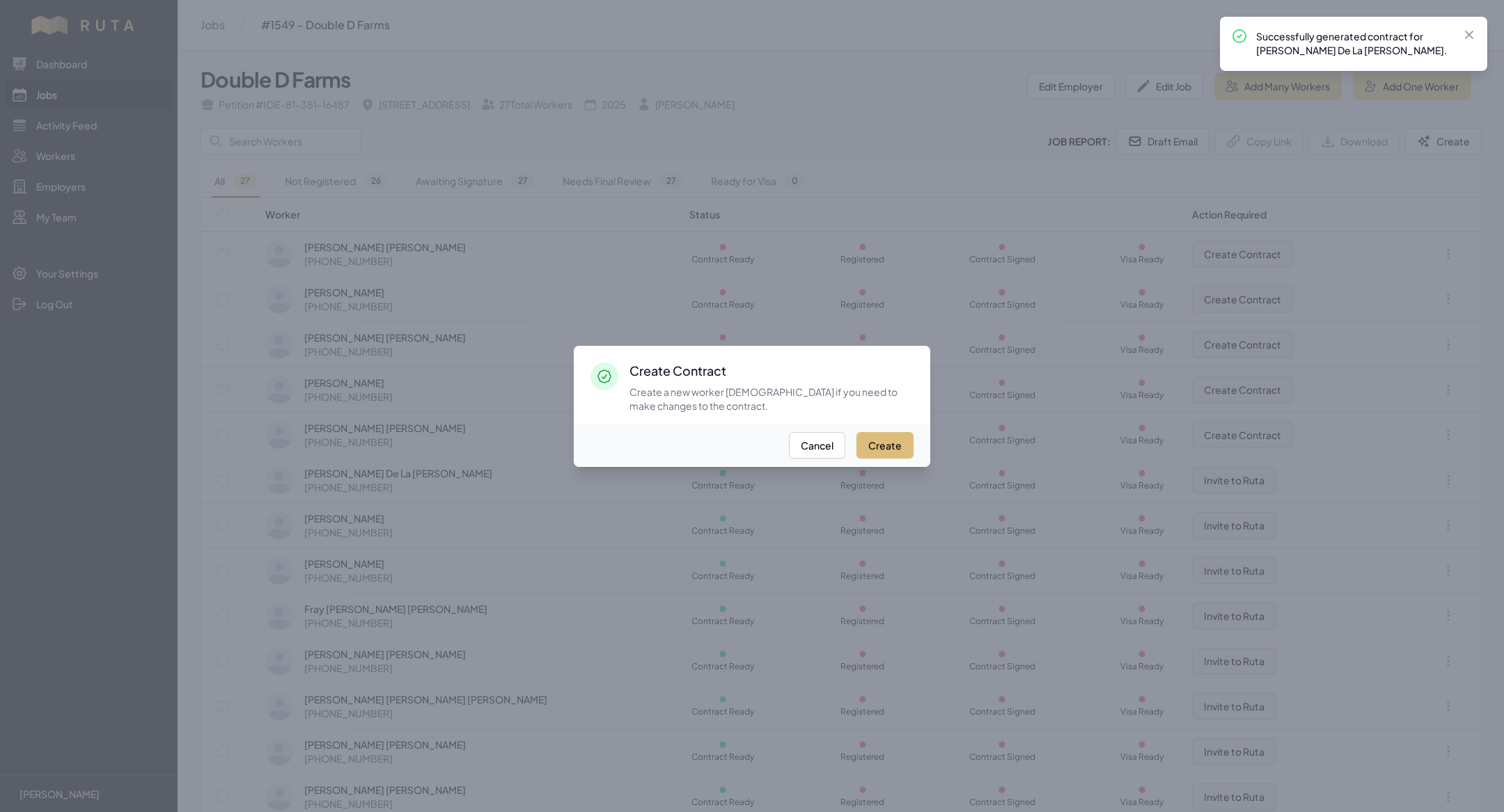
click at [891, 433] on button "Create" at bounding box center [885, 445] width 57 height 26
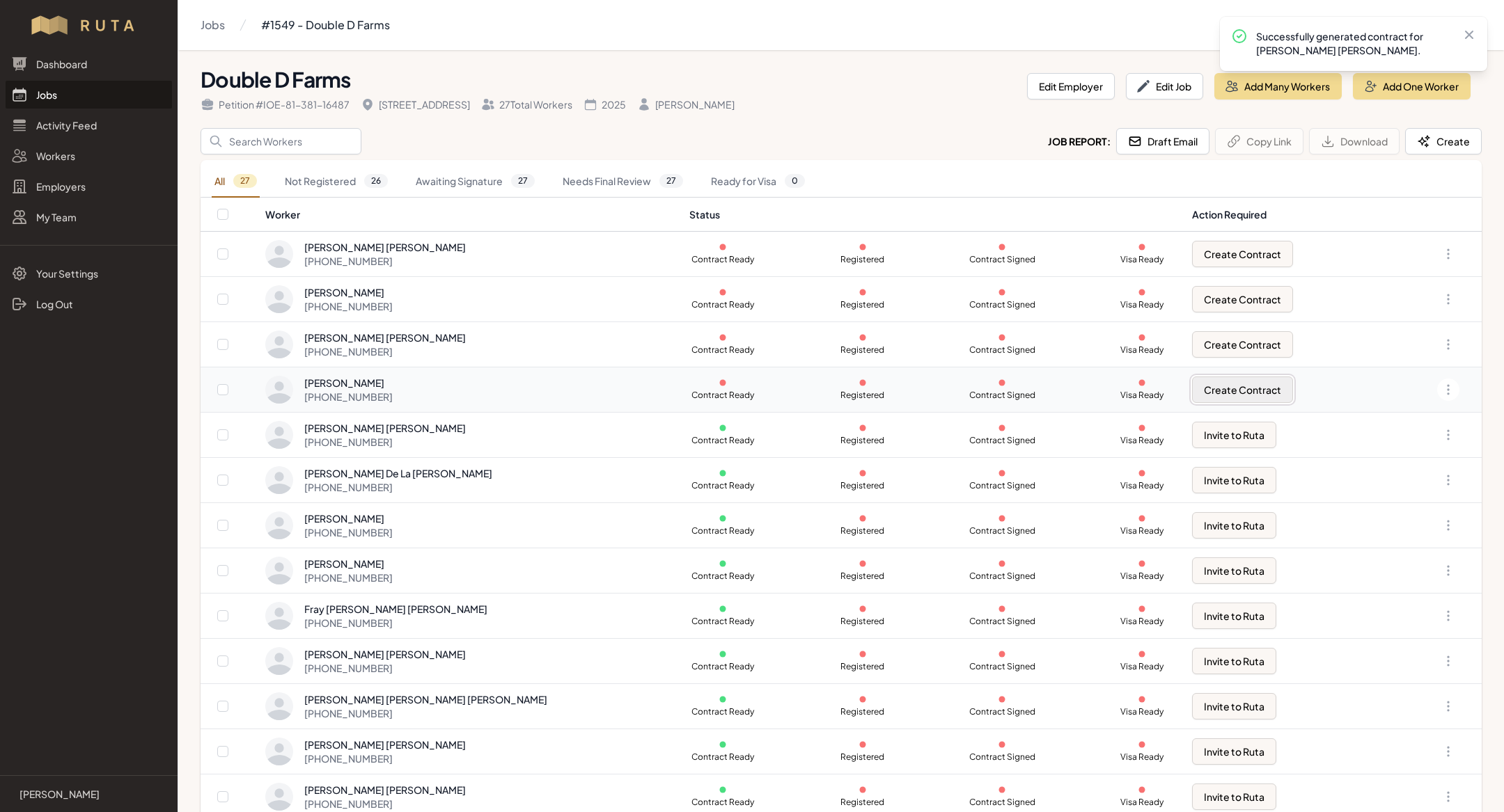
click at [1239, 381] on button "Create Contract" at bounding box center [1242, 389] width 101 height 26
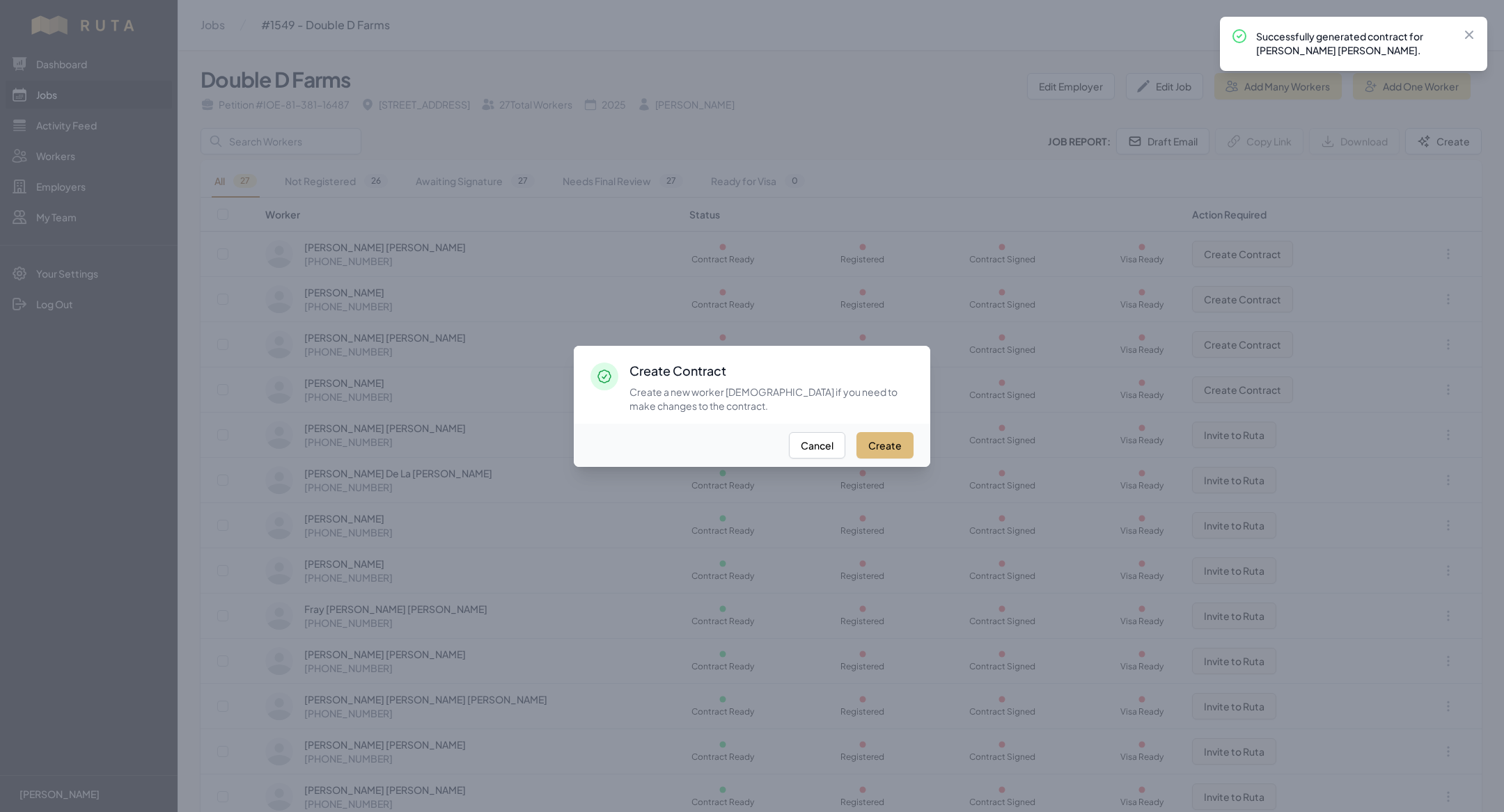
click at [908, 435] on button "Create" at bounding box center [885, 445] width 57 height 26
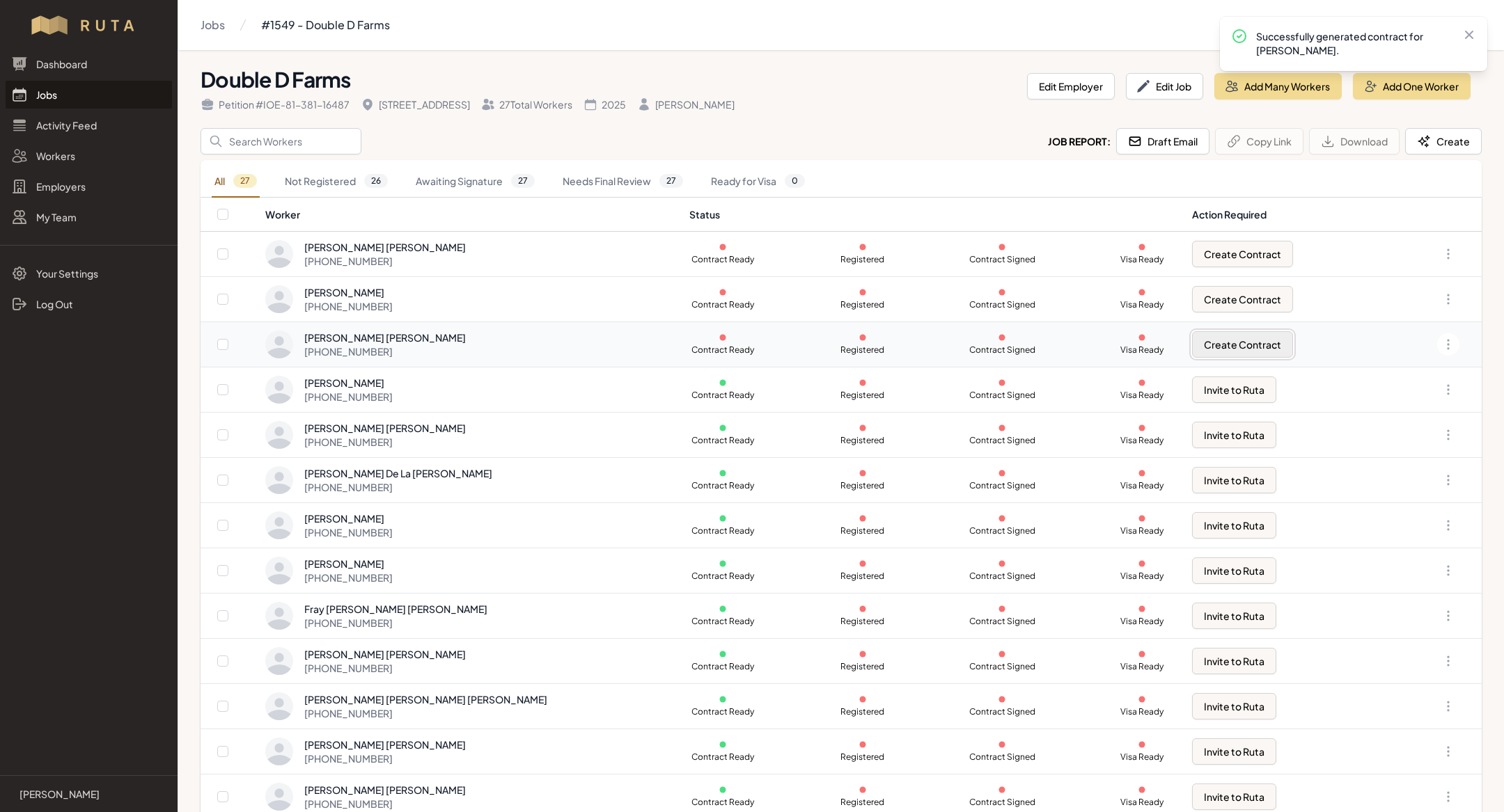
click at [1219, 349] on button "Create Contract" at bounding box center [1242, 344] width 101 height 26
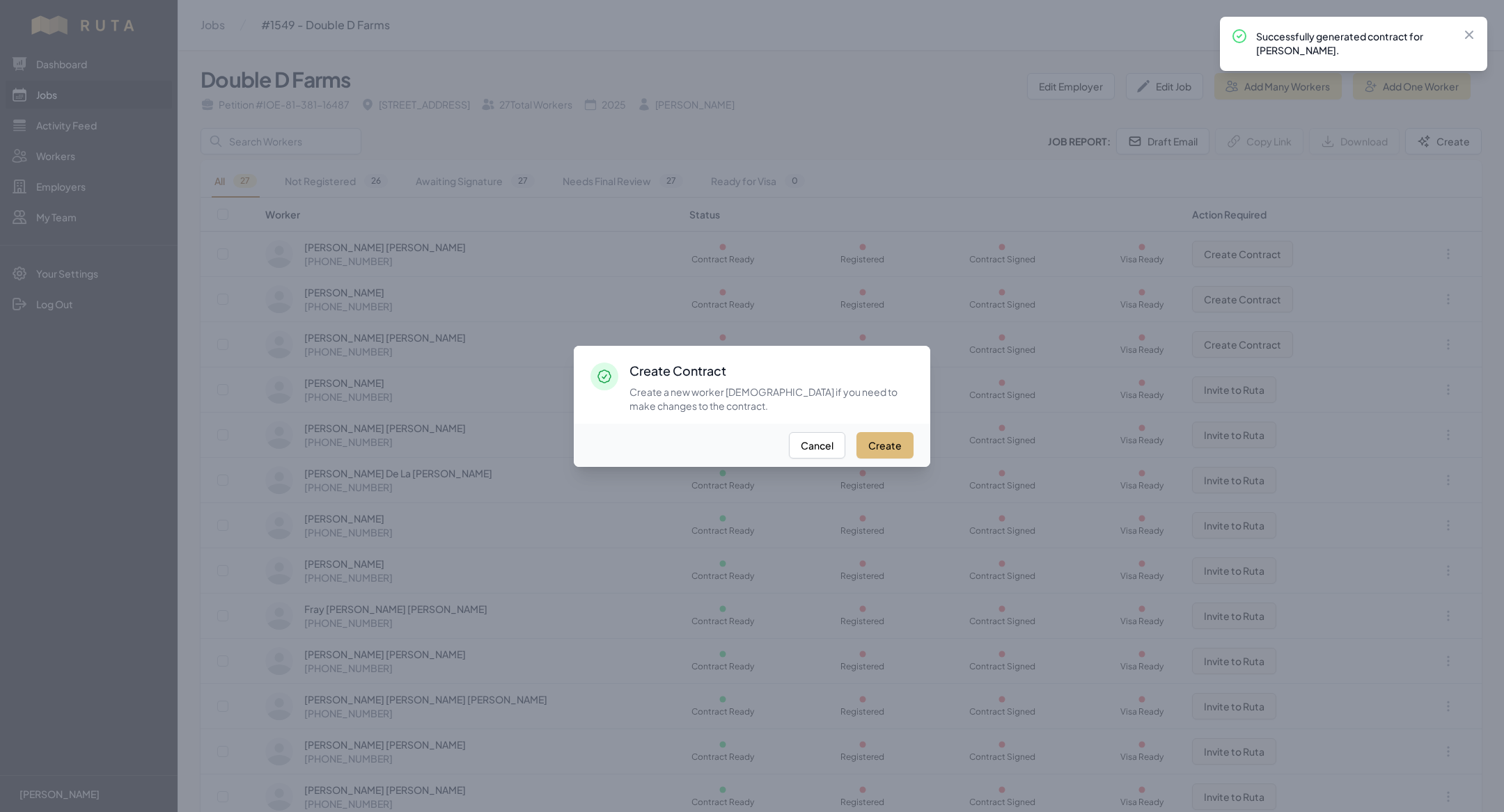
click at [892, 443] on button "Create" at bounding box center [885, 445] width 57 height 26
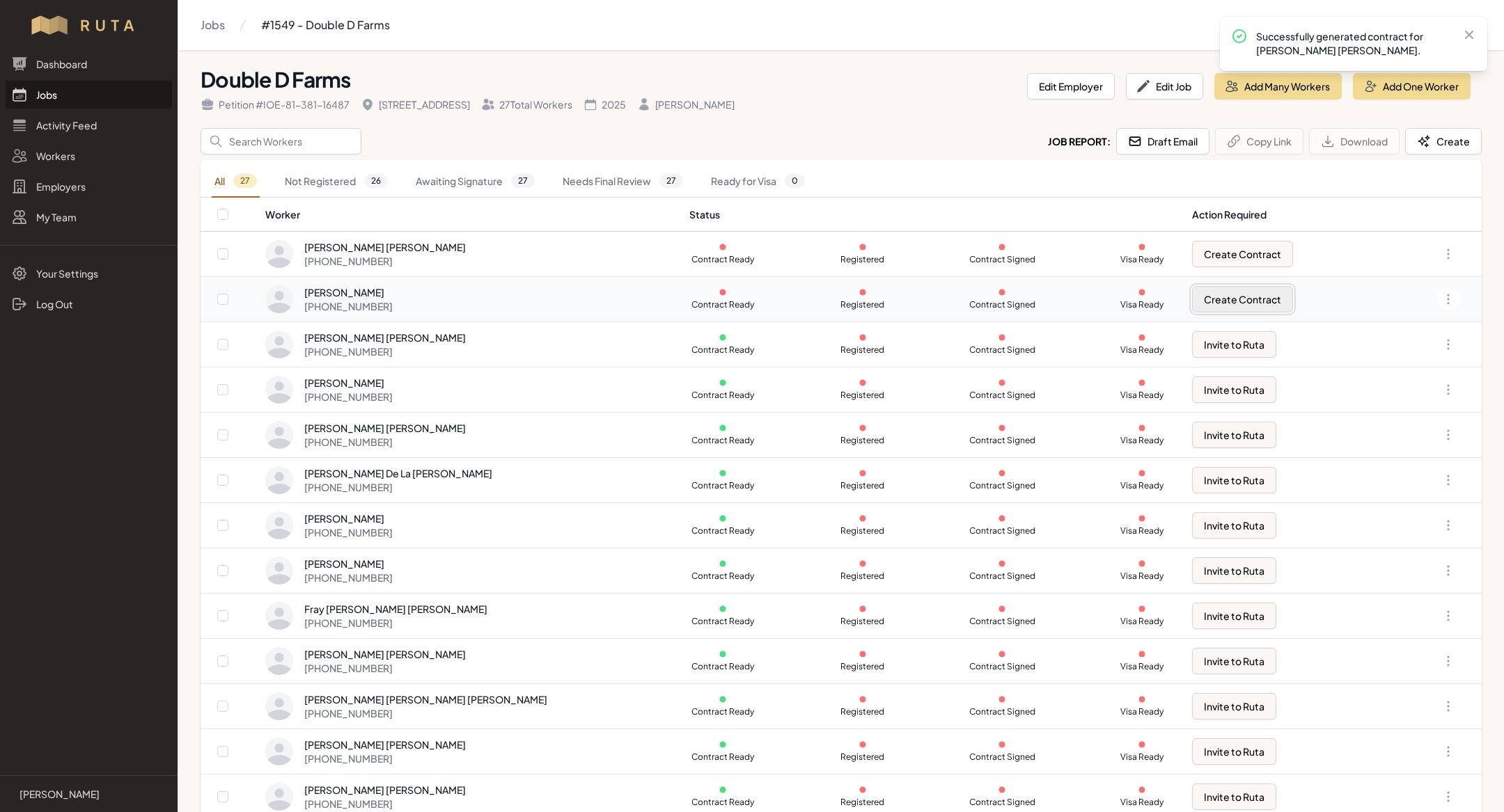
click at [1192, 301] on button "Create Contract" at bounding box center [1242, 299] width 101 height 26
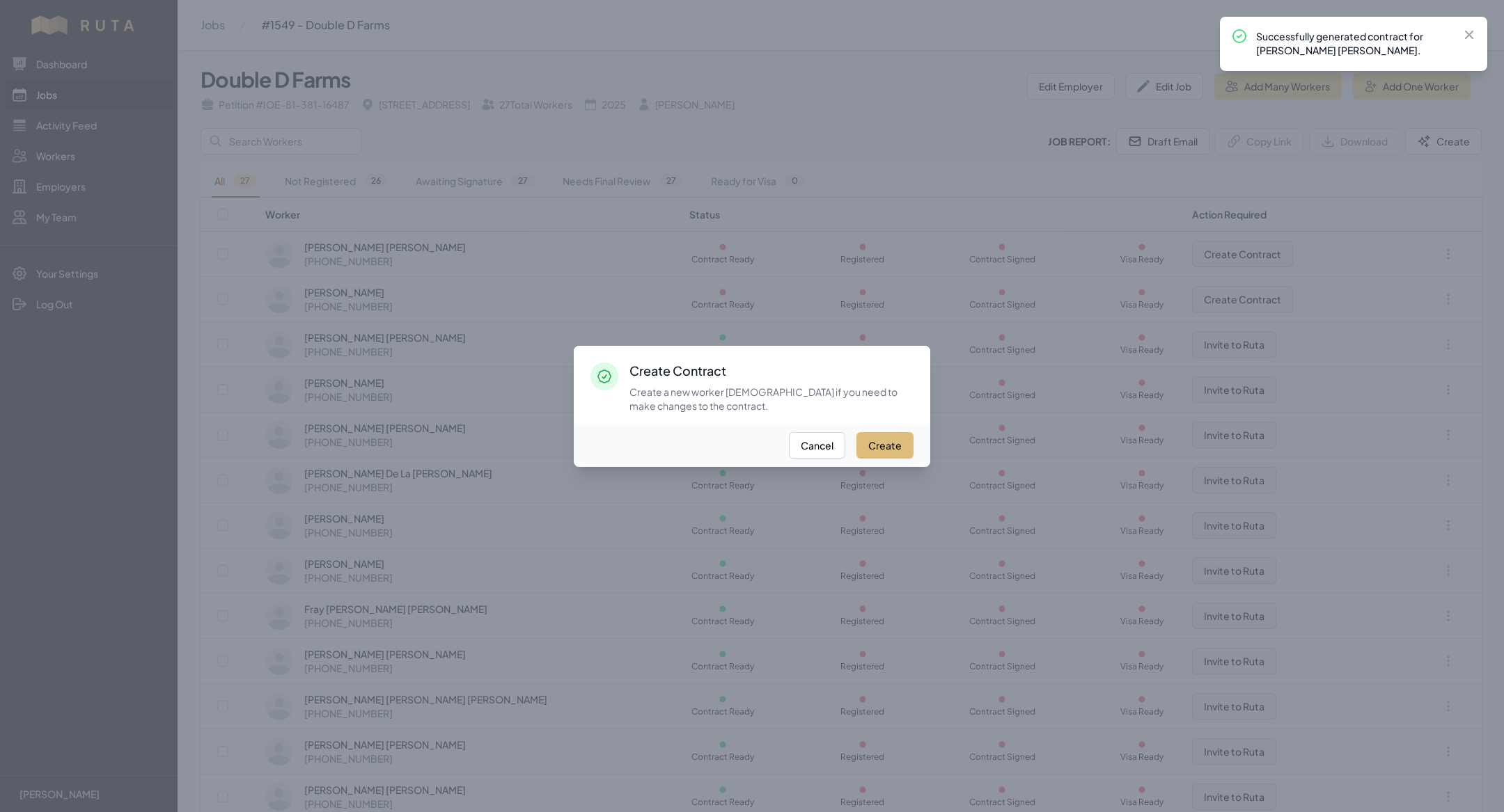
click at [889, 439] on button "Create" at bounding box center [885, 445] width 57 height 26
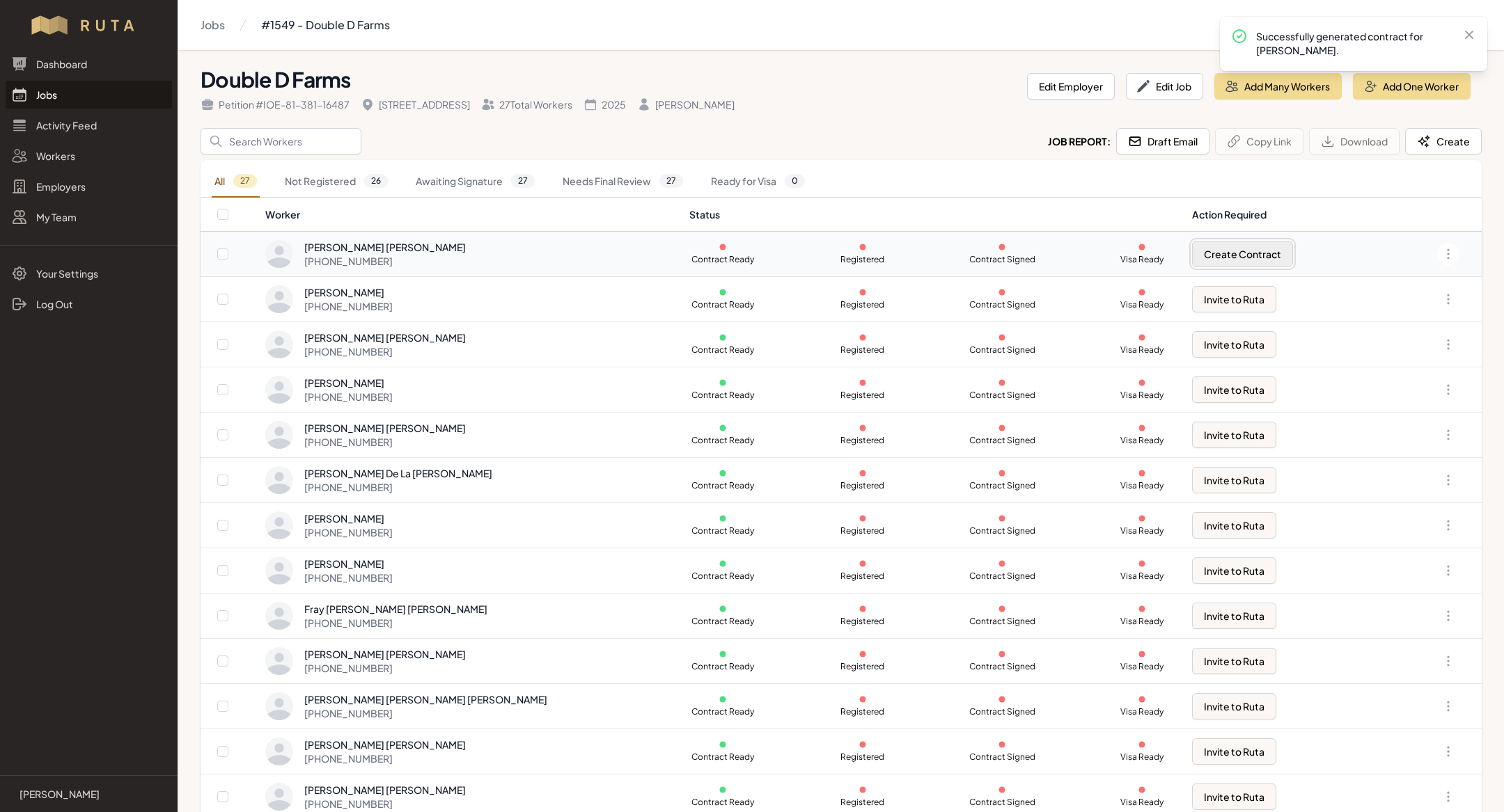
click at [1235, 253] on button "Create Contract" at bounding box center [1242, 254] width 101 height 26
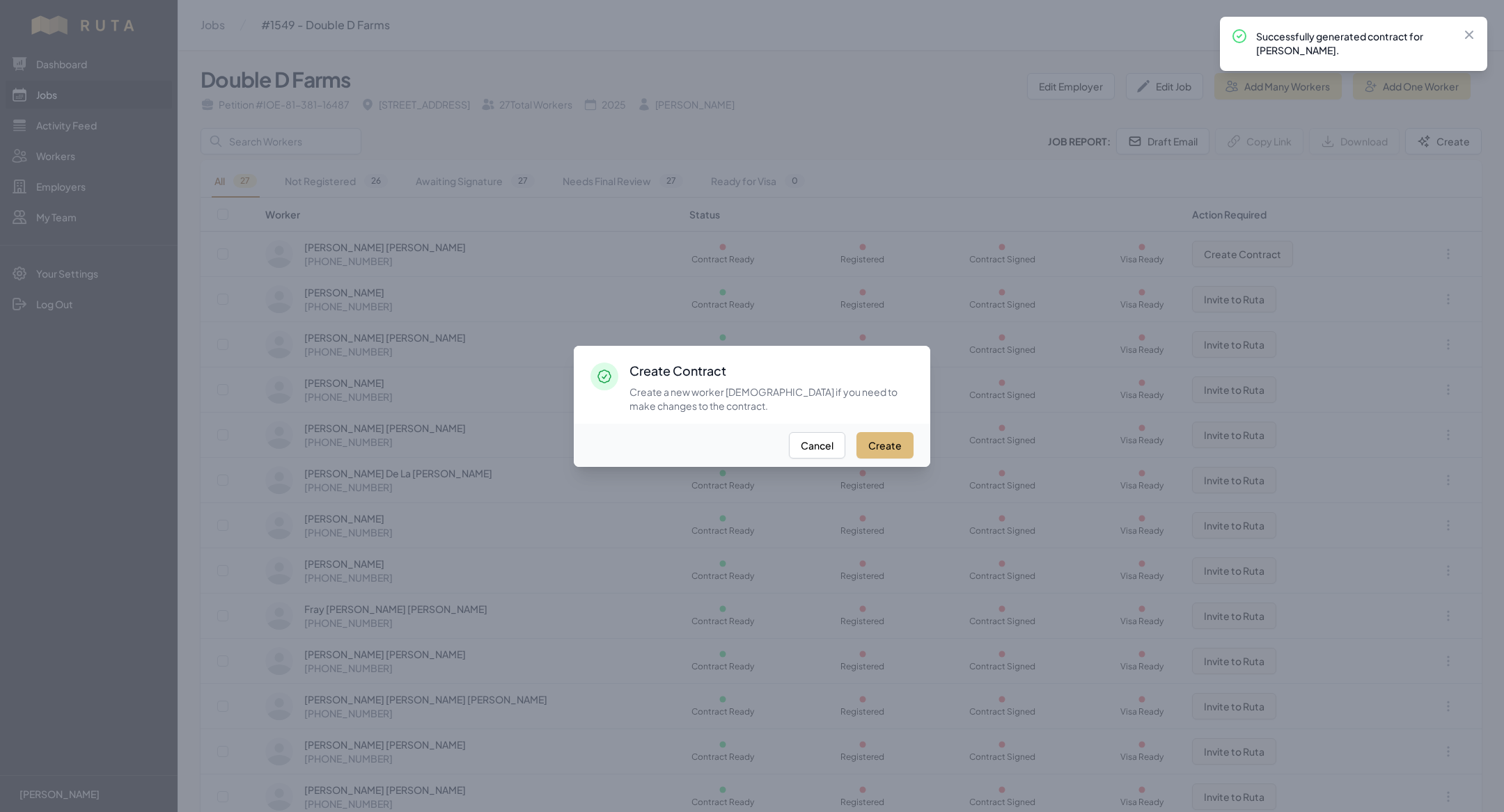
click at [894, 446] on button "Create" at bounding box center [885, 445] width 57 height 26
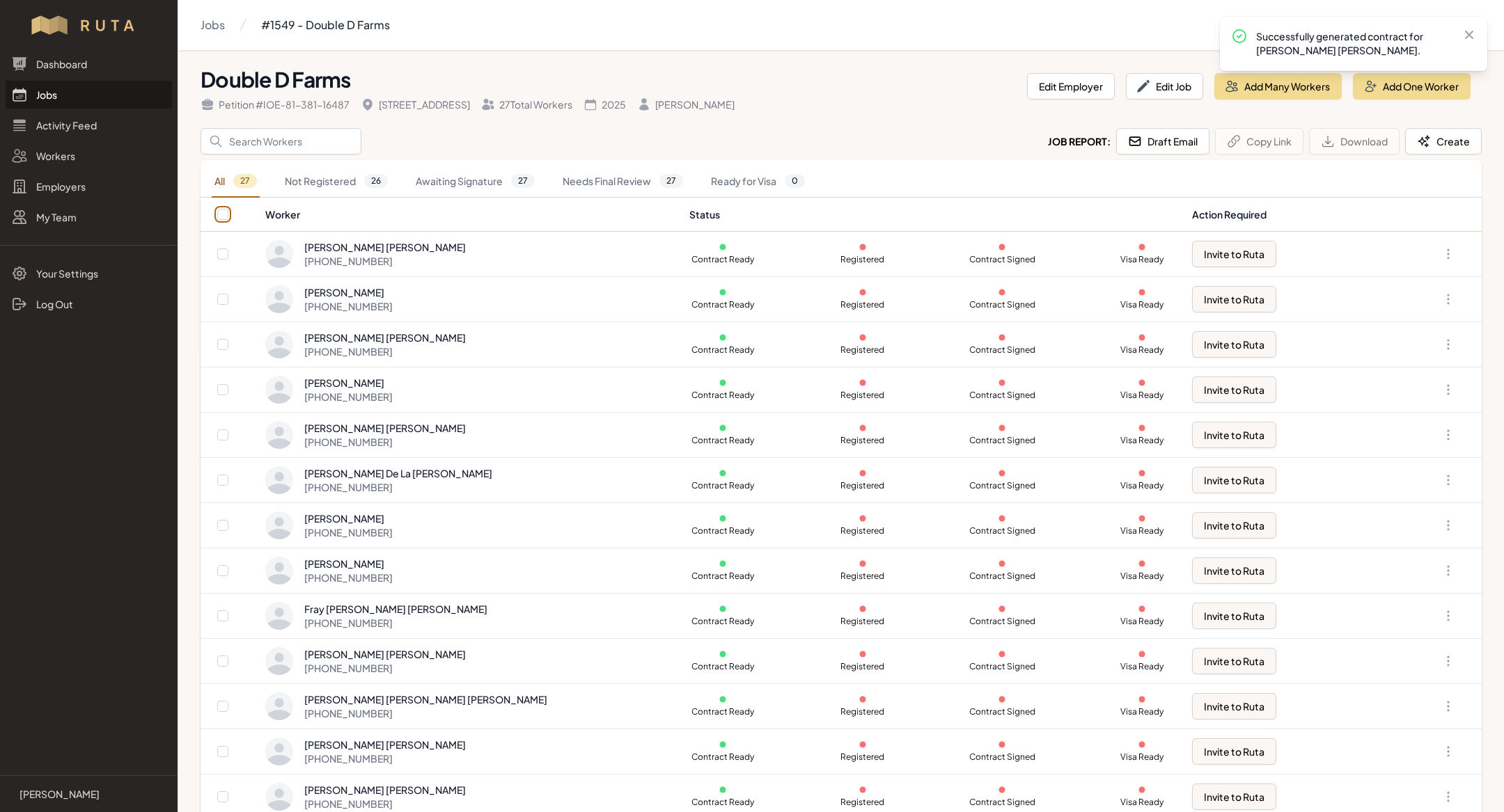
click at [227, 212] on input "checkbox" at bounding box center [222, 214] width 11 height 11
checkbox input "true"
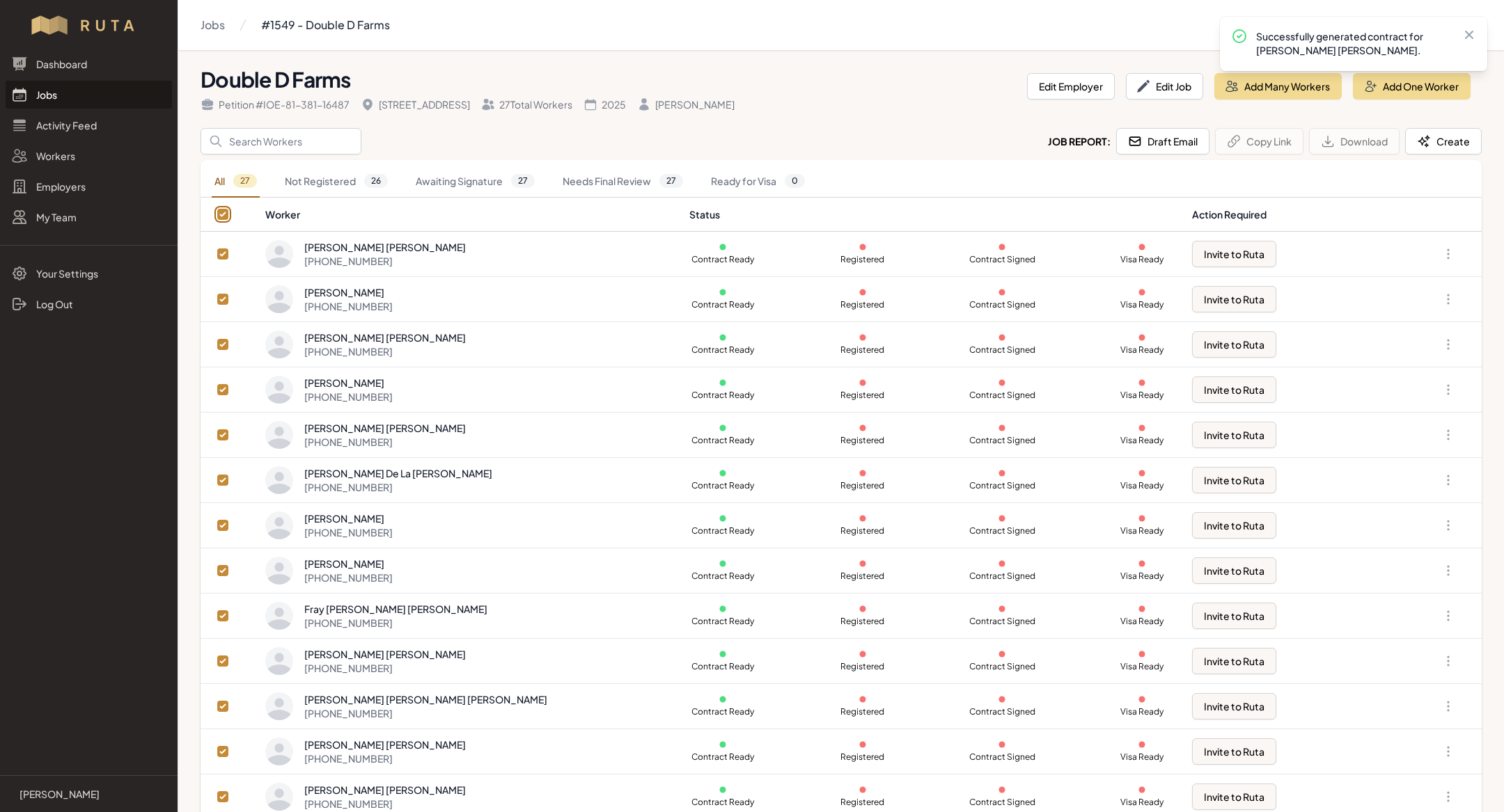
checkbox input "true"
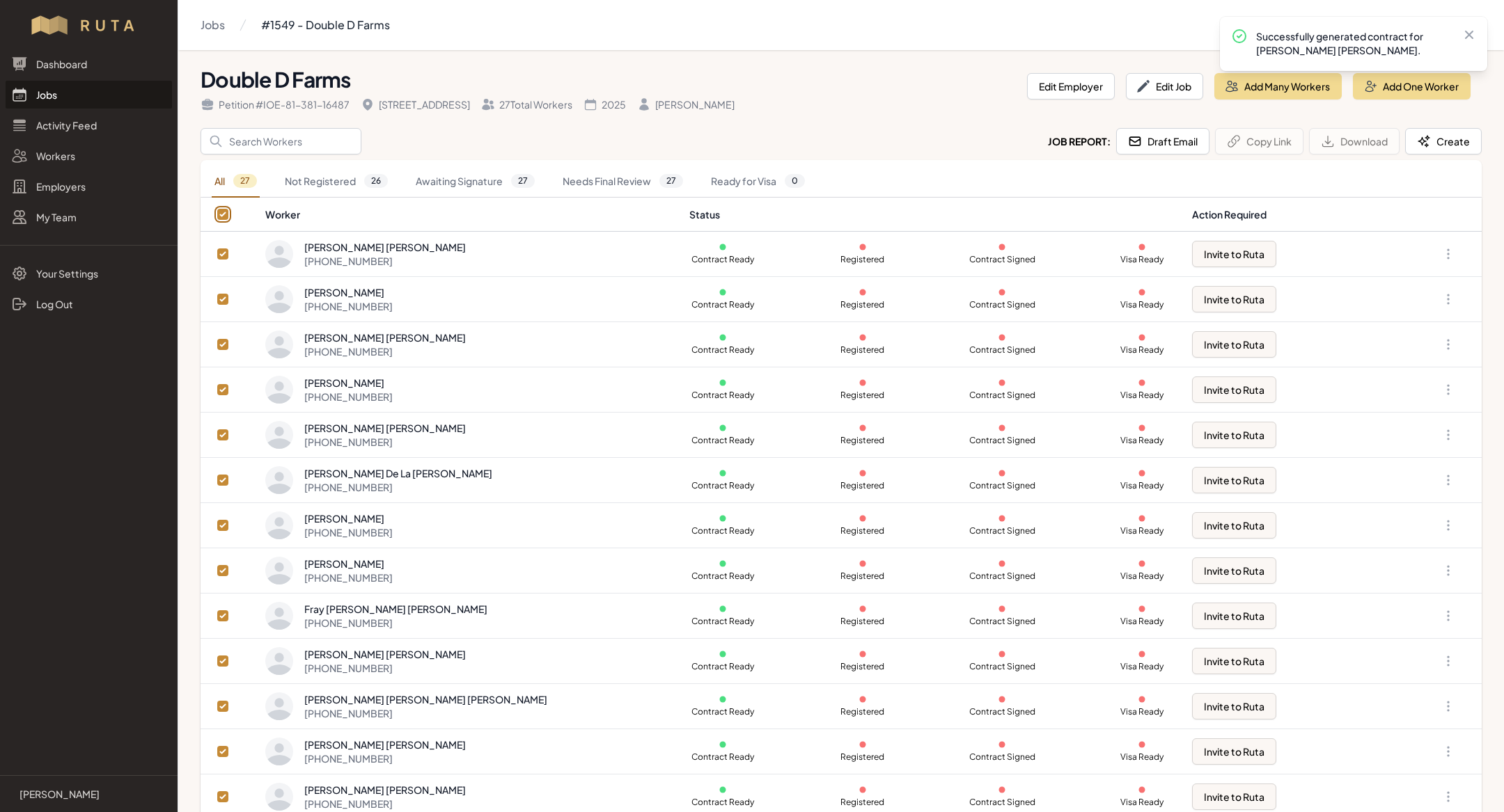
checkbox input "true"
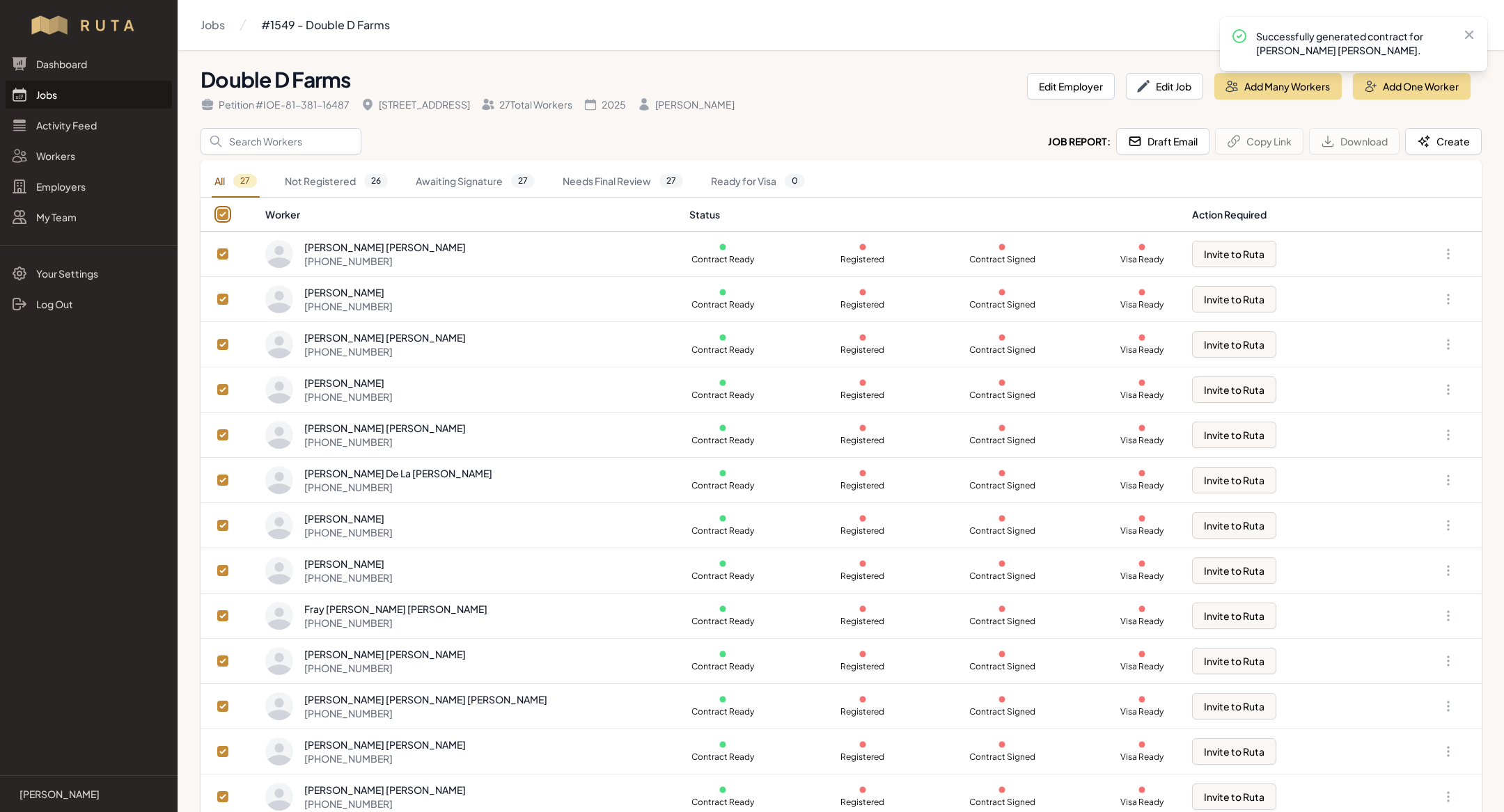
checkbox input "true"
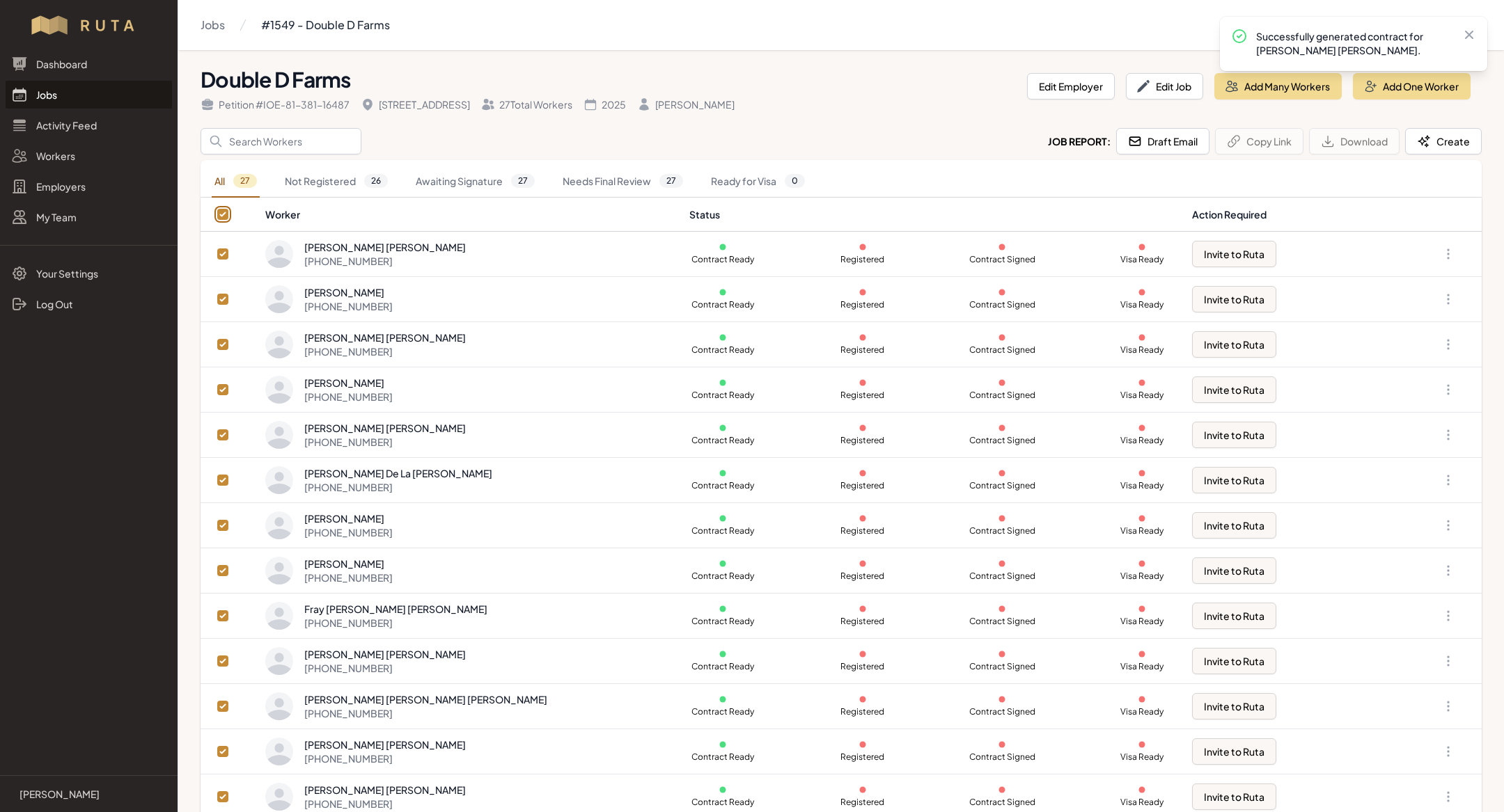
checkbox input "true"
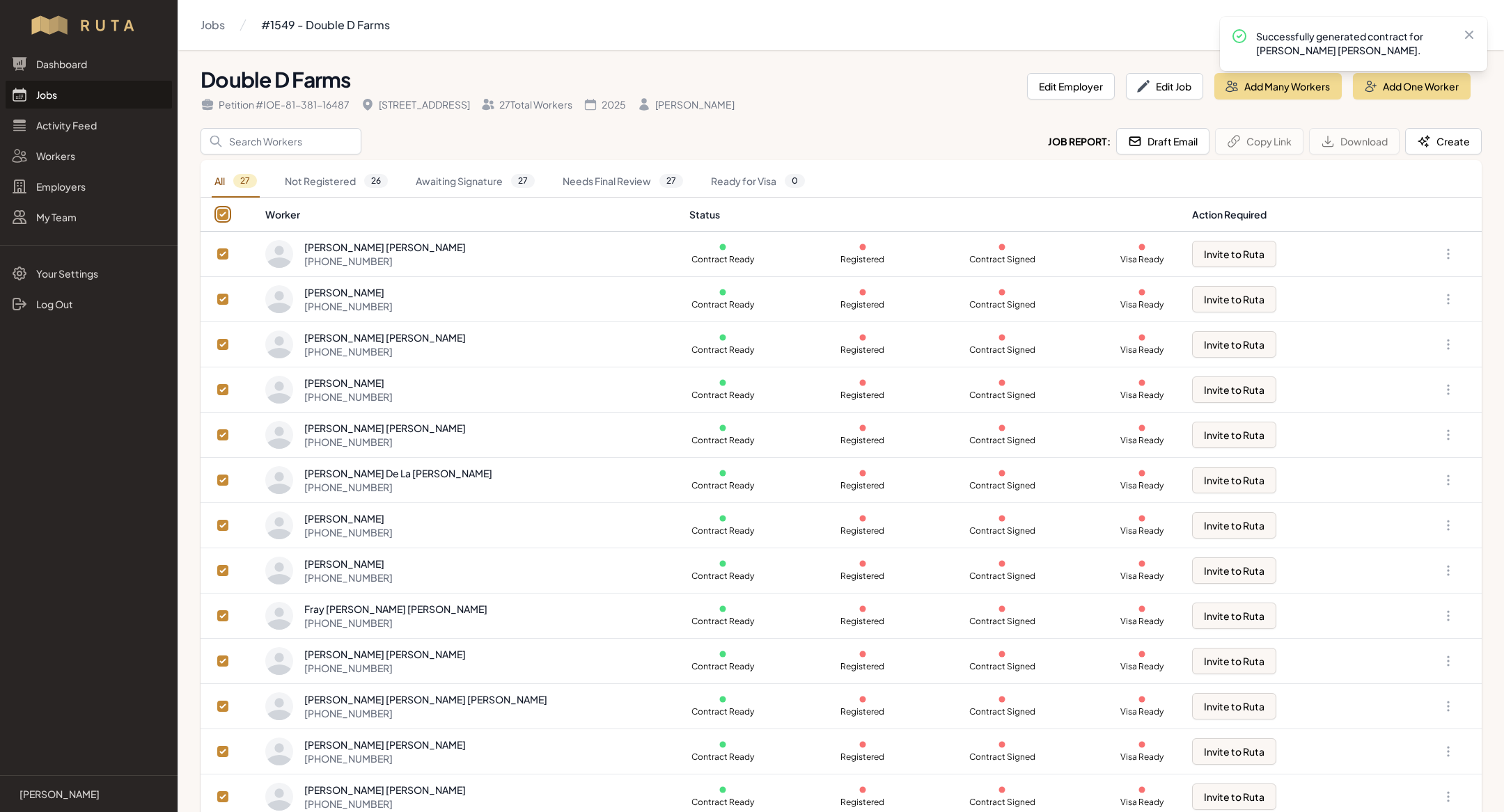
checkbox input "true"
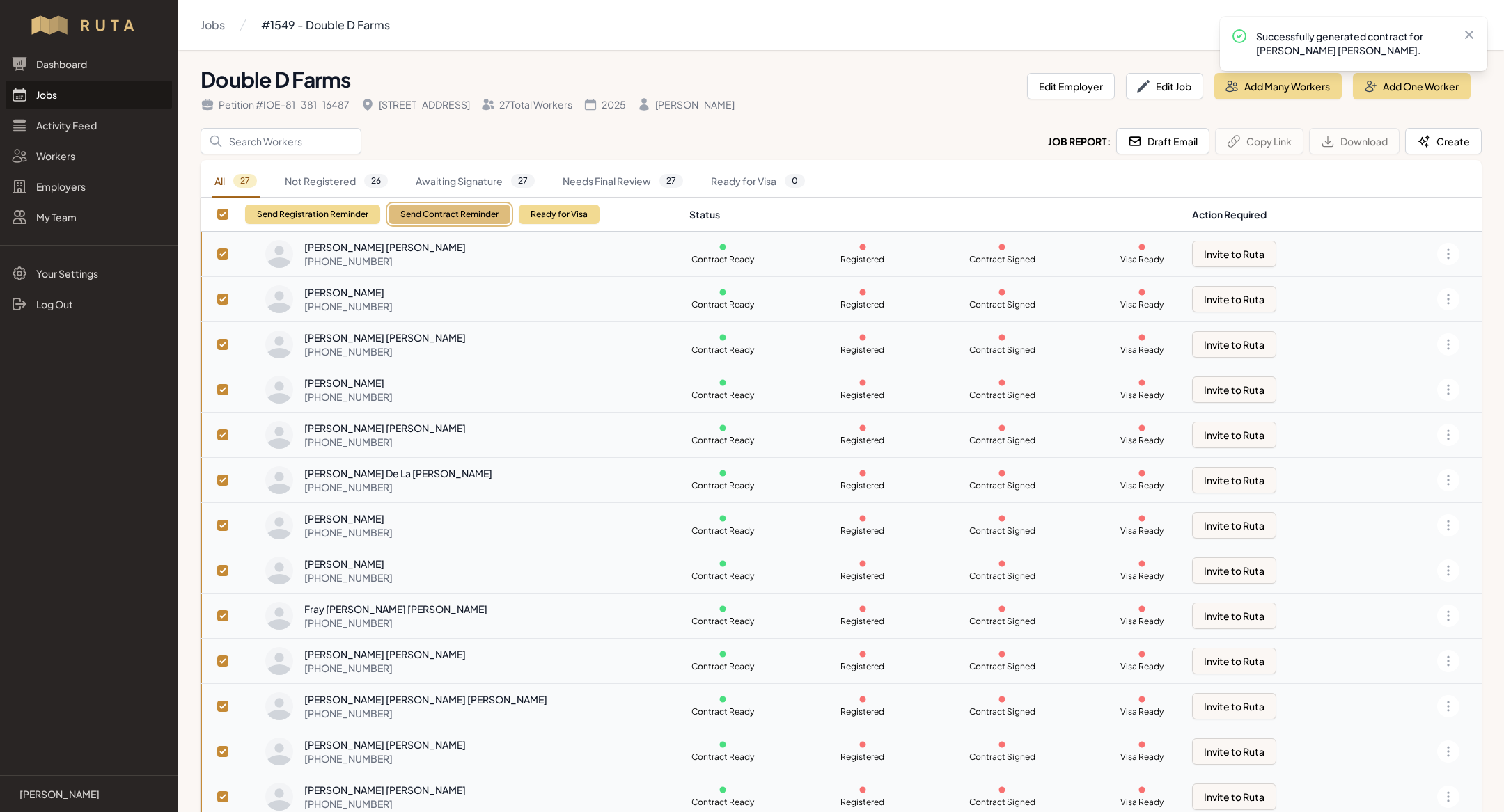
click at [484, 216] on button "Send Contract Reminder" at bounding box center [449, 215] width 122 height 20
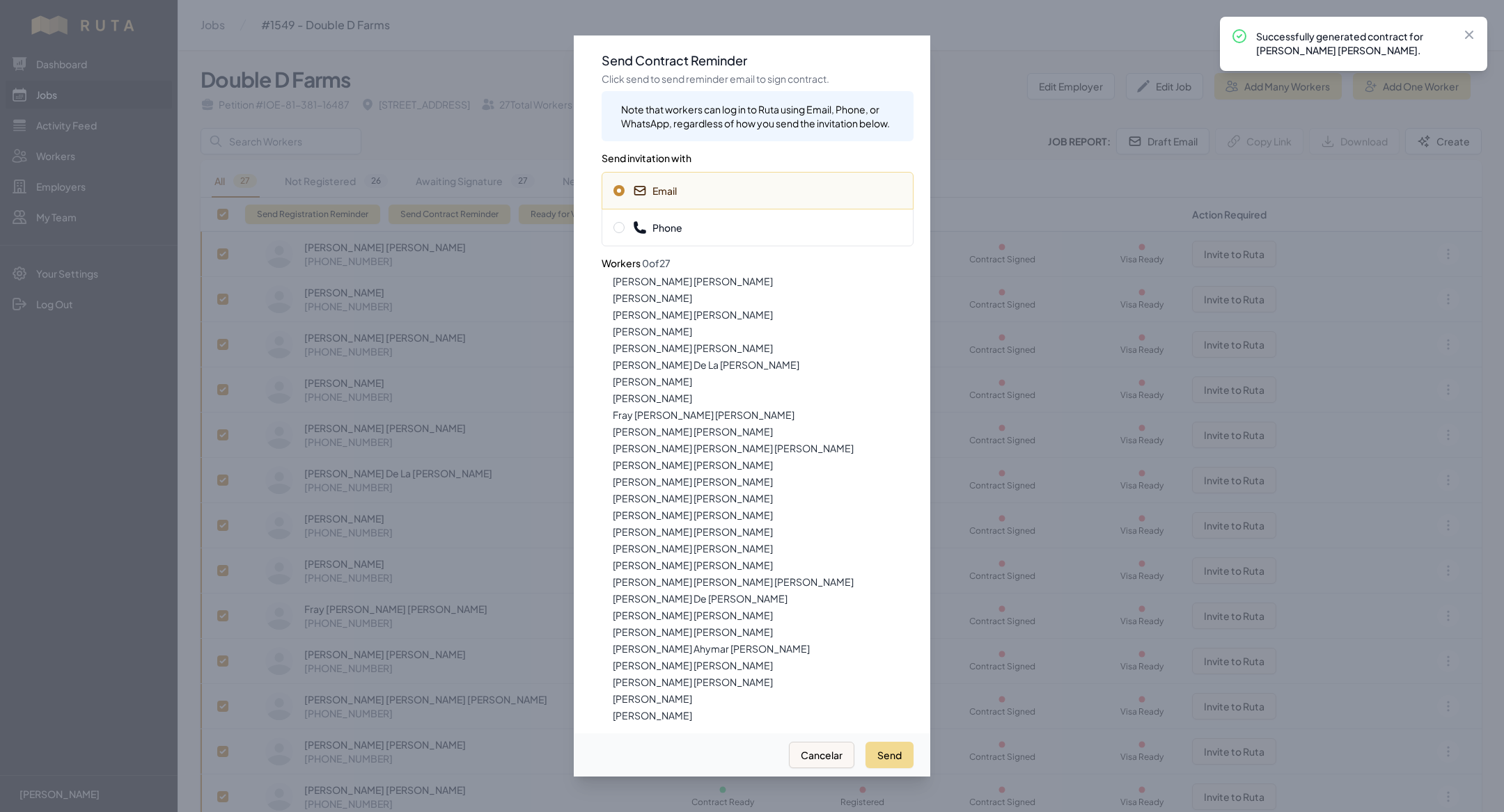
click at [711, 225] on span "Phone" at bounding box center [757, 228] width 288 height 14
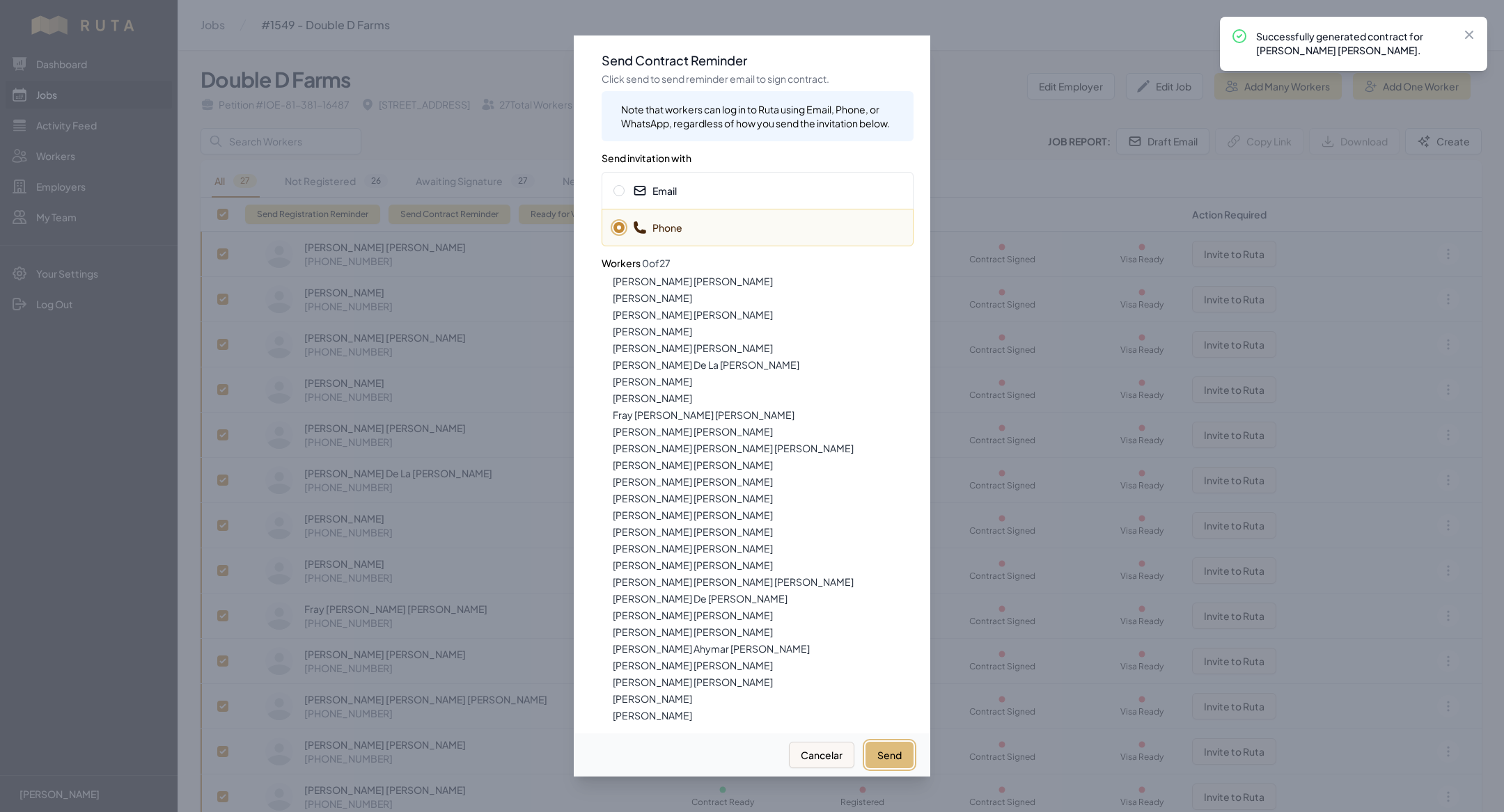
click at [883, 752] on button "Send" at bounding box center [889, 755] width 48 height 26
click at [718, 186] on span "Email" at bounding box center [757, 190] width 288 height 14
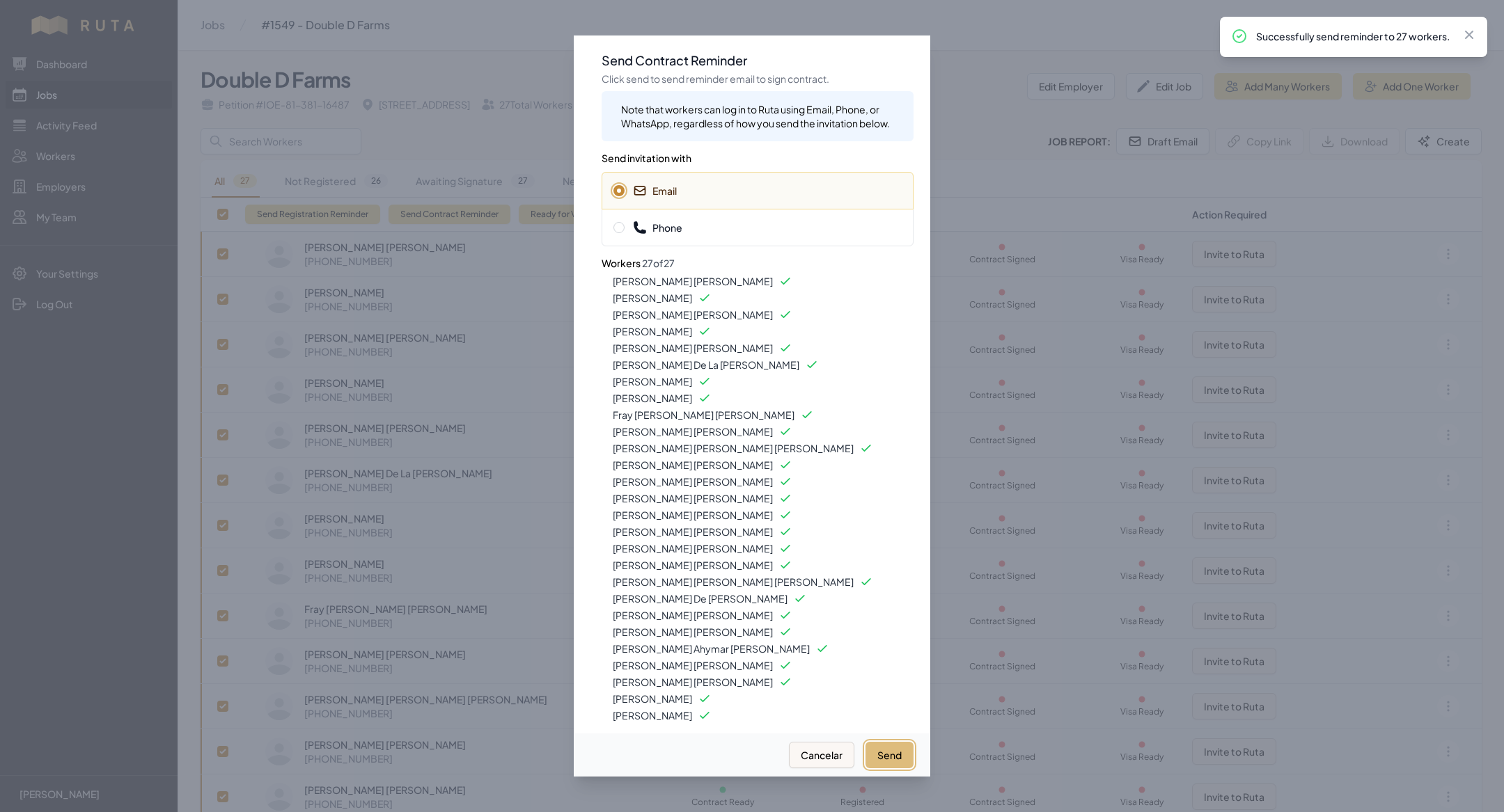
click at [885, 763] on button "Send" at bounding box center [889, 755] width 48 height 26
click at [255, 80] on div at bounding box center [752, 406] width 1504 height 812
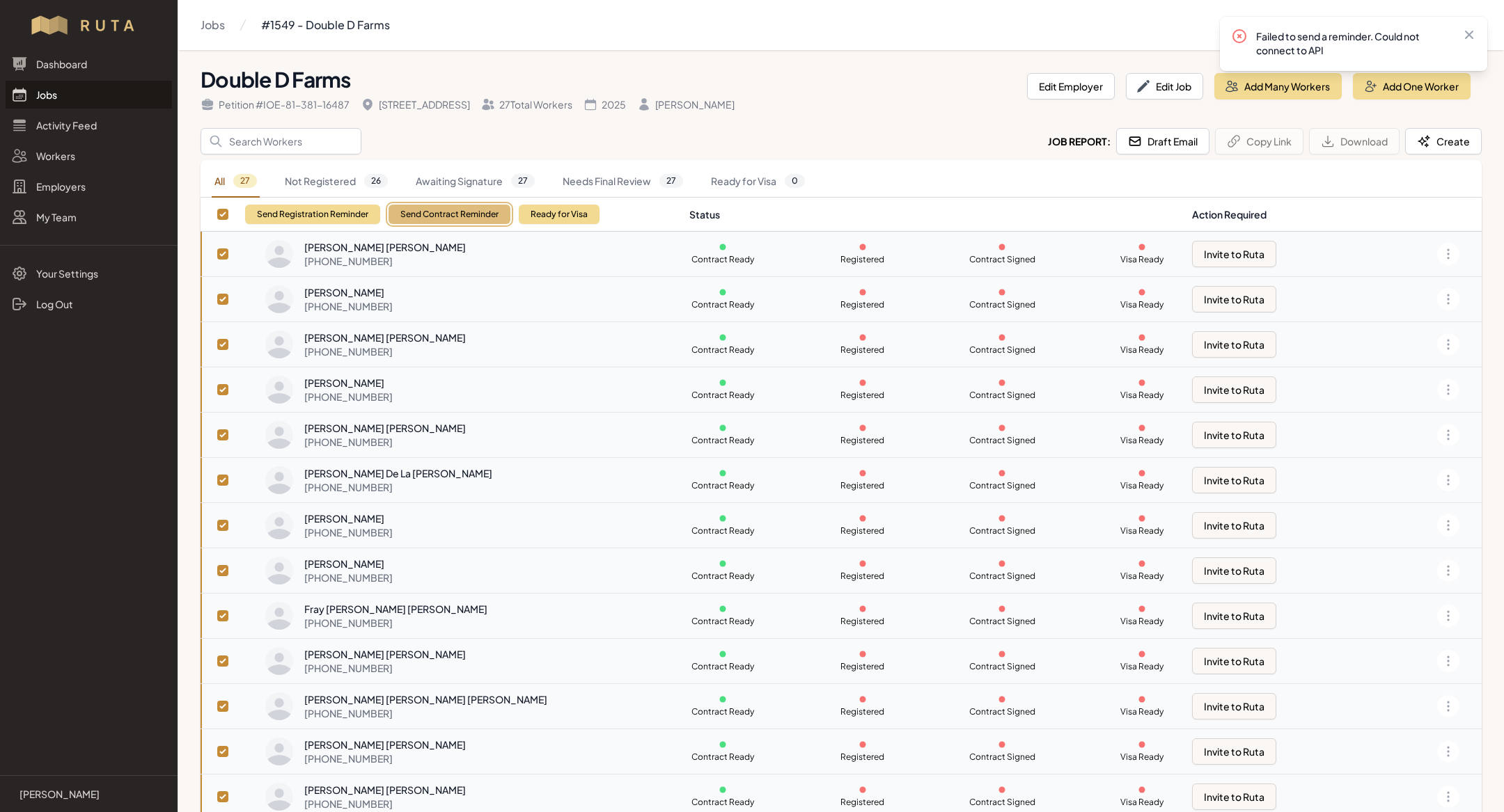
click at [459, 212] on button "Send Contract Reminder" at bounding box center [449, 215] width 122 height 20
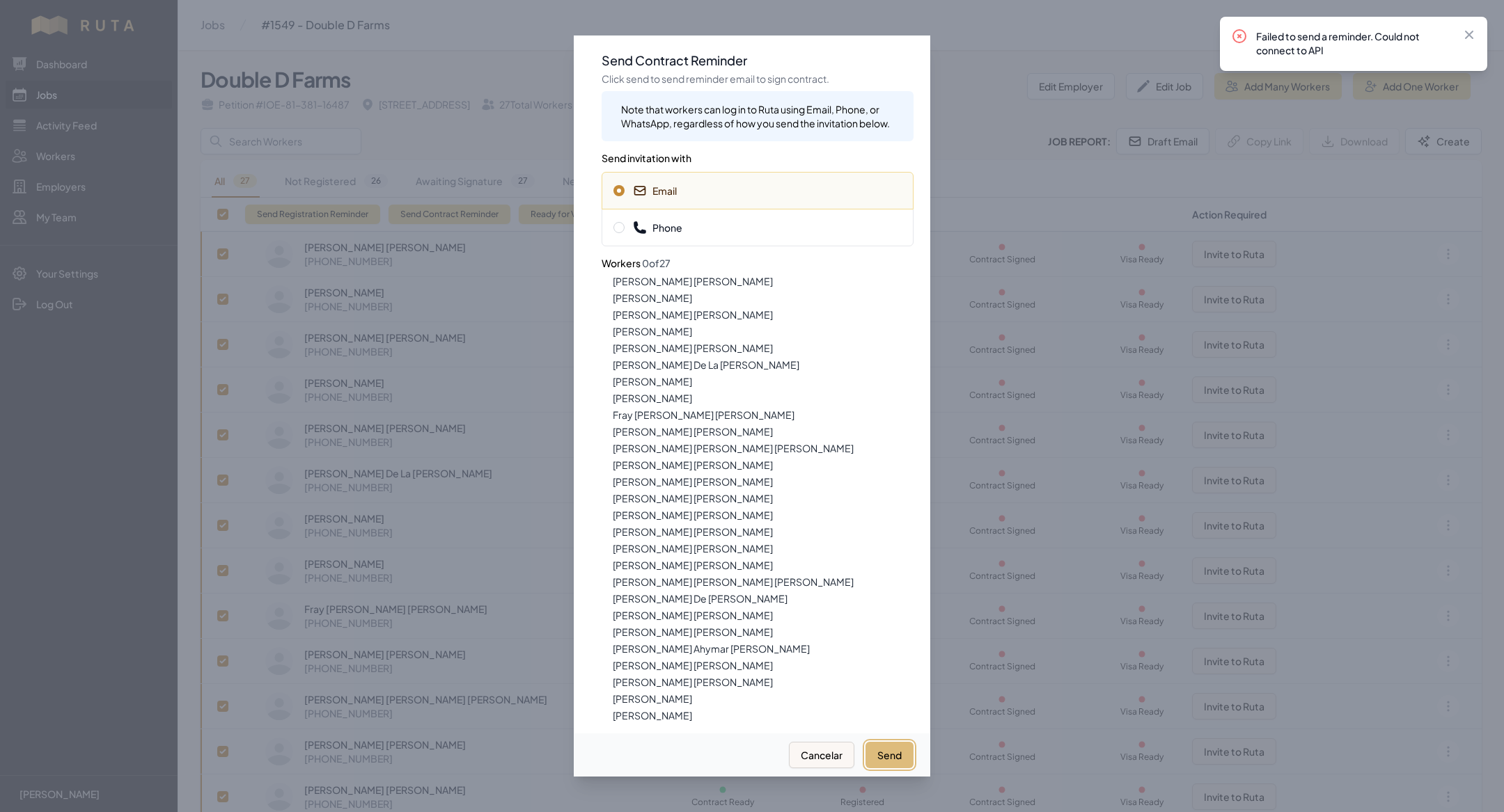
click at [899, 754] on button "Send" at bounding box center [889, 755] width 48 height 26
click at [1115, 233] on div at bounding box center [752, 406] width 1504 height 812
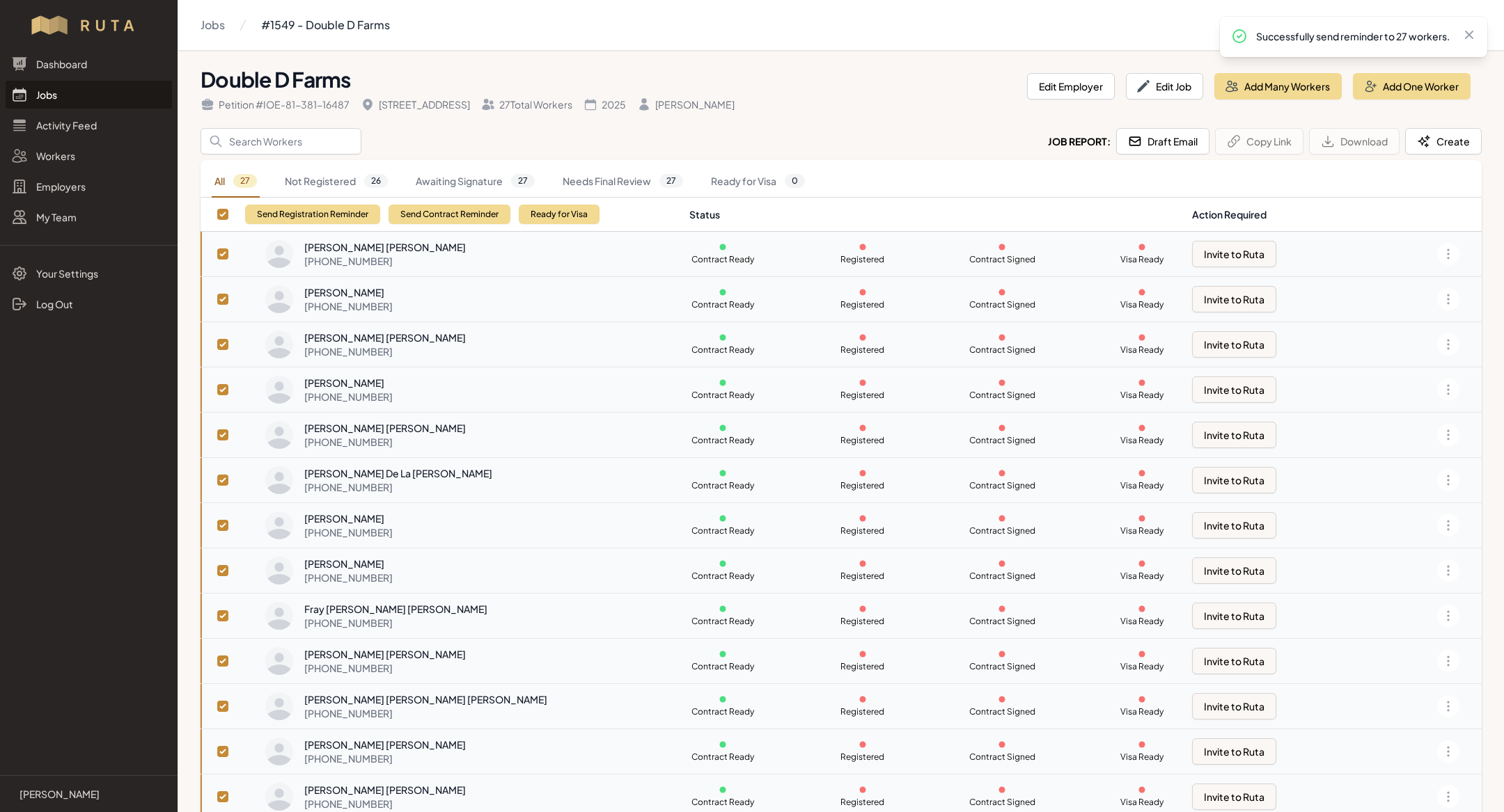
click at [118, 89] on link "Jobs" at bounding box center [89, 94] width 167 height 27
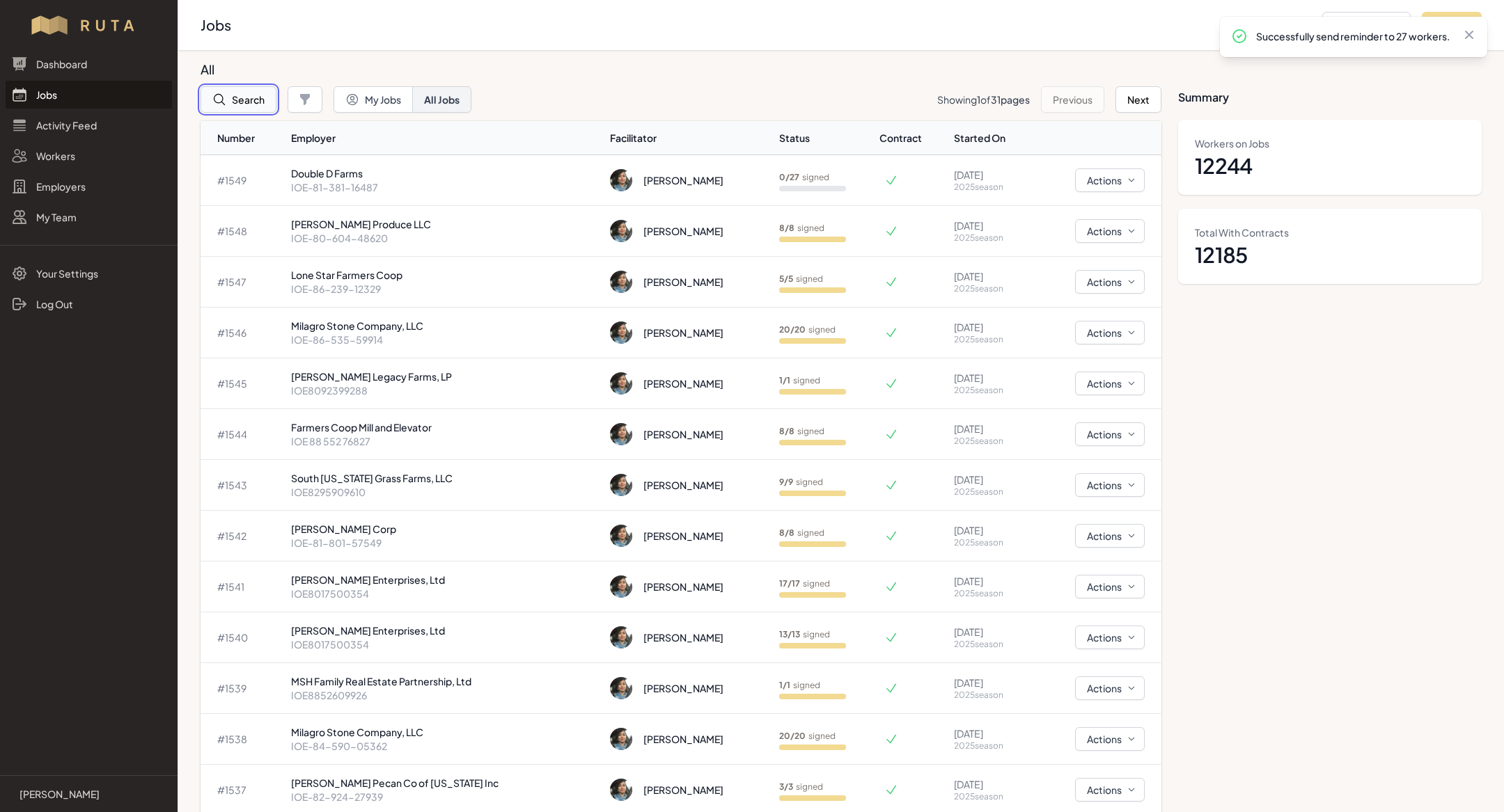
click at [220, 104] on icon "button" at bounding box center [219, 99] width 14 height 14
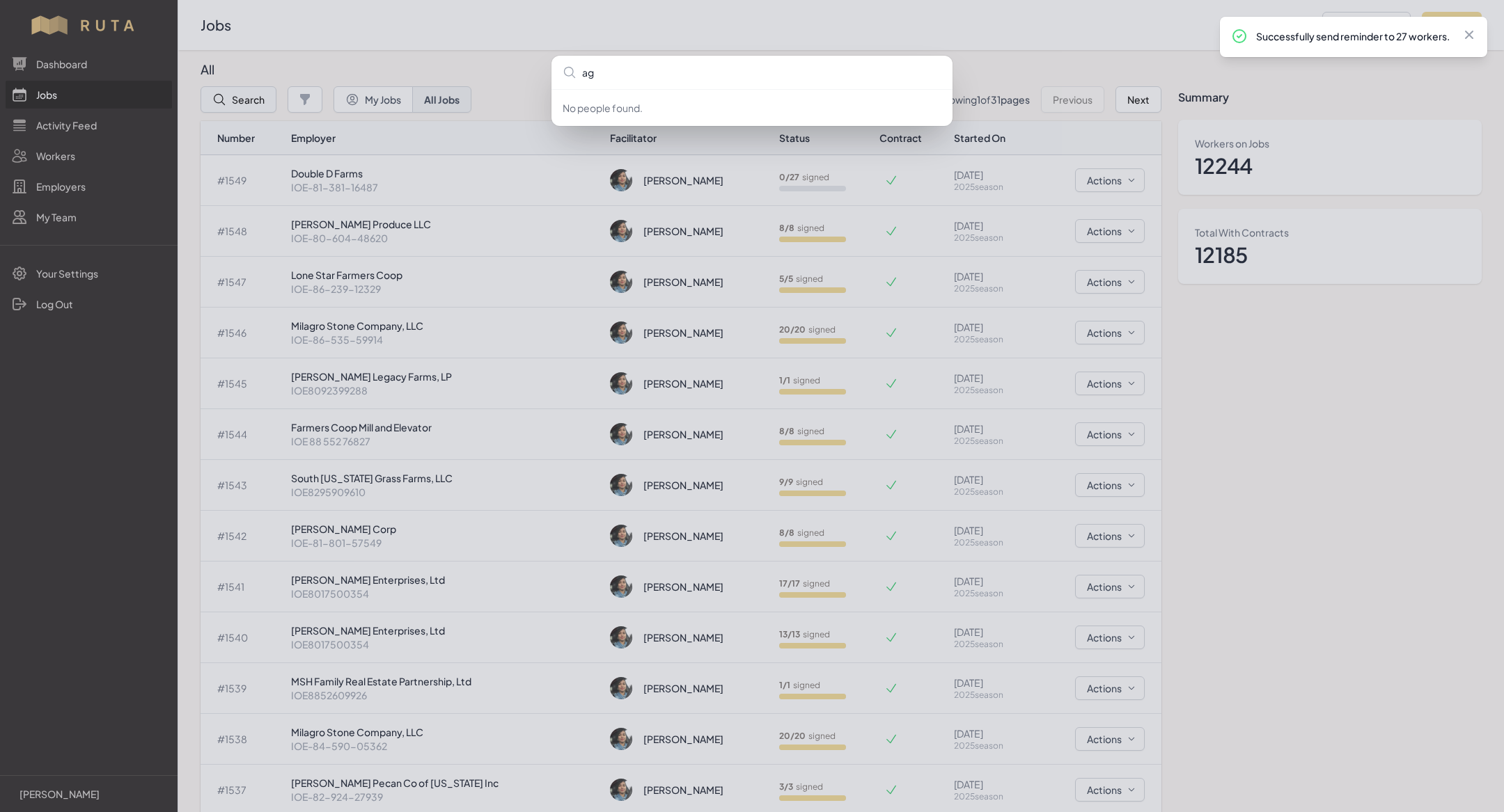
type input "ag"
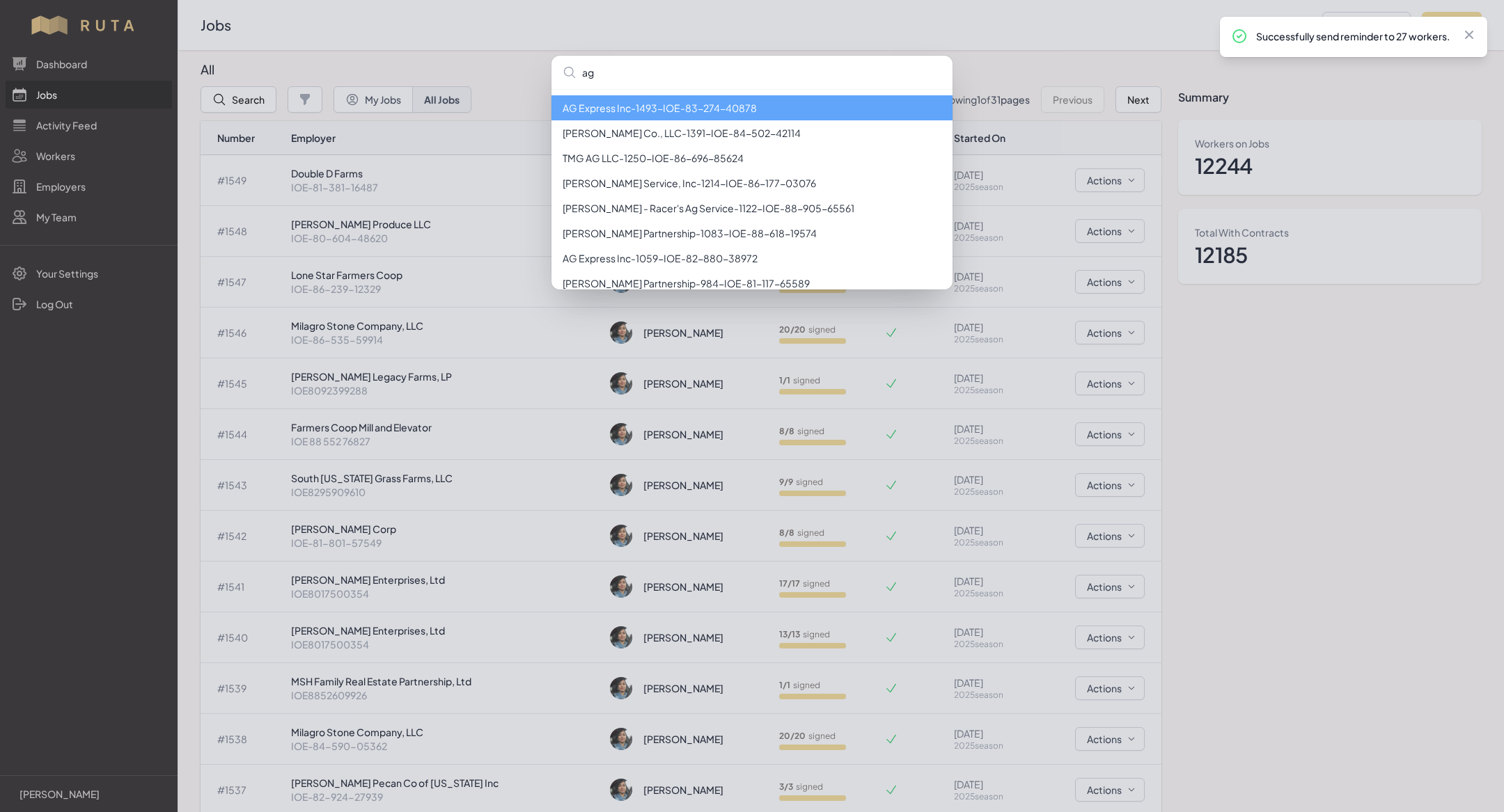
click at [711, 112] on li "AG Express Inc - 1493 - IOE-83-274-40878" at bounding box center [752, 108] width 401 height 25
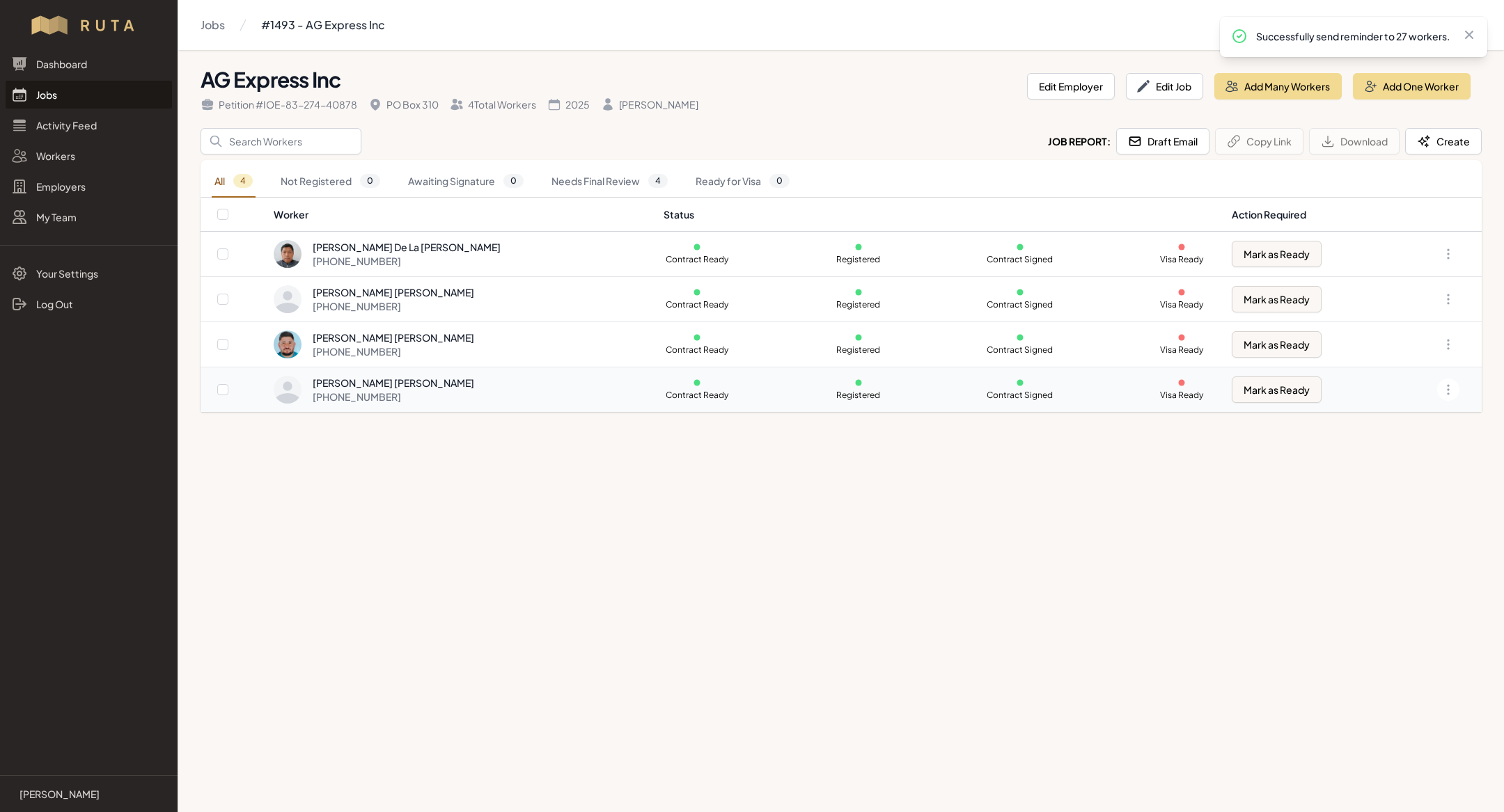
click at [430, 407] on td "[PERSON_NAME] [PERSON_NAME] [PHONE_NUMBER]" at bounding box center [464, 390] width 383 height 45
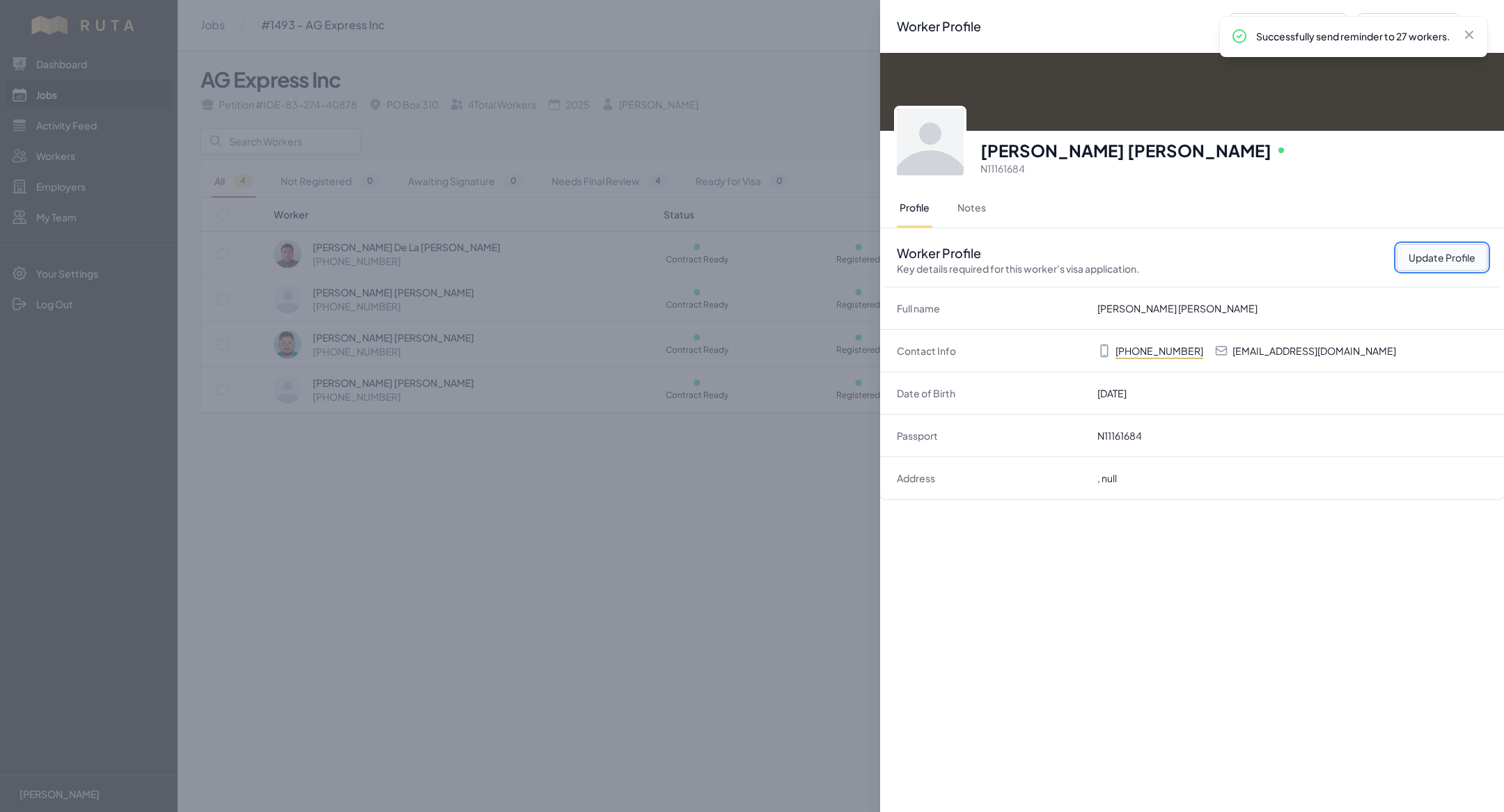
click at [1426, 255] on button "Update Profile" at bounding box center [1442, 257] width 90 height 26
select select "MX"
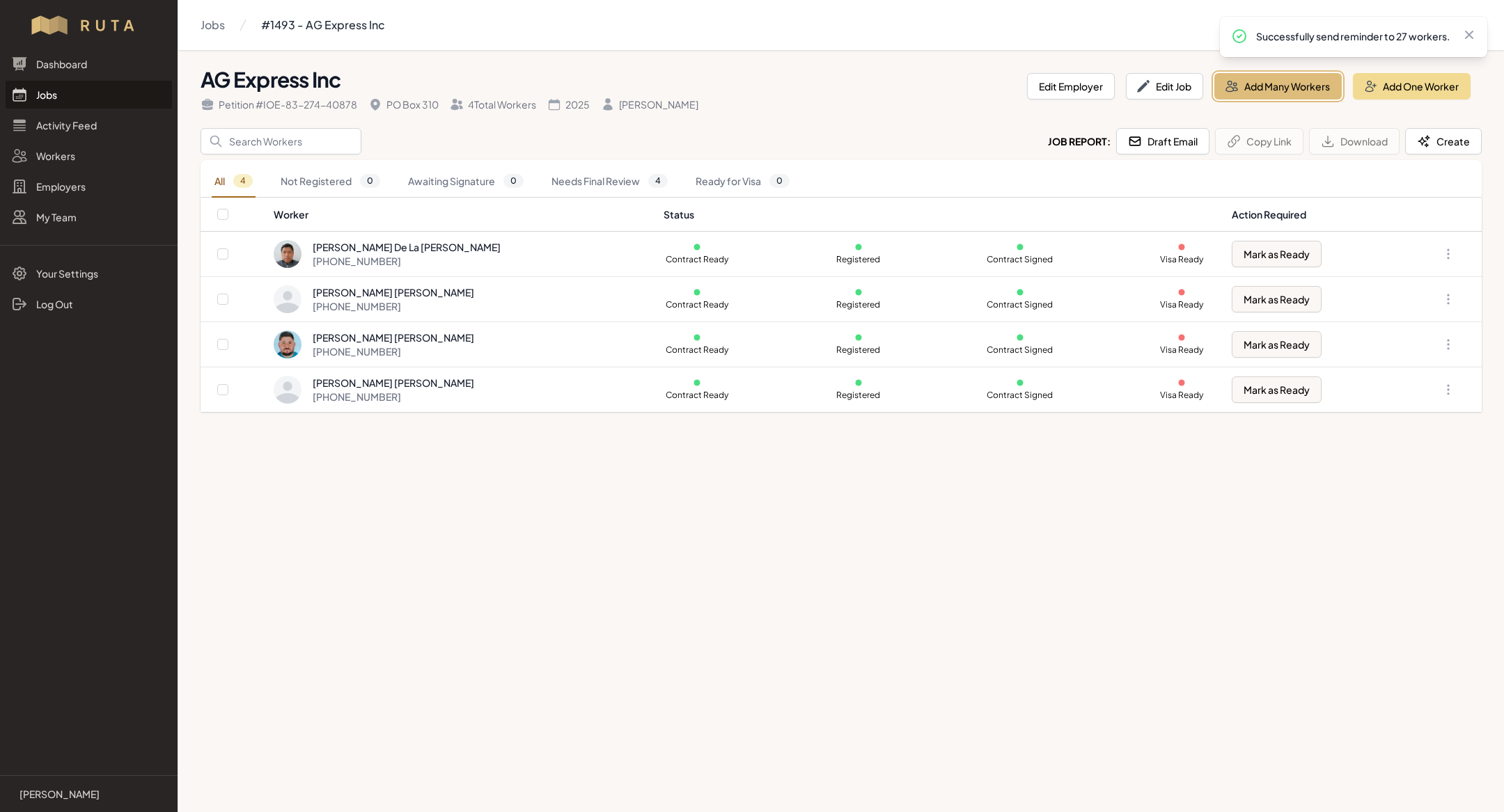
click at [1279, 76] on button "Add Many Workers" at bounding box center [1278, 86] width 128 height 26
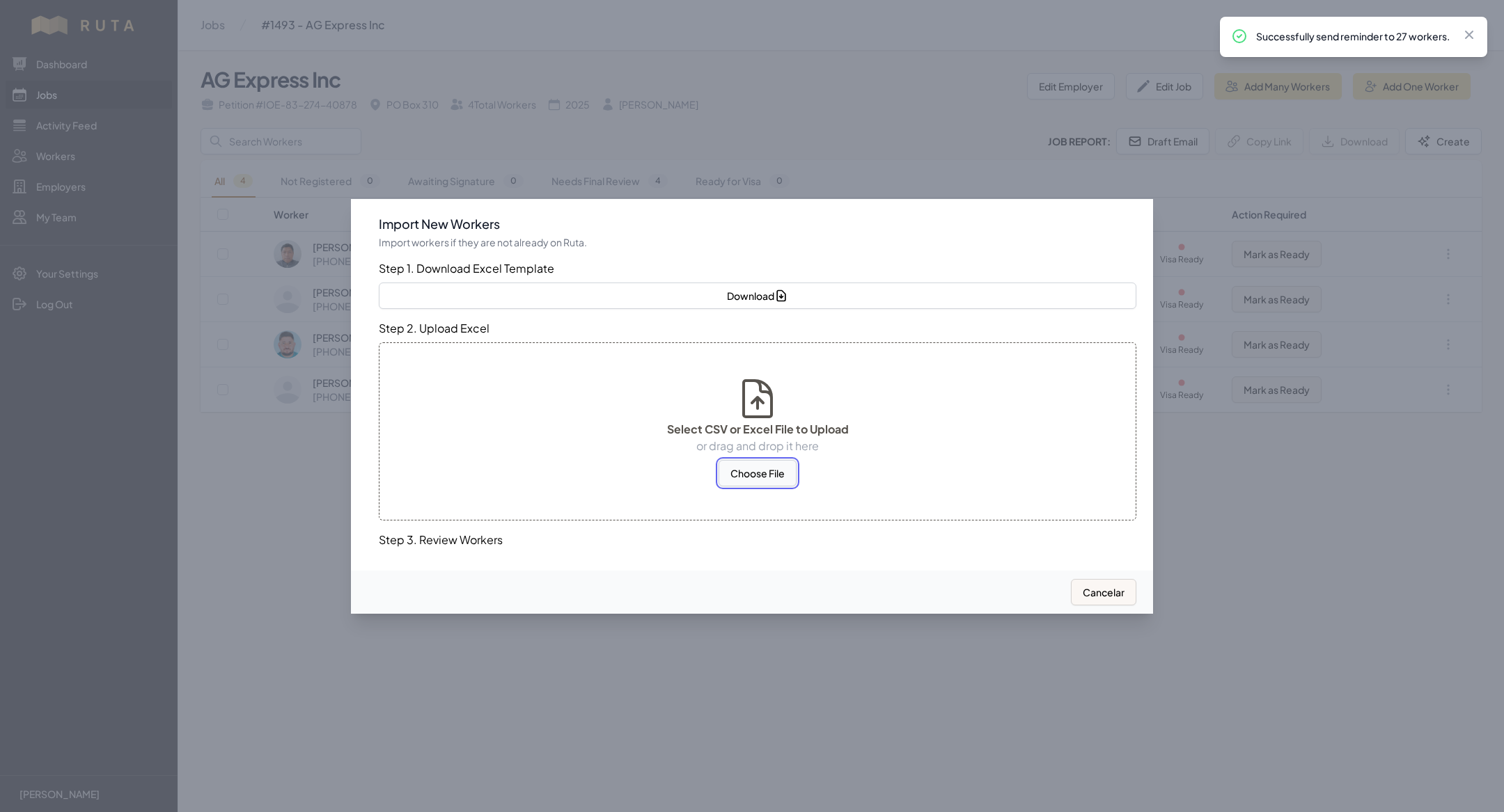
click at [764, 474] on button "Choose File" at bounding box center [757, 473] width 78 height 26
select select "MX"
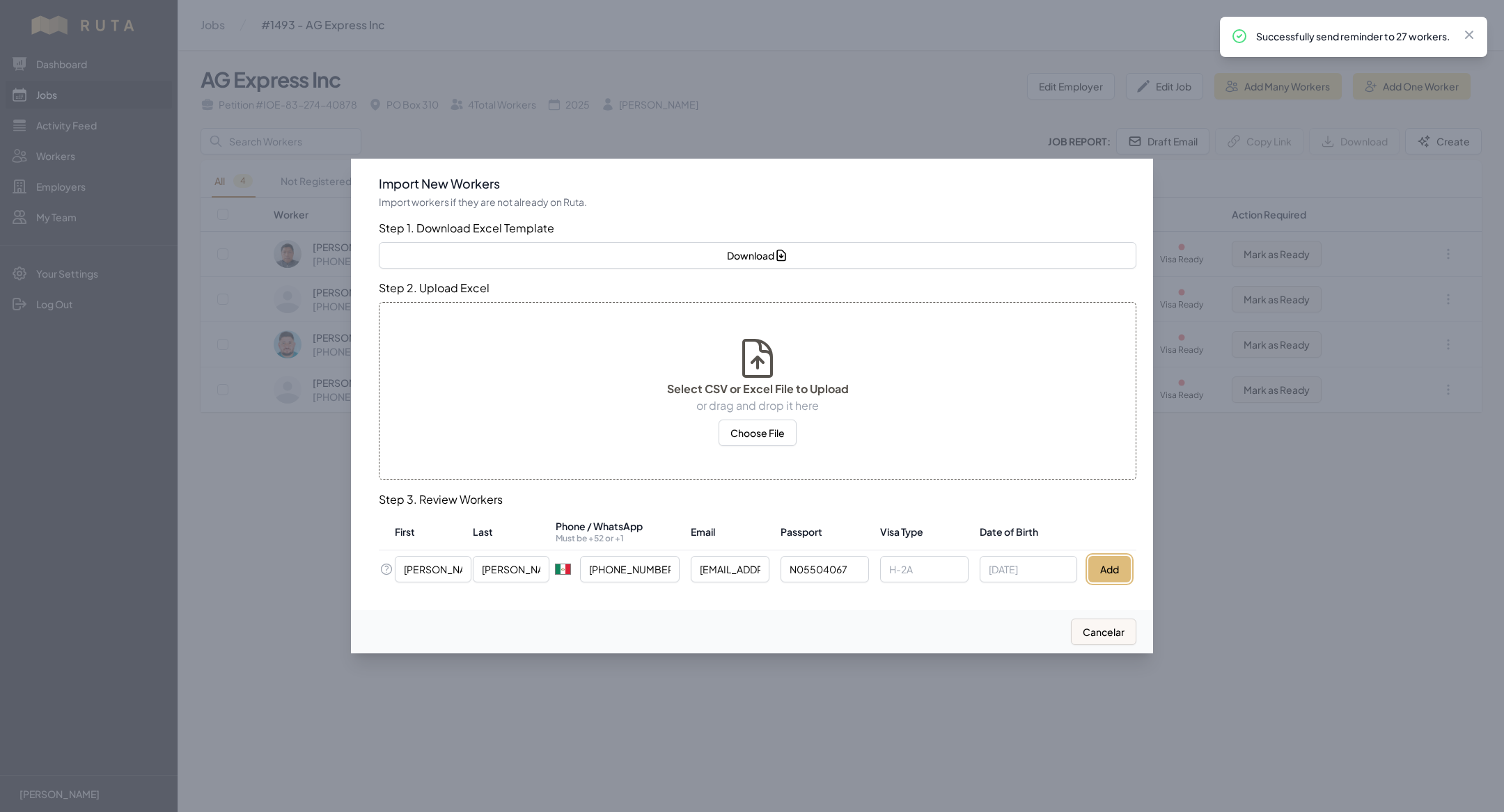
click at [1115, 562] on button "Add" at bounding box center [1109, 569] width 42 height 26
click at [294, 588] on div at bounding box center [752, 406] width 1504 height 812
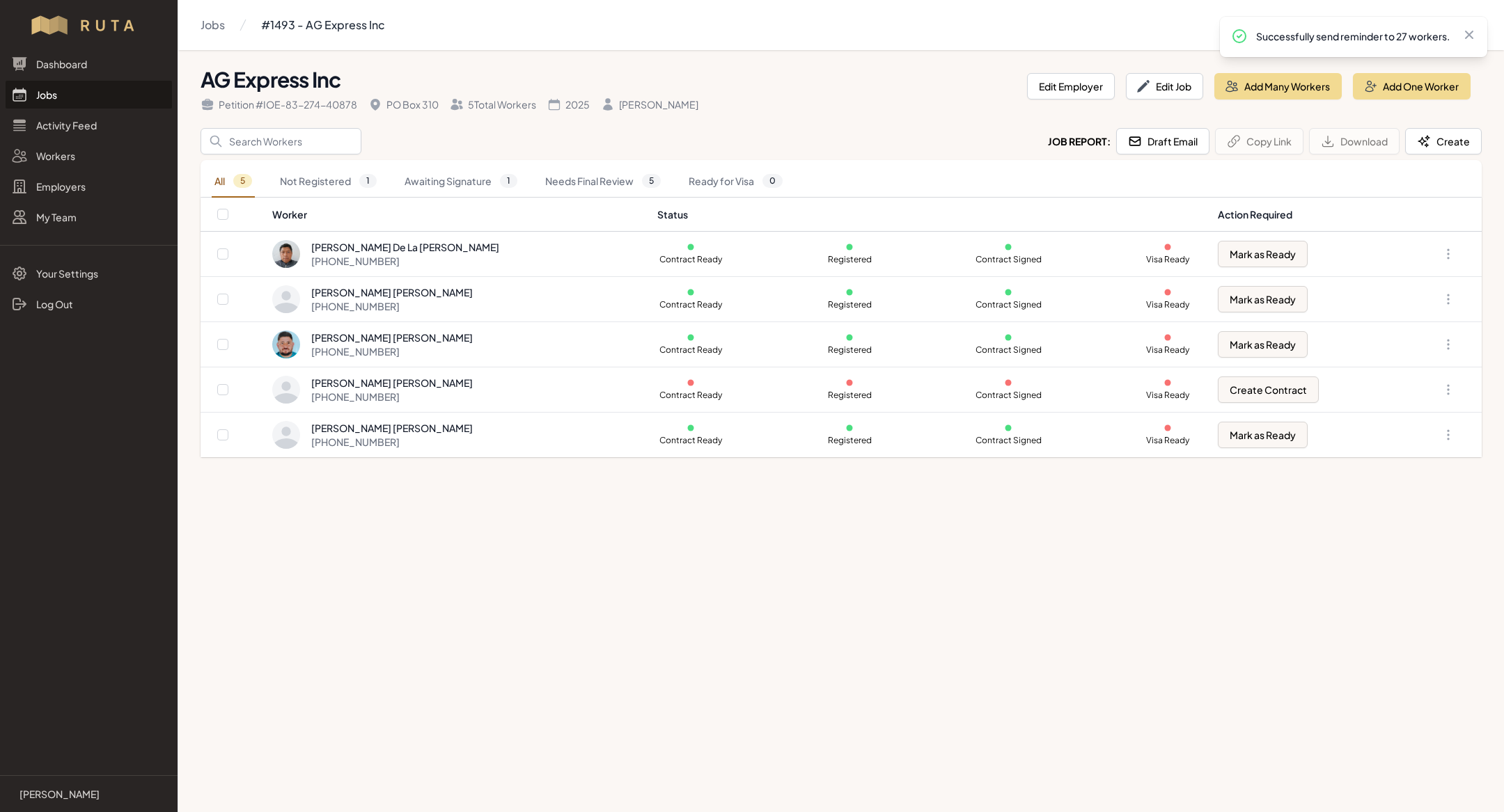
click at [73, 98] on link "Jobs" at bounding box center [89, 94] width 167 height 27
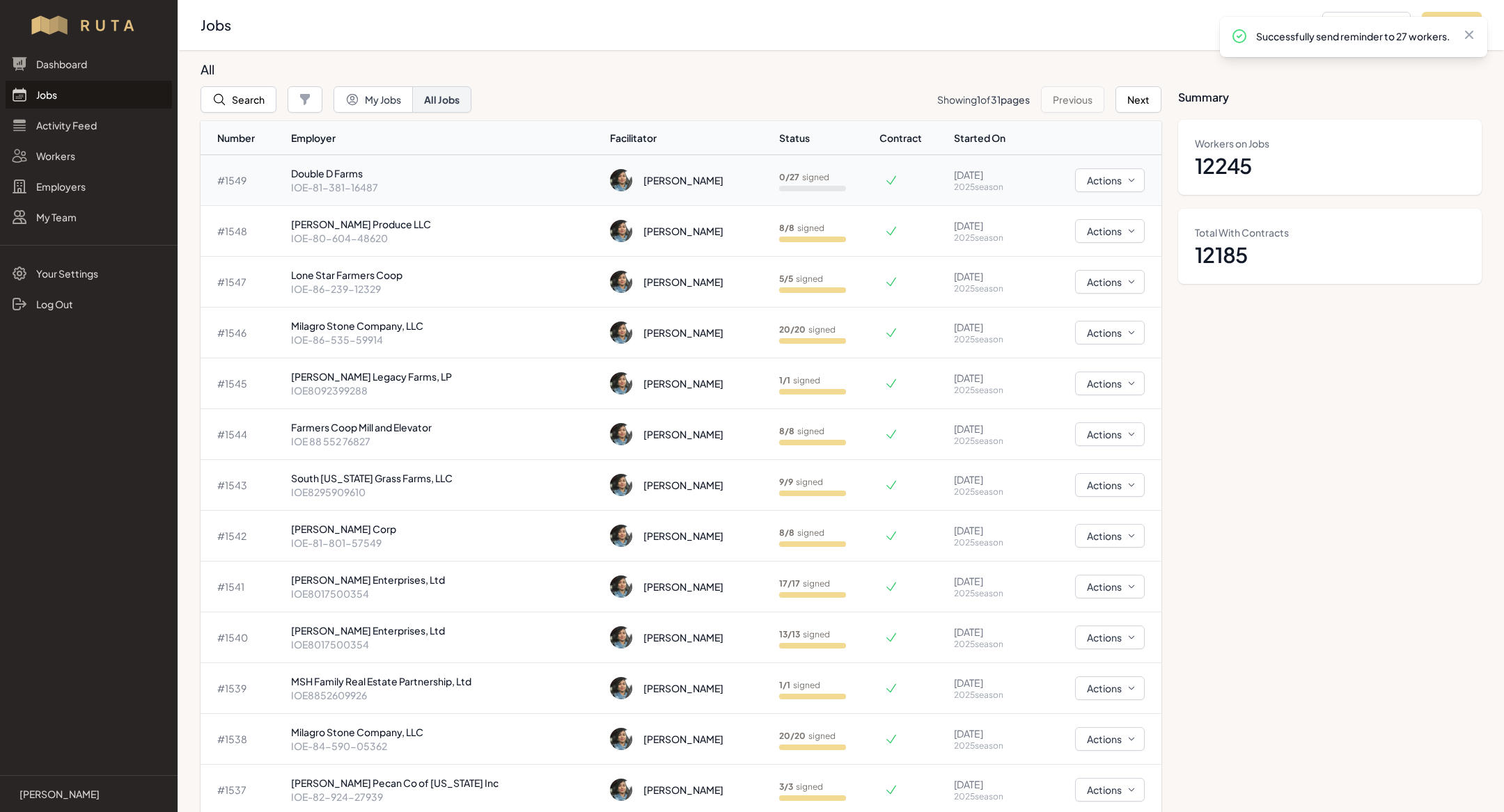
click at [371, 187] on p "IOE-81-381-16487" at bounding box center [445, 187] width 308 height 14
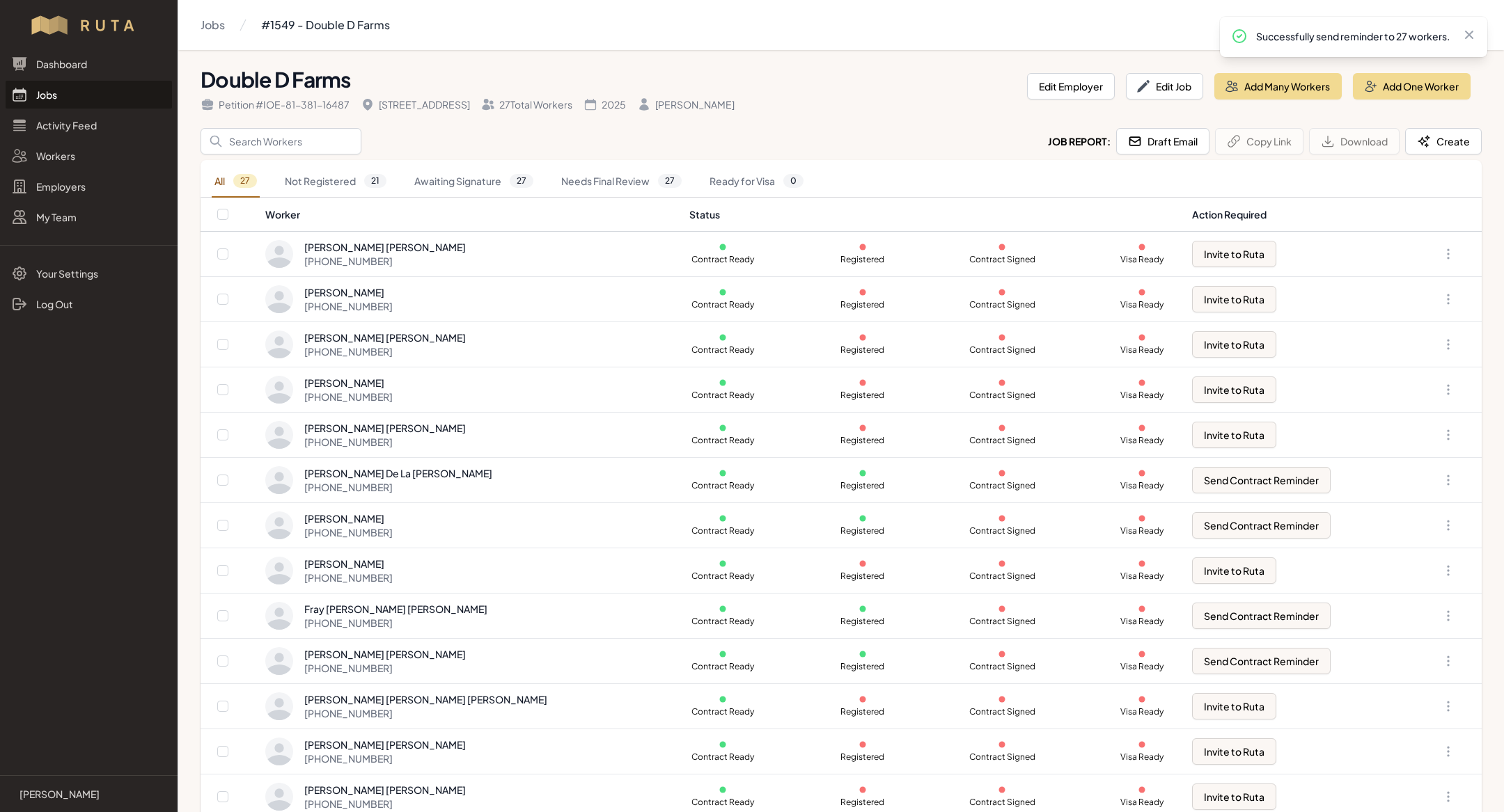
click at [292, 119] on header "Double D Farms Petition # IOE-81-381-[GEOGRAPHIC_DATA][STREET_ADDRESS] Total Wo…" at bounding box center [841, 94] width 1281 height 67
click at [291, 152] on input "Search" at bounding box center [281, 141] width 161 height 26
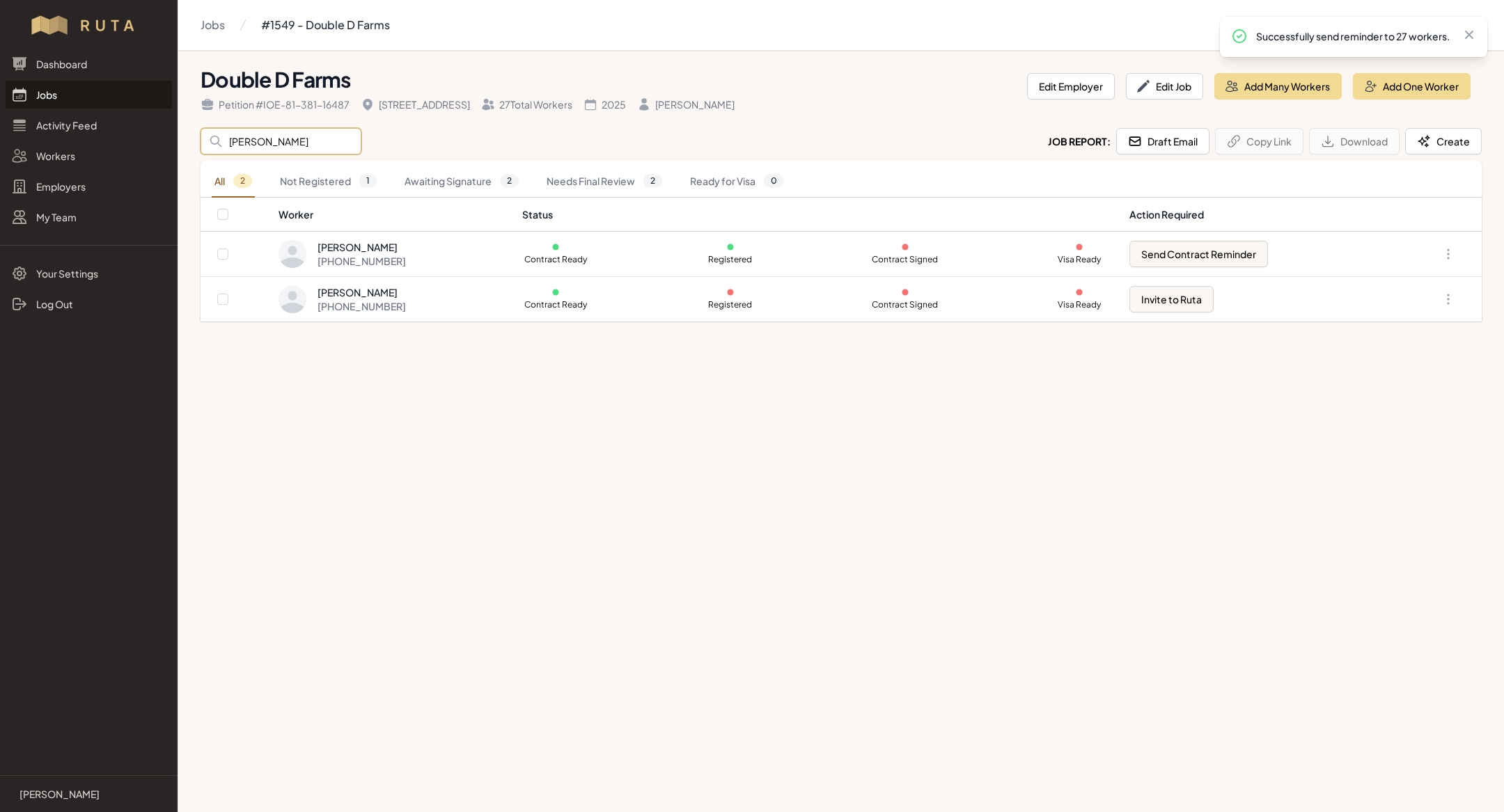
type input "[PERSON_NAME]"
click at [716, 474] on main "Jobs #1549 - Double D Farms Double D Farms Petition # IOE-81-381-16487 [STREET_…" at bounding box center [752, 406] width 1504 height 812
click at [1196, 296] on button "Invite to Ruta" at bounding box center [1171, 299] width 84 height 26
checkbox input "true"
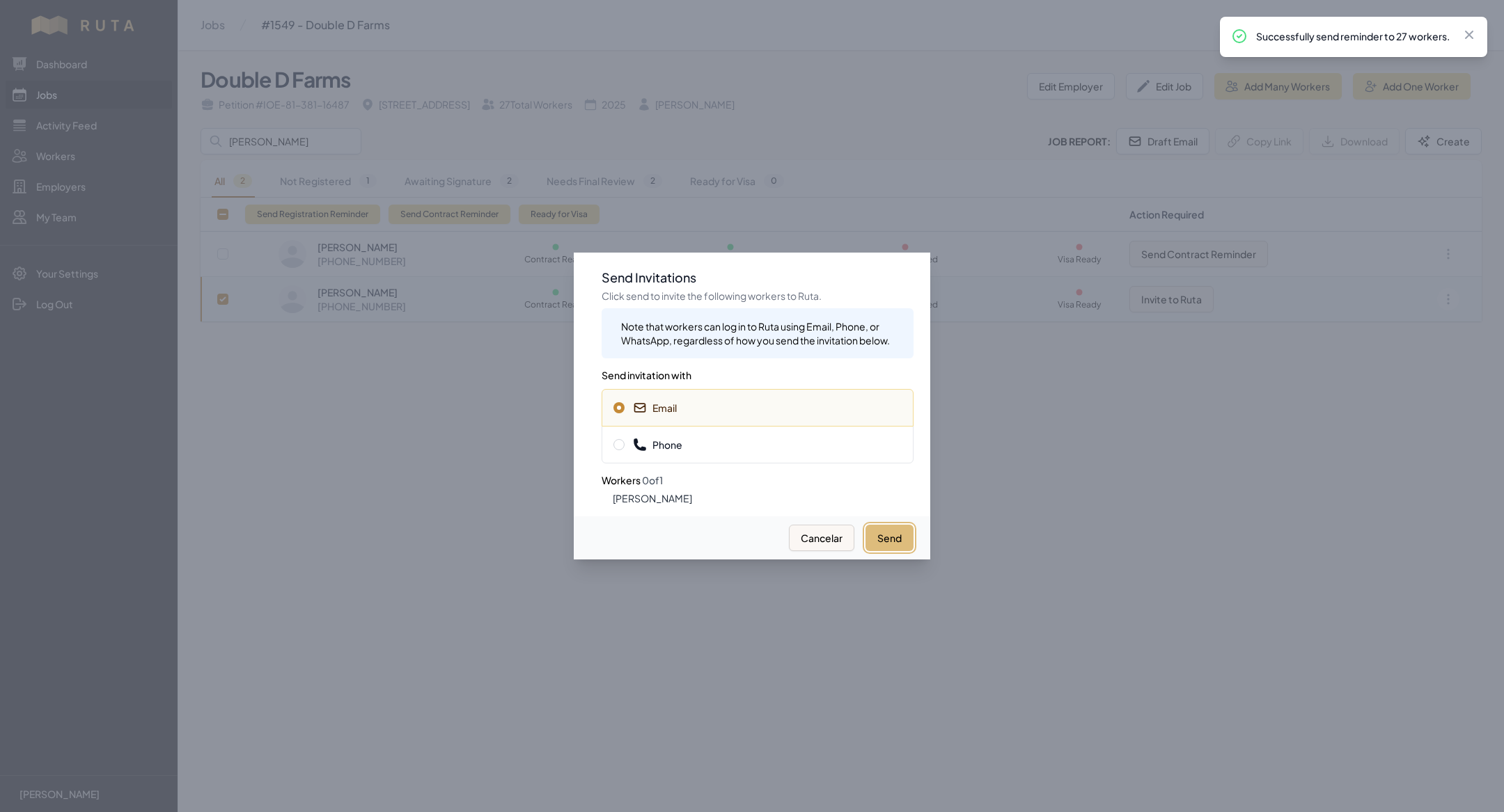
click at [883, 535] on button "Send" at bounding box center [889, 537] width 48 height 26
click at [750, 450] on span "Phone" at bounding box center [757, 444] width 288 height 14
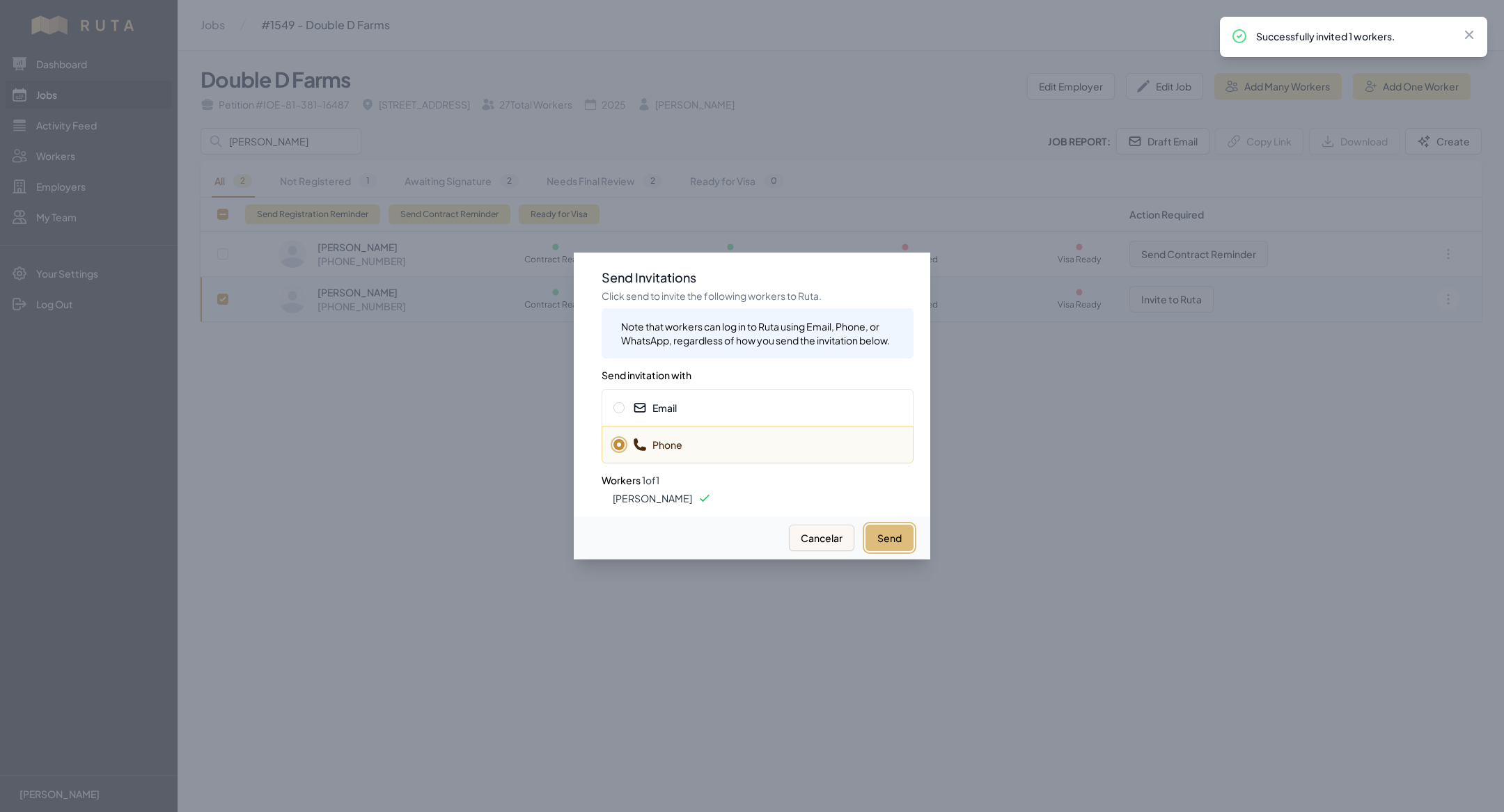
click at [882, 548] on button "Send" at bounding box center [889, 537] width 48 height 26
click at [424, 481] on div at bounding box center [752, 406] width 1504 height 812
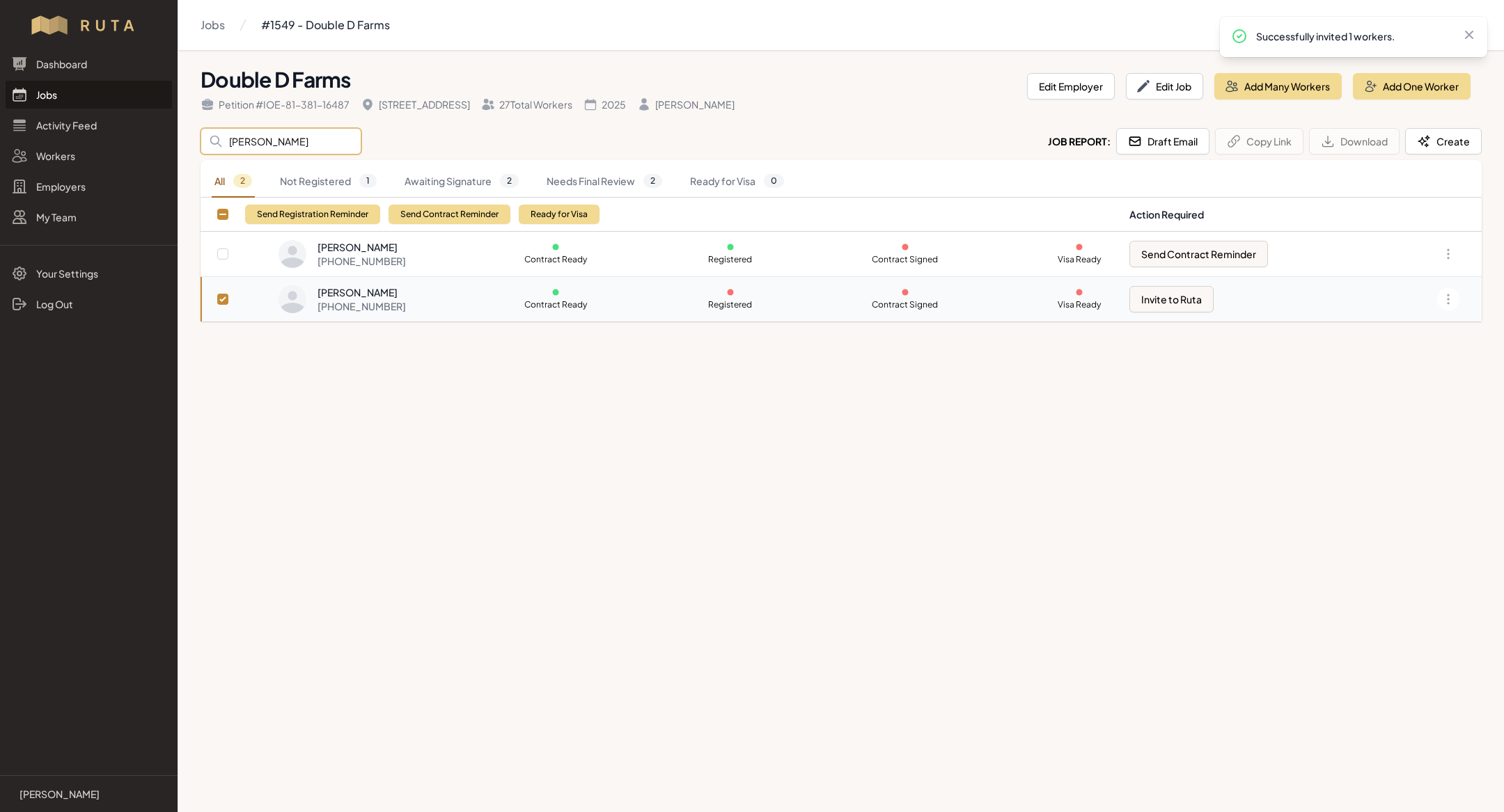
click at [270, 134] on input "[PERSON_NAME]" at bounding box center [281, 141] width 161 height 26
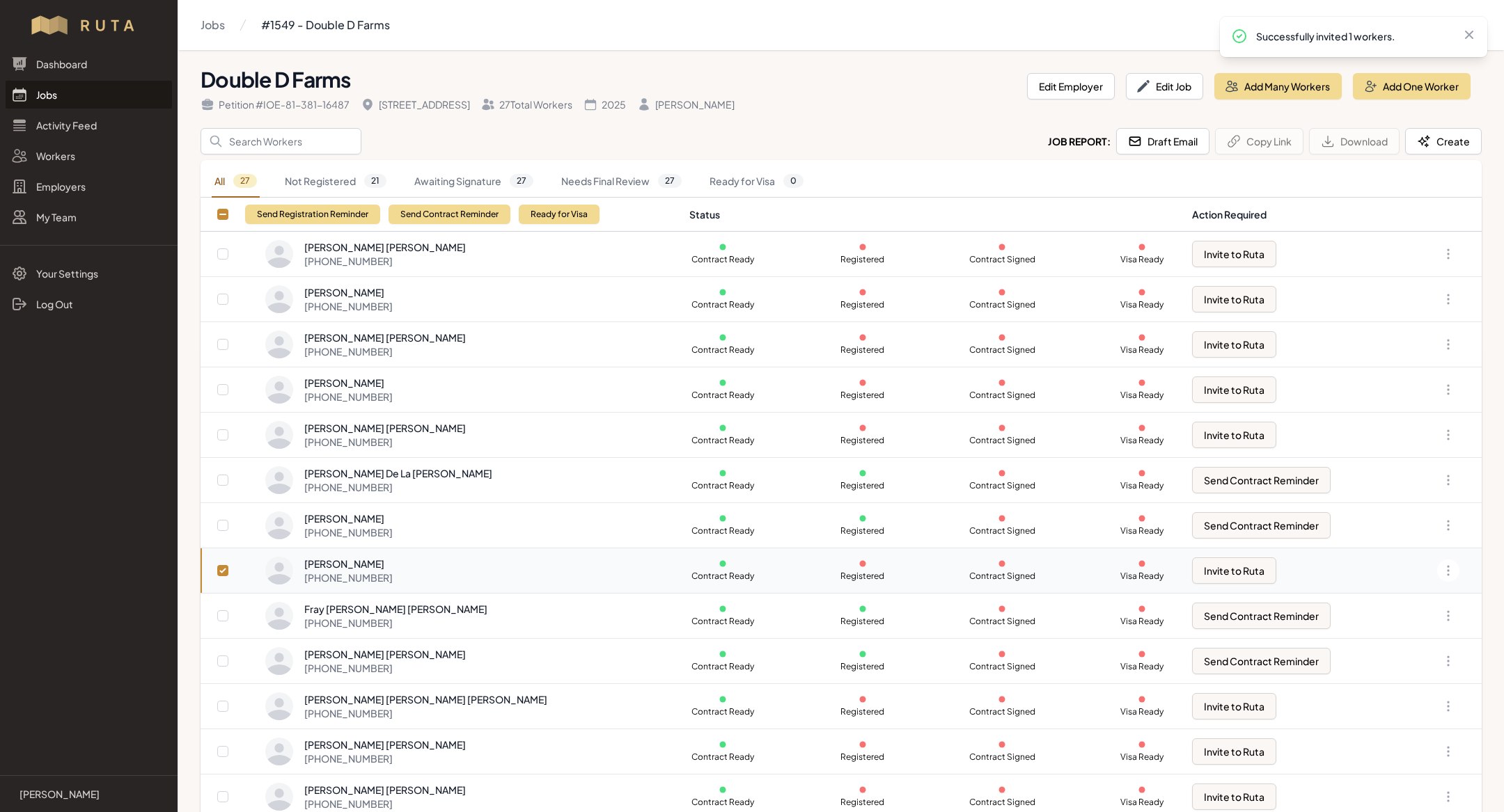
click at [61, 87] on link "Jobs" at bounding box center [89, 94] width 167 height 27
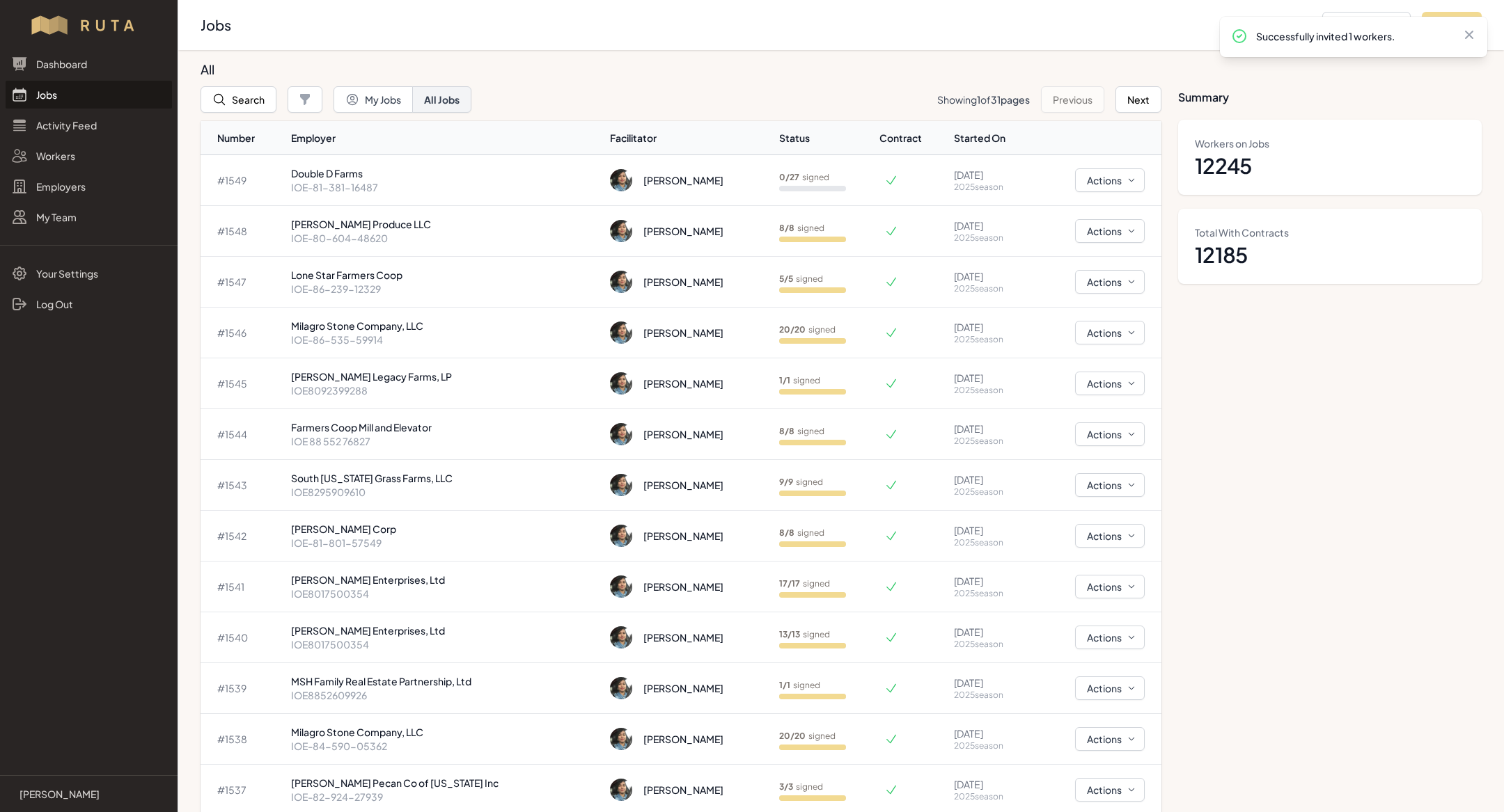
click at [101, 98] on link "Jobs" at bounding box center [89, 94] width 167 height 27
click at [86, 104] on link "Jobs" at bounding box center [89, 94] width 167 height 27
click at [63, 100] on link "Jobs" at bounding box center [89, 94] width 167 height 27
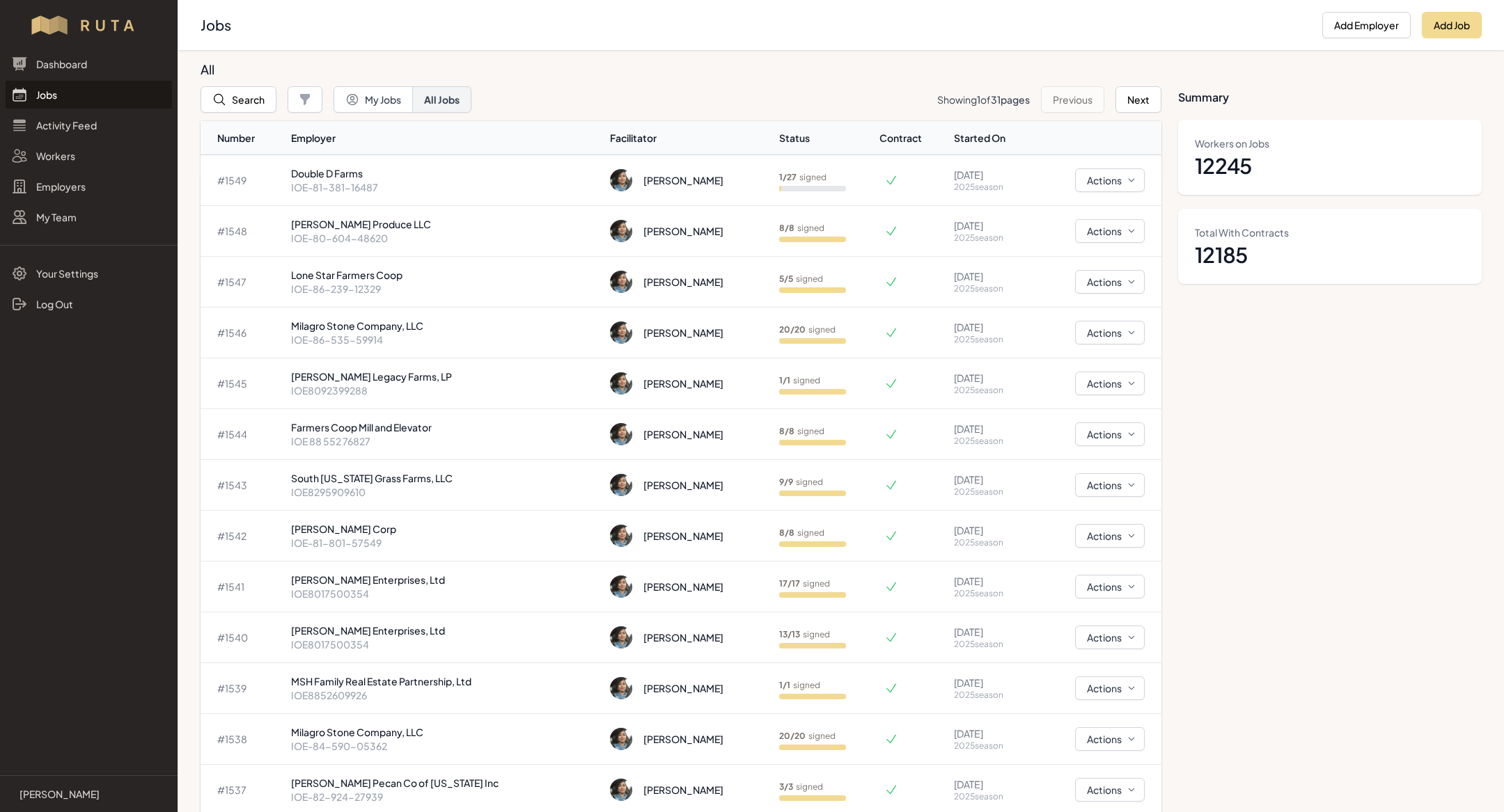
click at [63, 100] on link "Jobs" at bounding box center [89, 94] width 167 height 27
